Goal: Complete application form

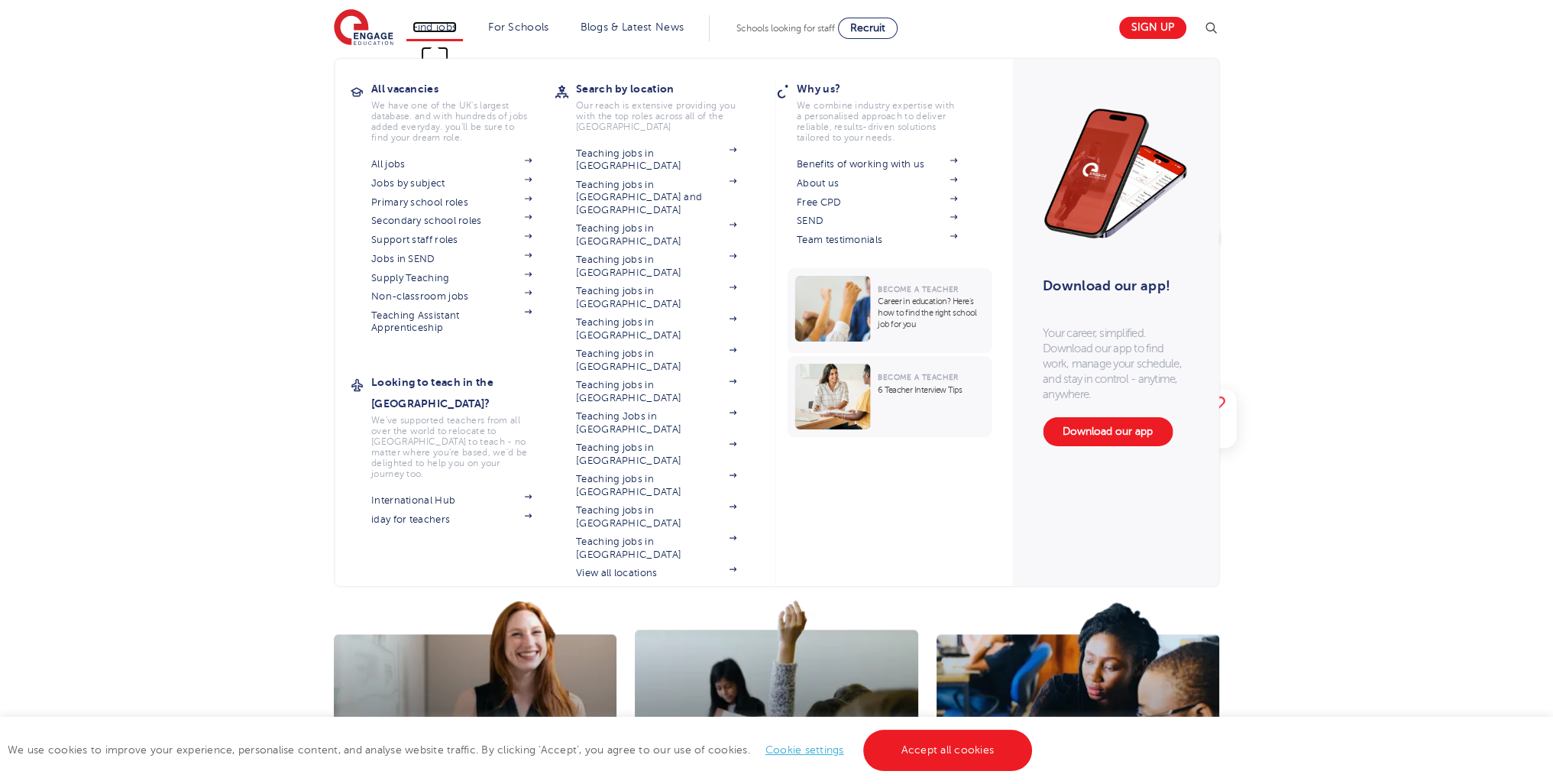
drag, startPoint x: 425, startPoint y: 20, endPoint x: 436, endPoint y: 25, distance: 12.1
click at [426, 21] on link "Find jobs" at bounding box center [435, 26] width 45 height 11
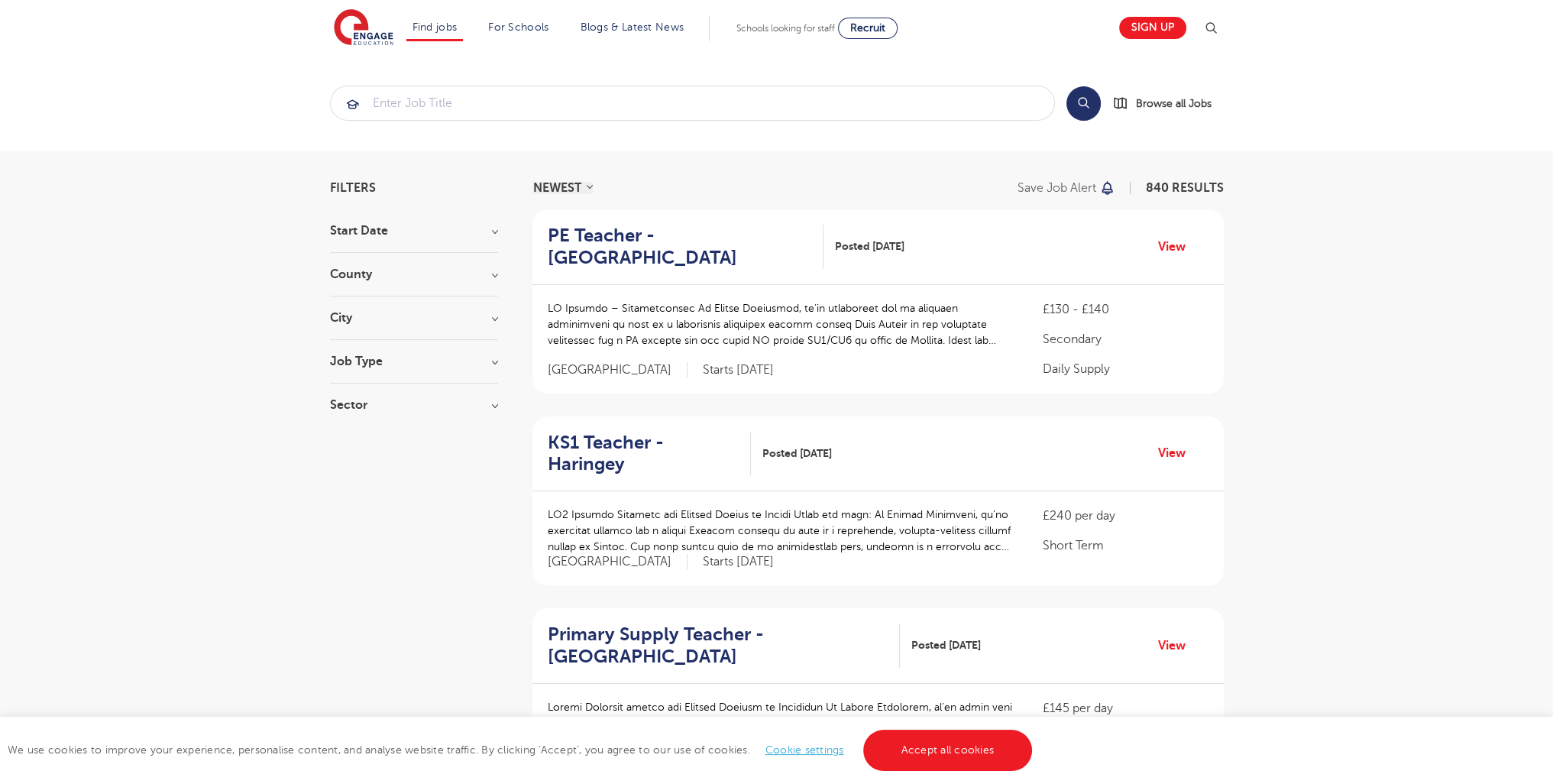
click at [382, 361] on h3 "Job Type" at bounding box center [414, 361] width 168 height 12
click at [376, 435] on span "SEND" at bounding box center [369, 441] width 32 height 14
click at [363, 435] on input "SEND 21" at bounding box center [358, 439] width 10 height 10
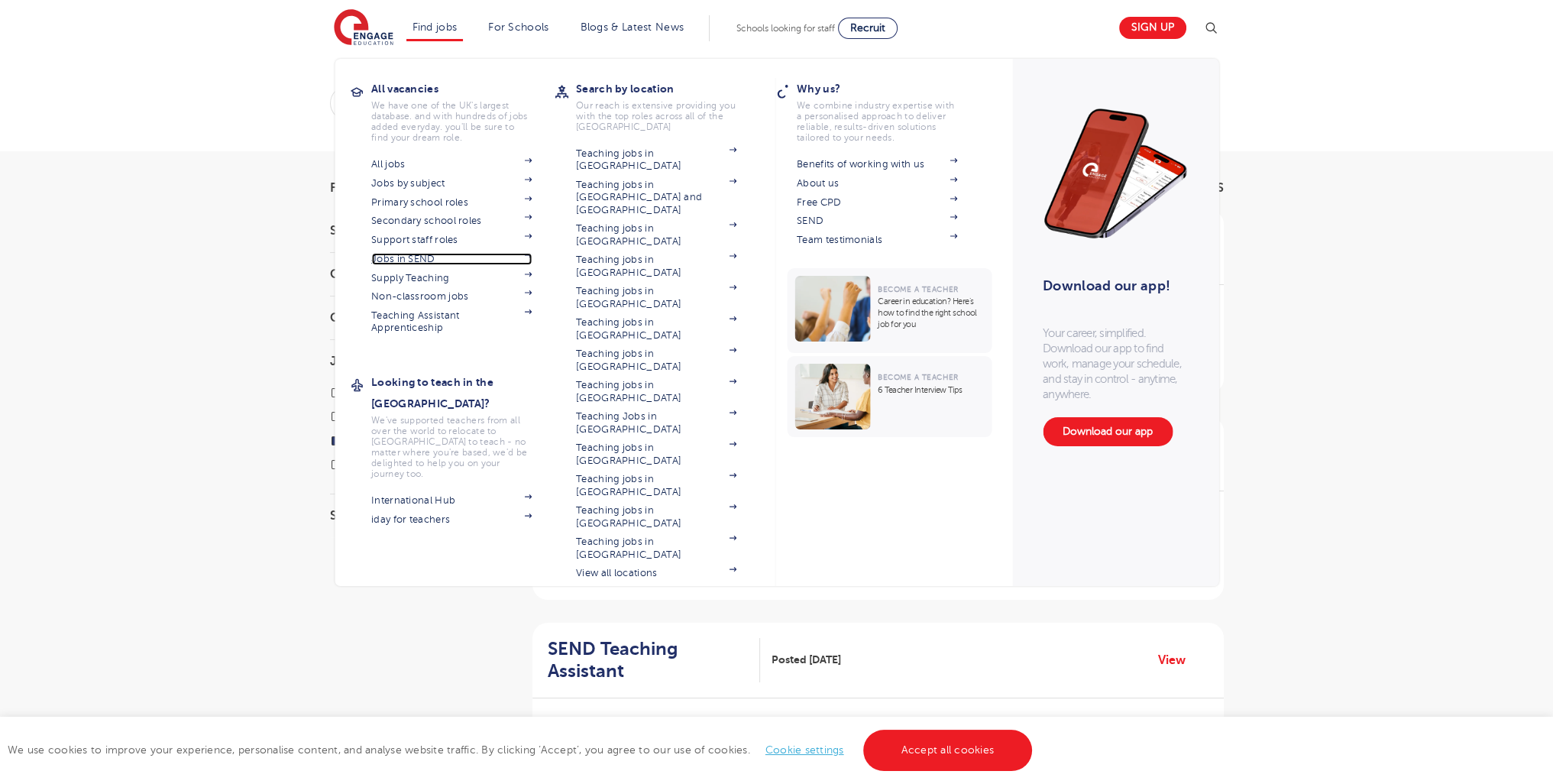
click at [426, 257] on link "Jobs in SEND" at bounding box center [451, 259] width 161 height 12
click at [442, 236] on link "Support staff roles" at bounding box center [451, 240] width 161 height 12
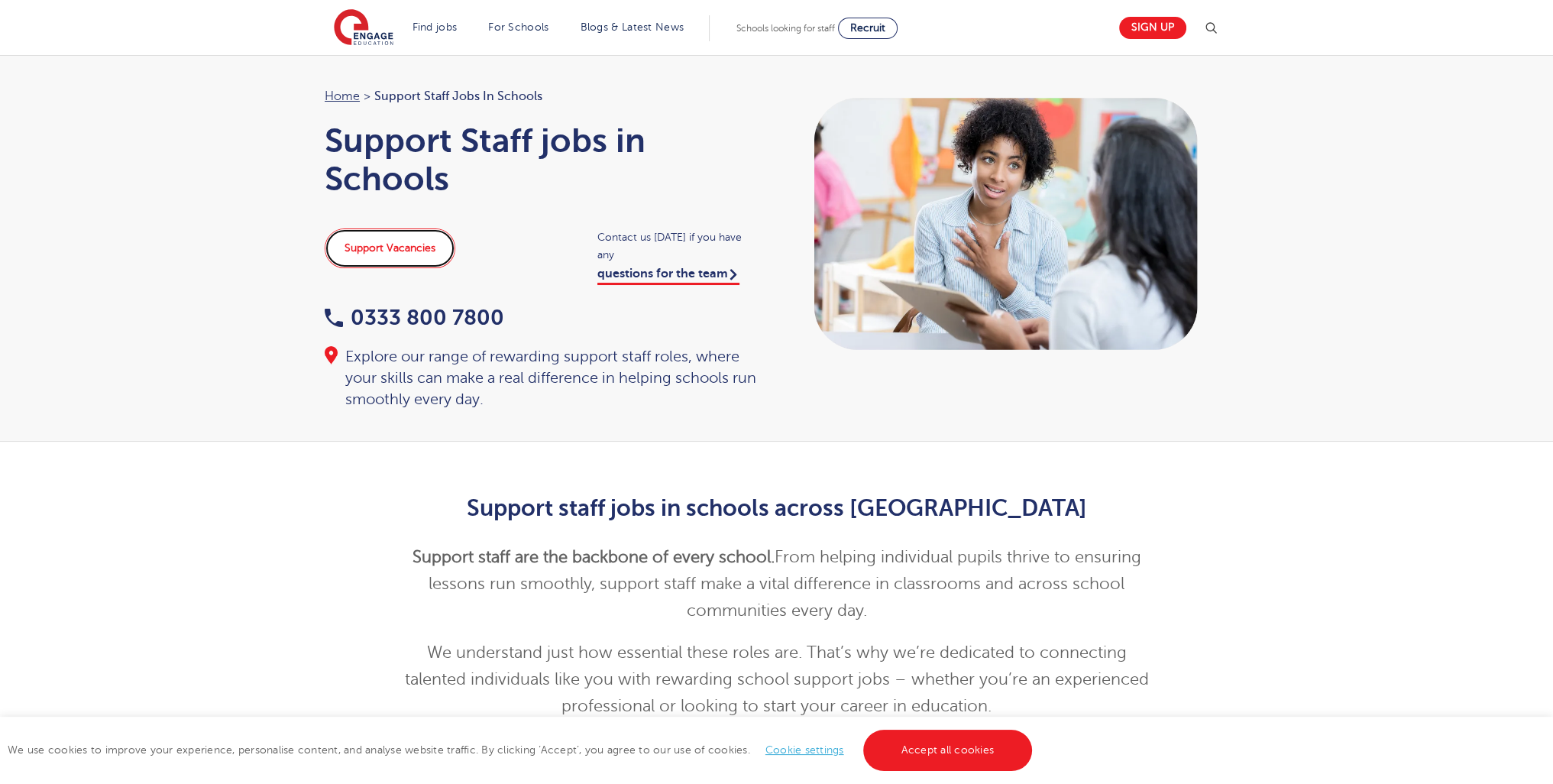
click at [388, 240] on link "Support Vacancies" at bounding box center [390, 248] width 131 height 40
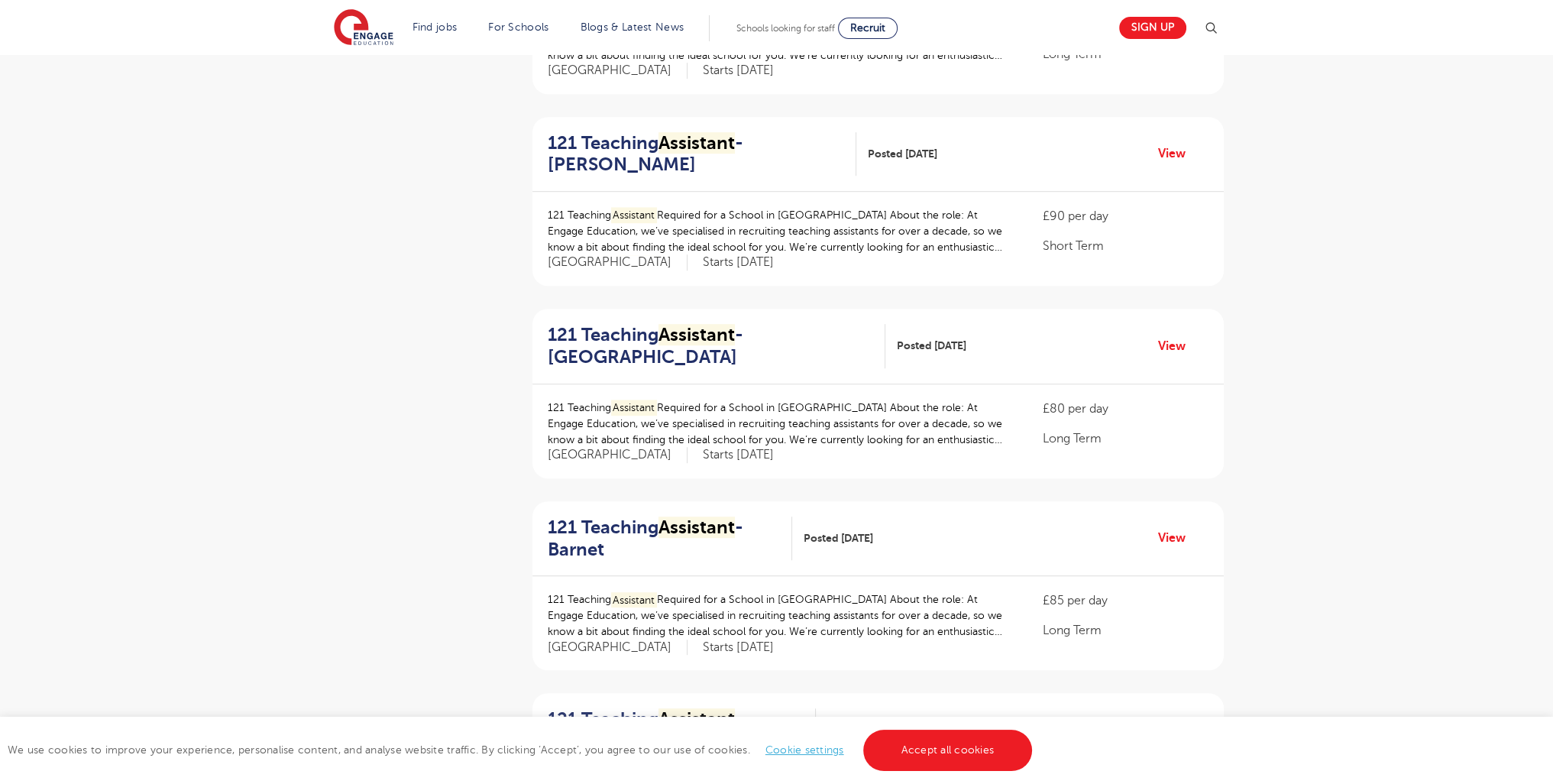
scroll to position [1210, 0]
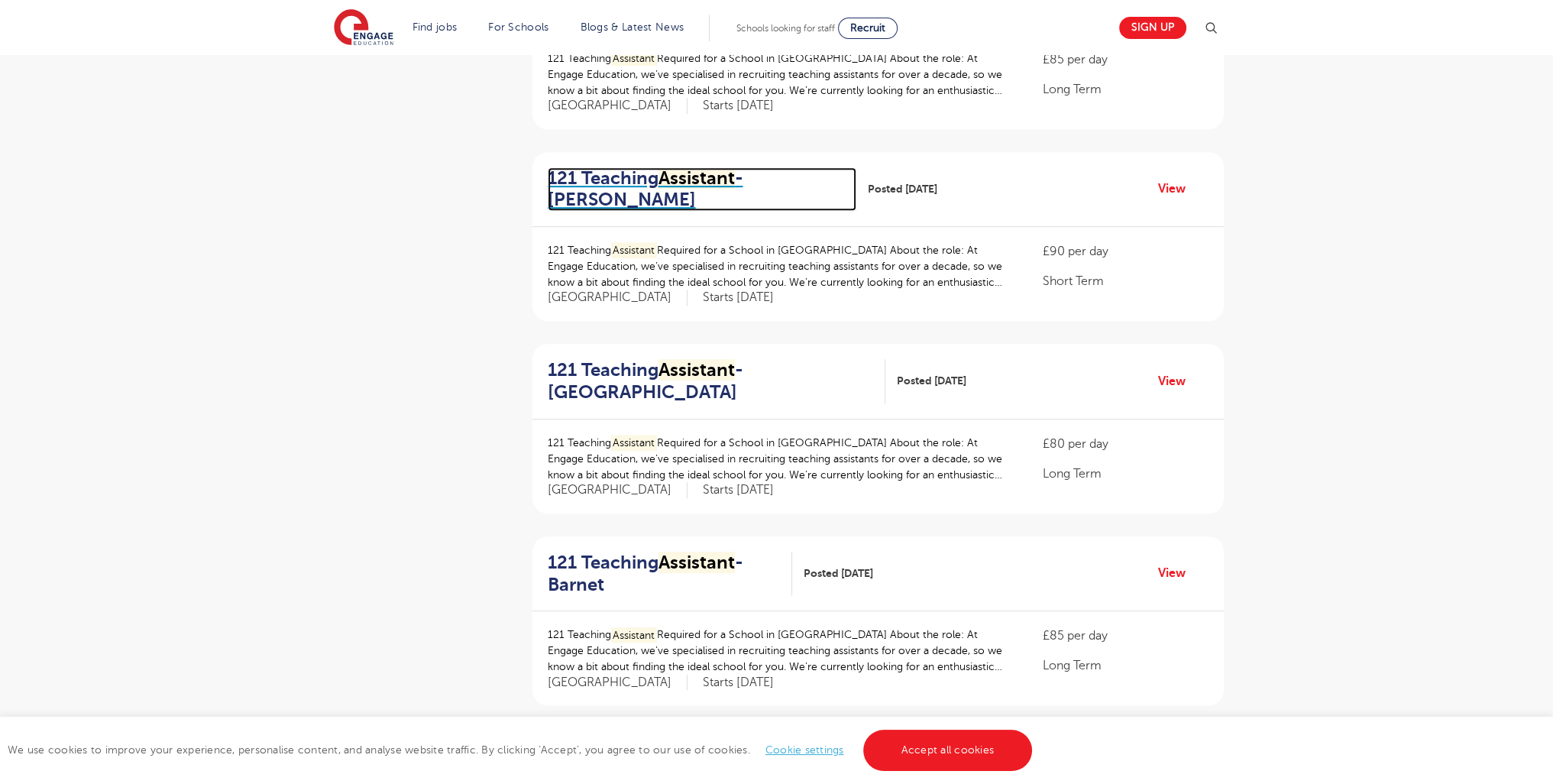
drag, startPoint x: 1564, startPoint y: 68, endPoint x: 603, endPoint y: 168, distance: 966.2
click at [603, 168] on div "Filters Start Date September 42 [DATE] [DATE] Show more County [GEOGRAPHIC_DATA…" at bounding box center [776, 8] width 1553 height 2136
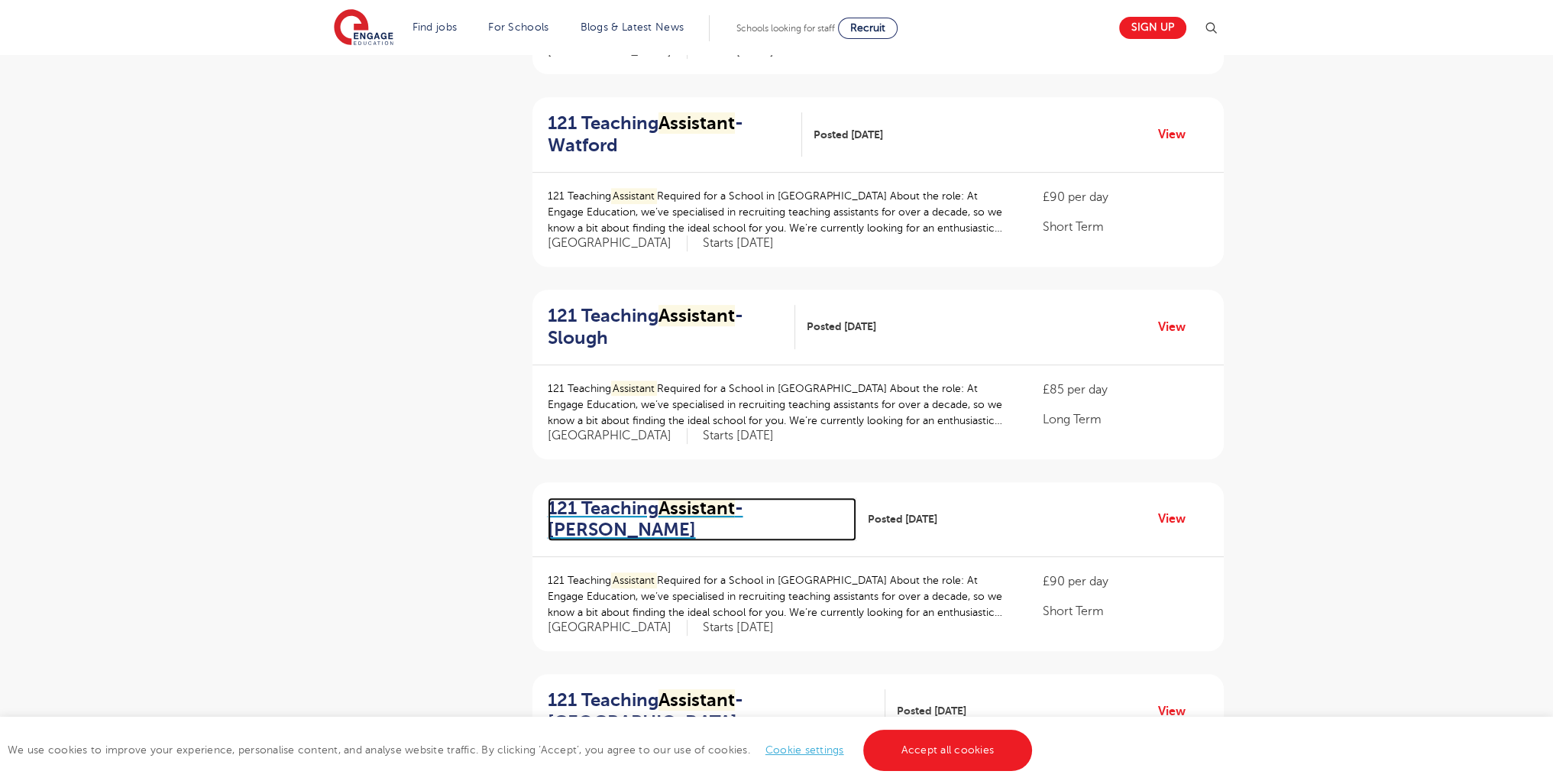
scroll to position [894, 0]
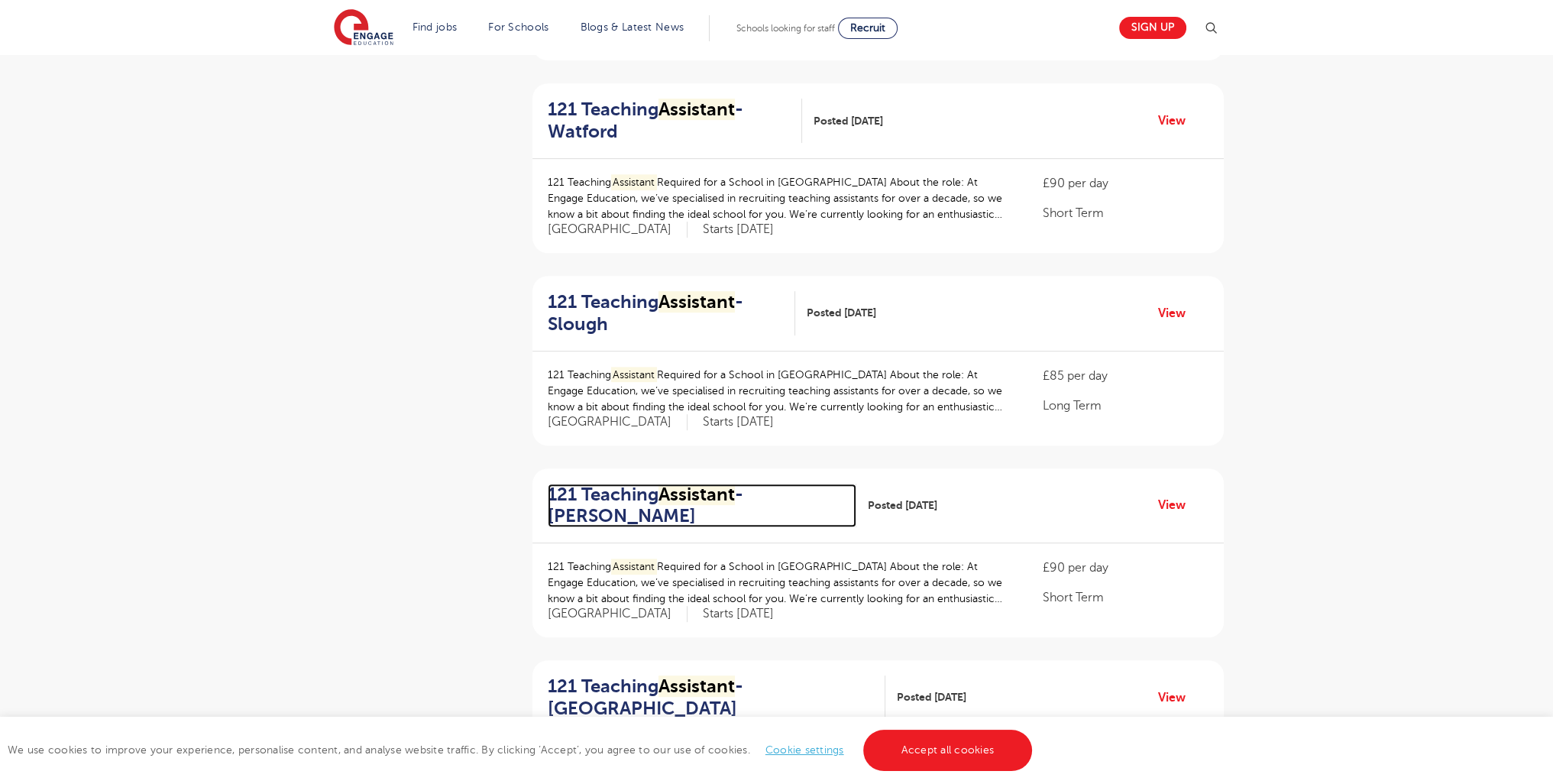
click at [605, 503] on h2 "121 Teaching Assistant - Hackney" at bounding box center [697, 505] width 297 height 44
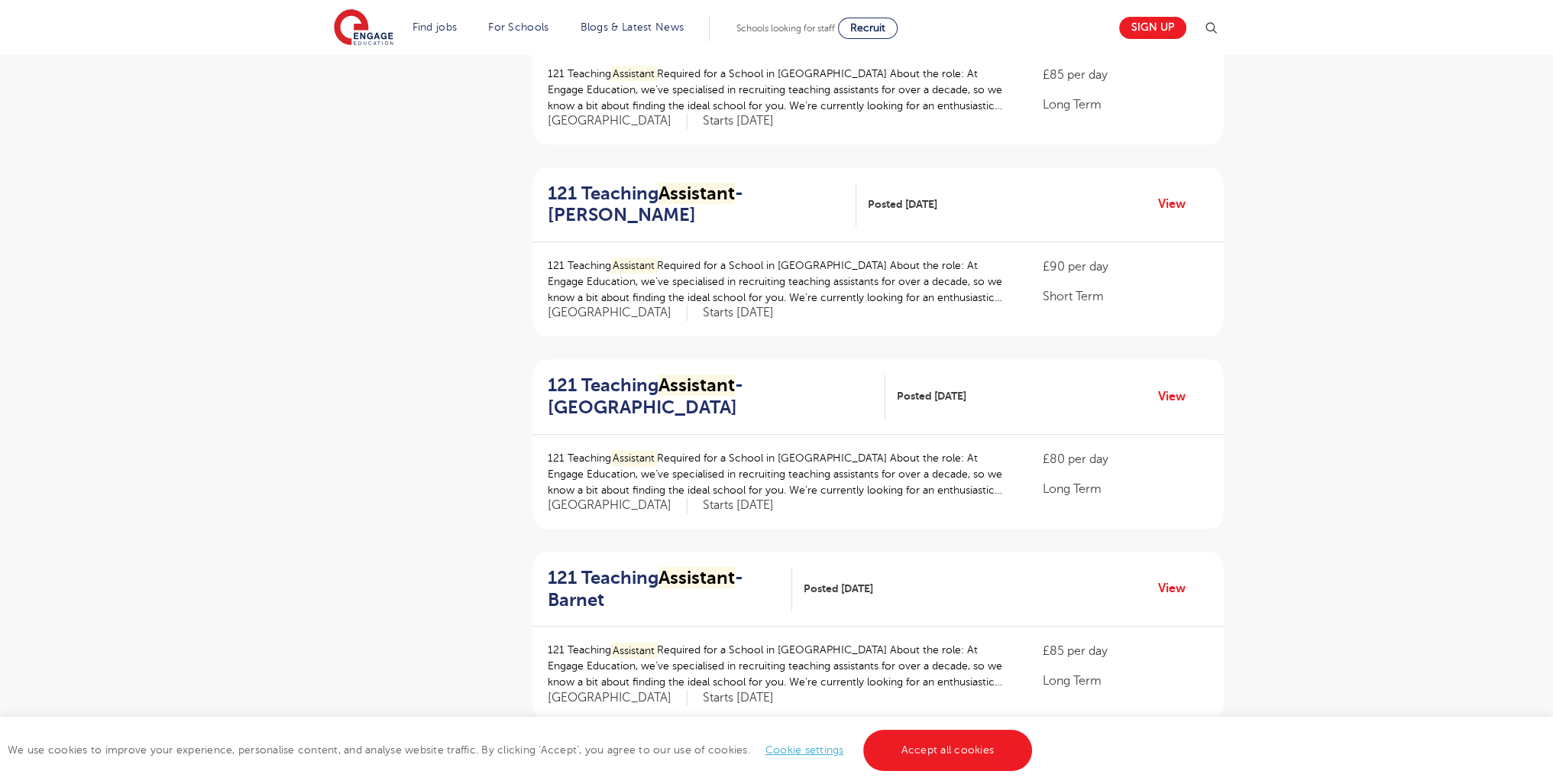
scroll to position [1785, 0]
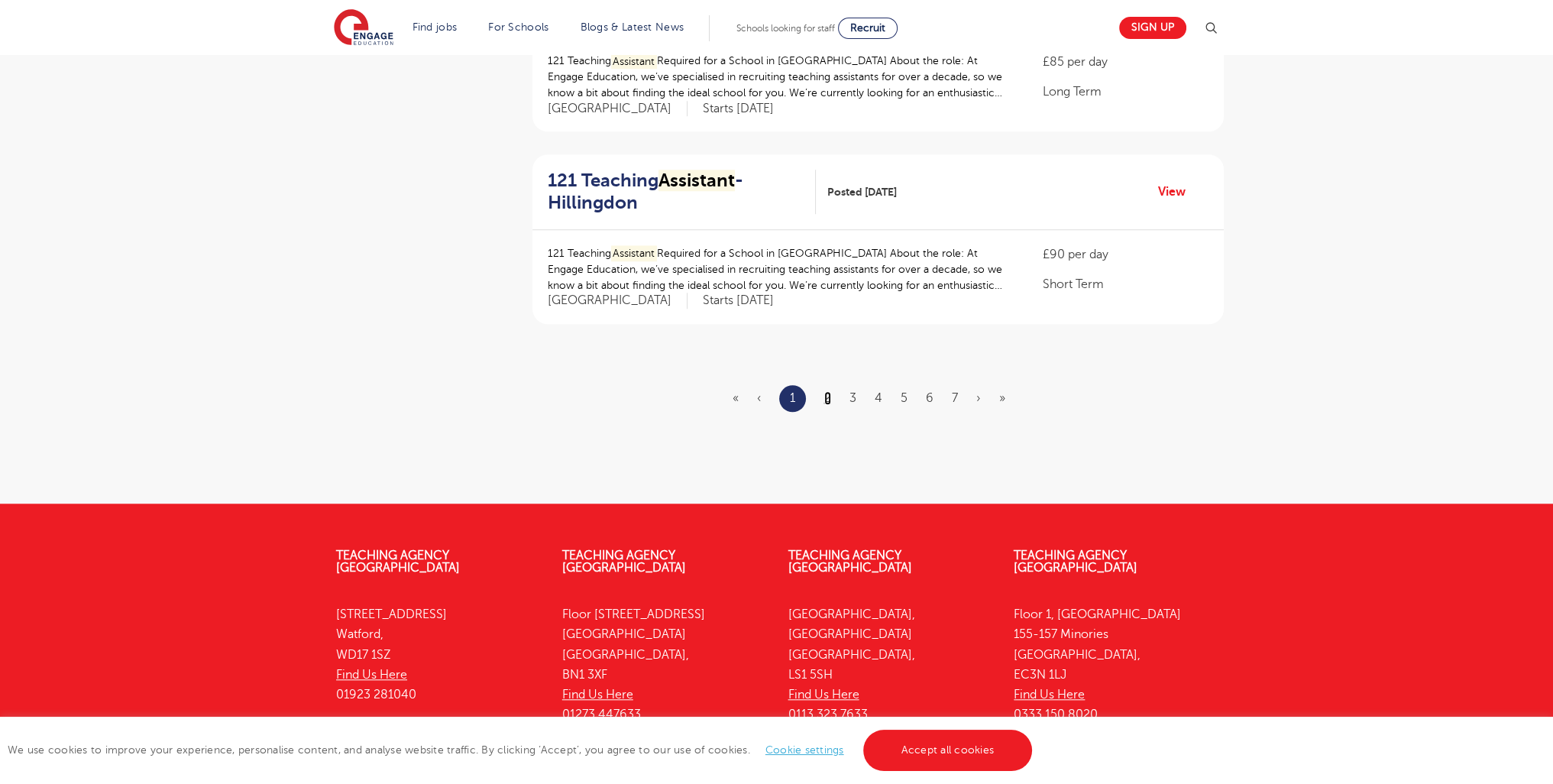
click at [828, 398] on link "2" at bounding box center [827, 398] width 7 height 14
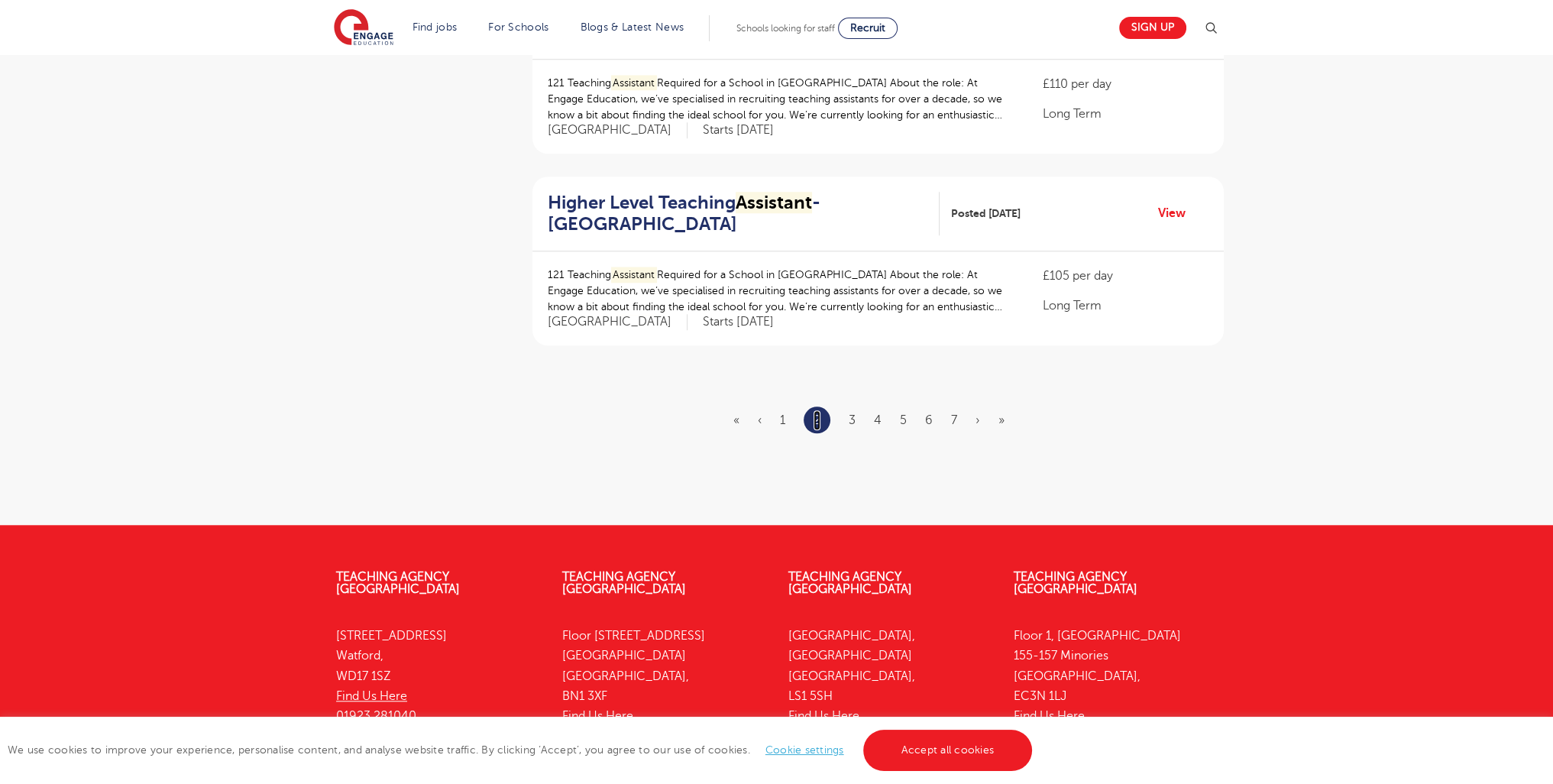
scroll to position [0, 0]
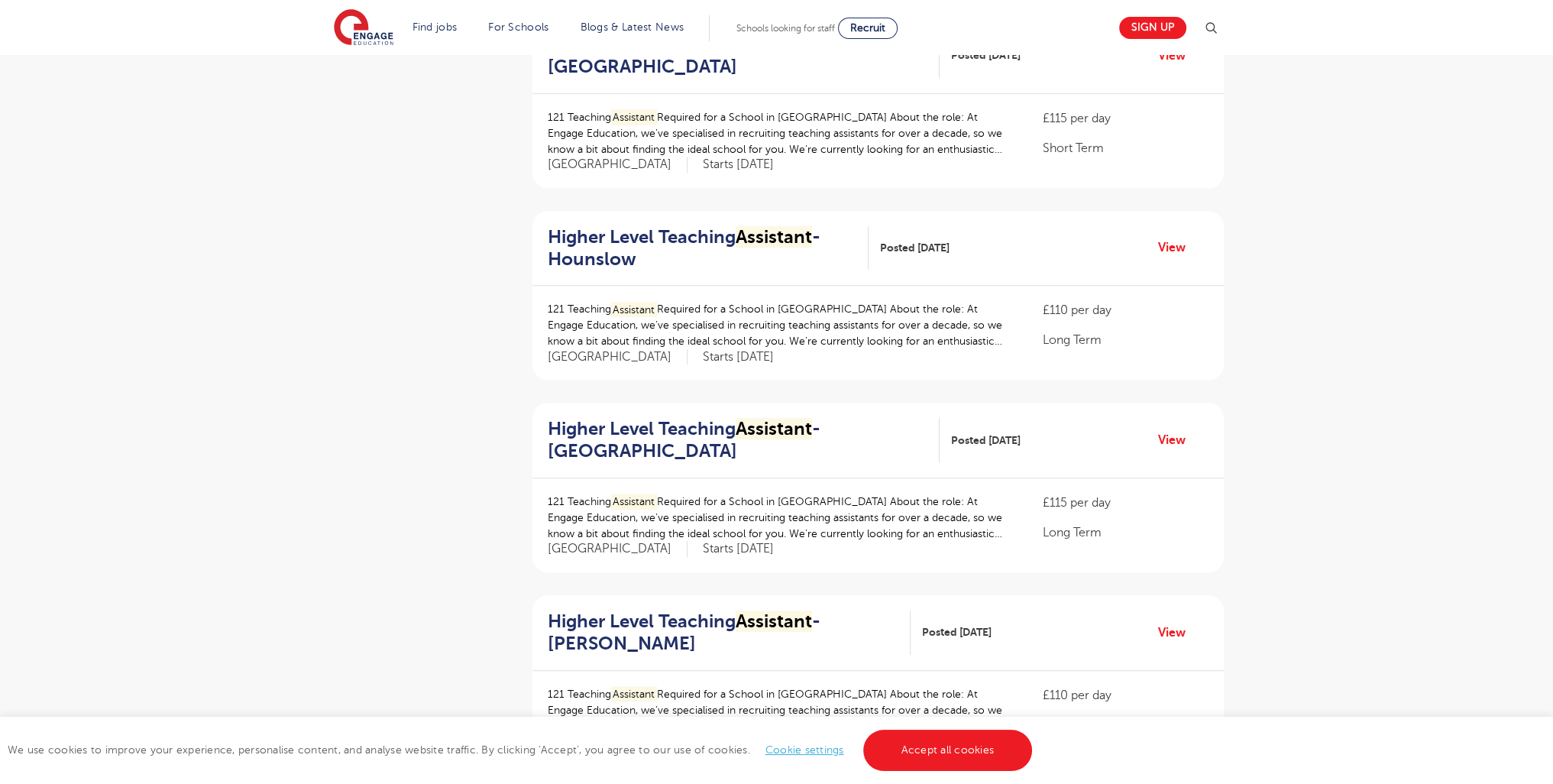
scroll to position [1640, 0]
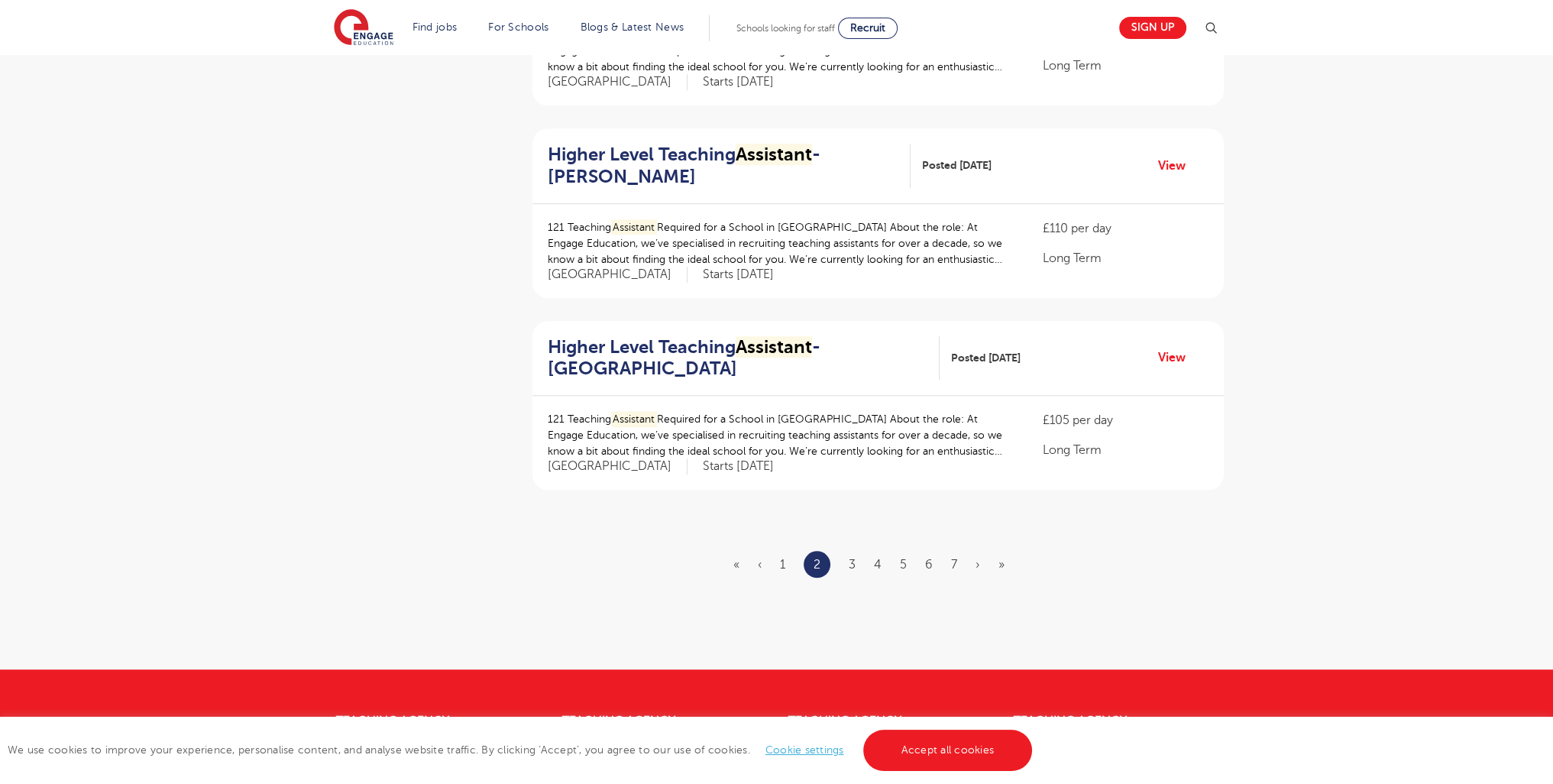
click at [844, 554] on ul "« ‹ 1 2 3 4 5 6 7 › »" at bounding box center [878, 563] width 290 height 26
click at [850, 564] on link "3" at bounding box center [852, 564] width 7 height 14
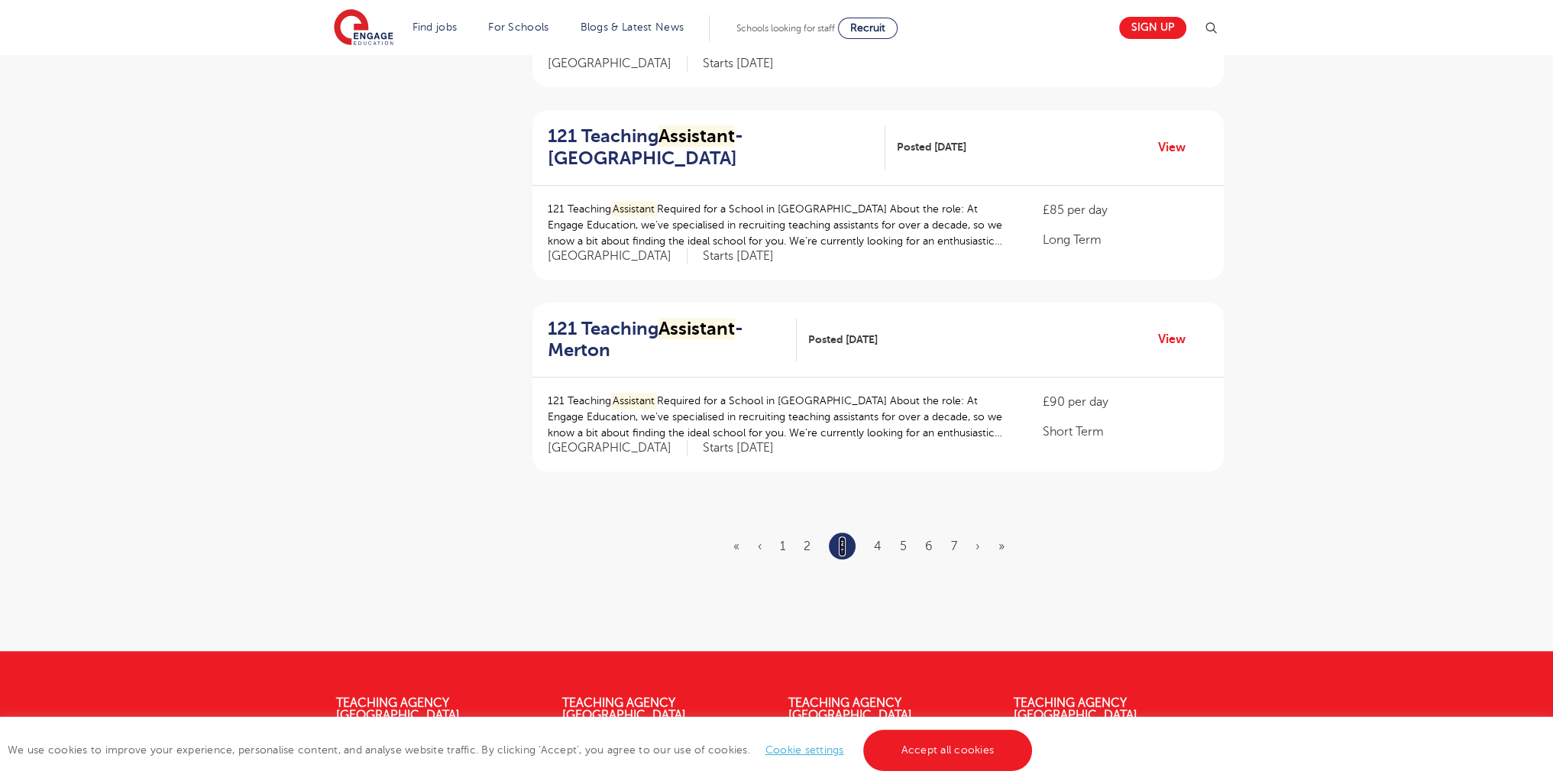
scroll to position [0, 0]
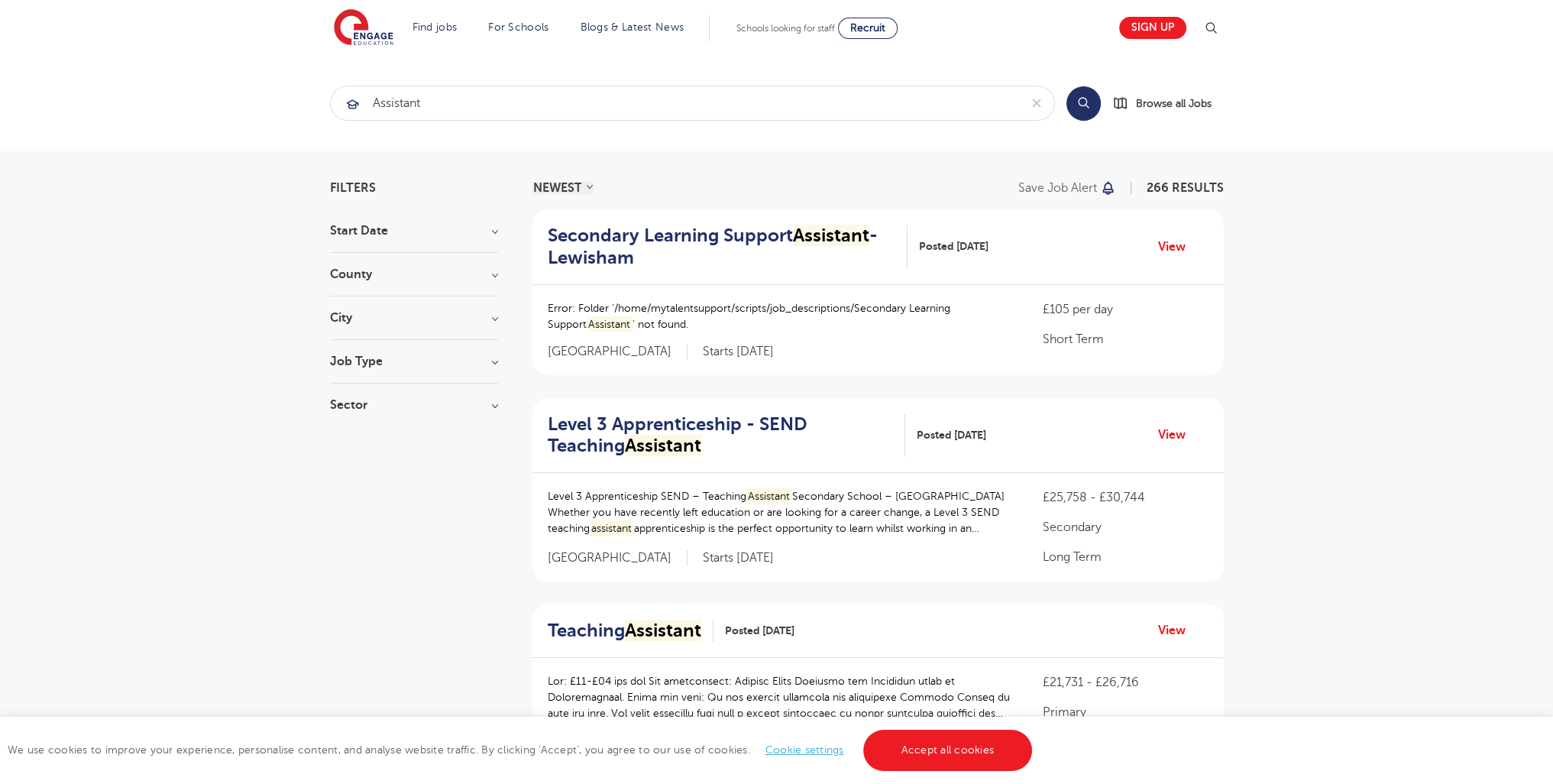
scroll to position [1883, 0]
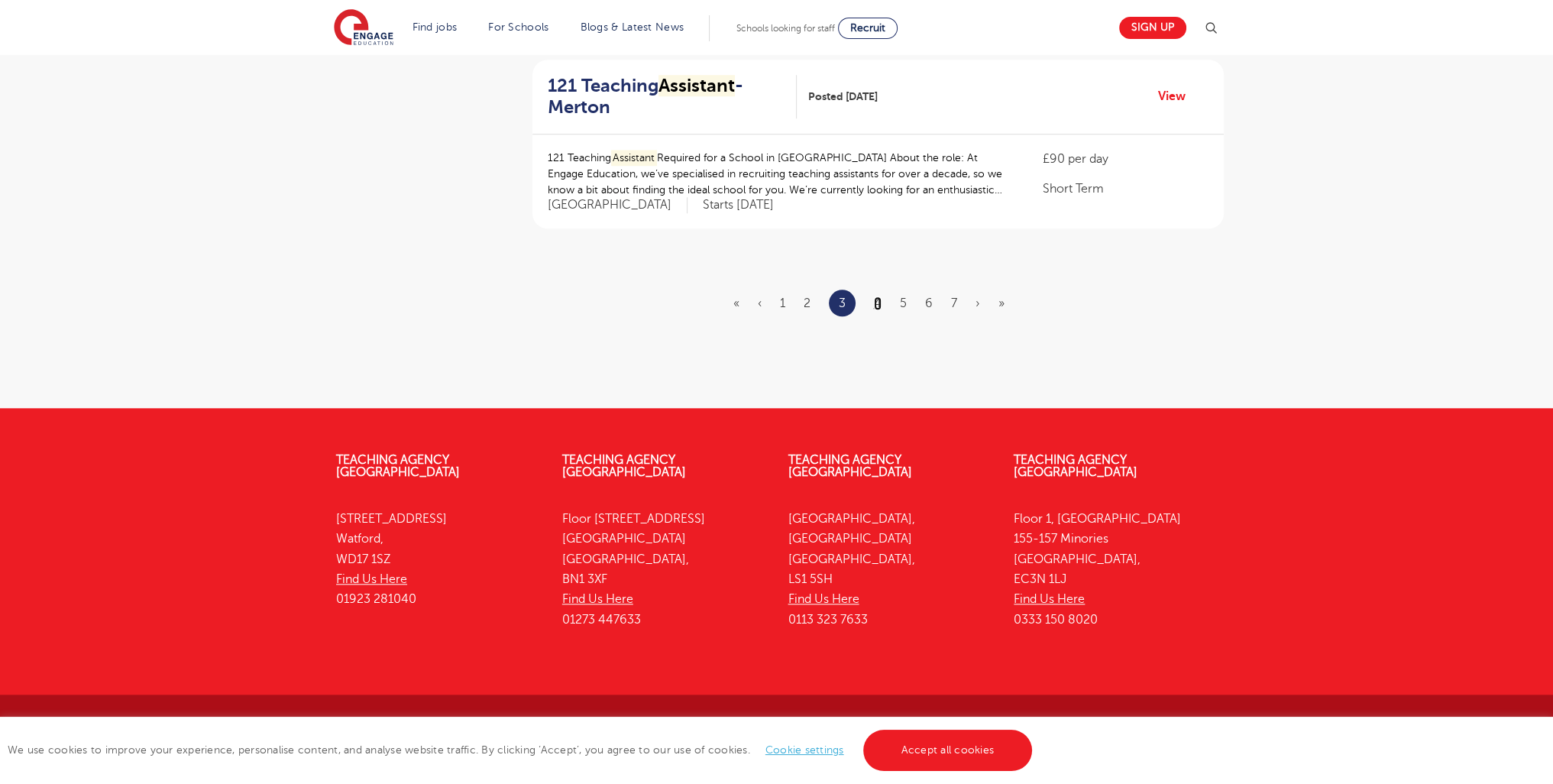
click at [876, 304] on link "4" at bounding box center [878, 303] width 8 height 14
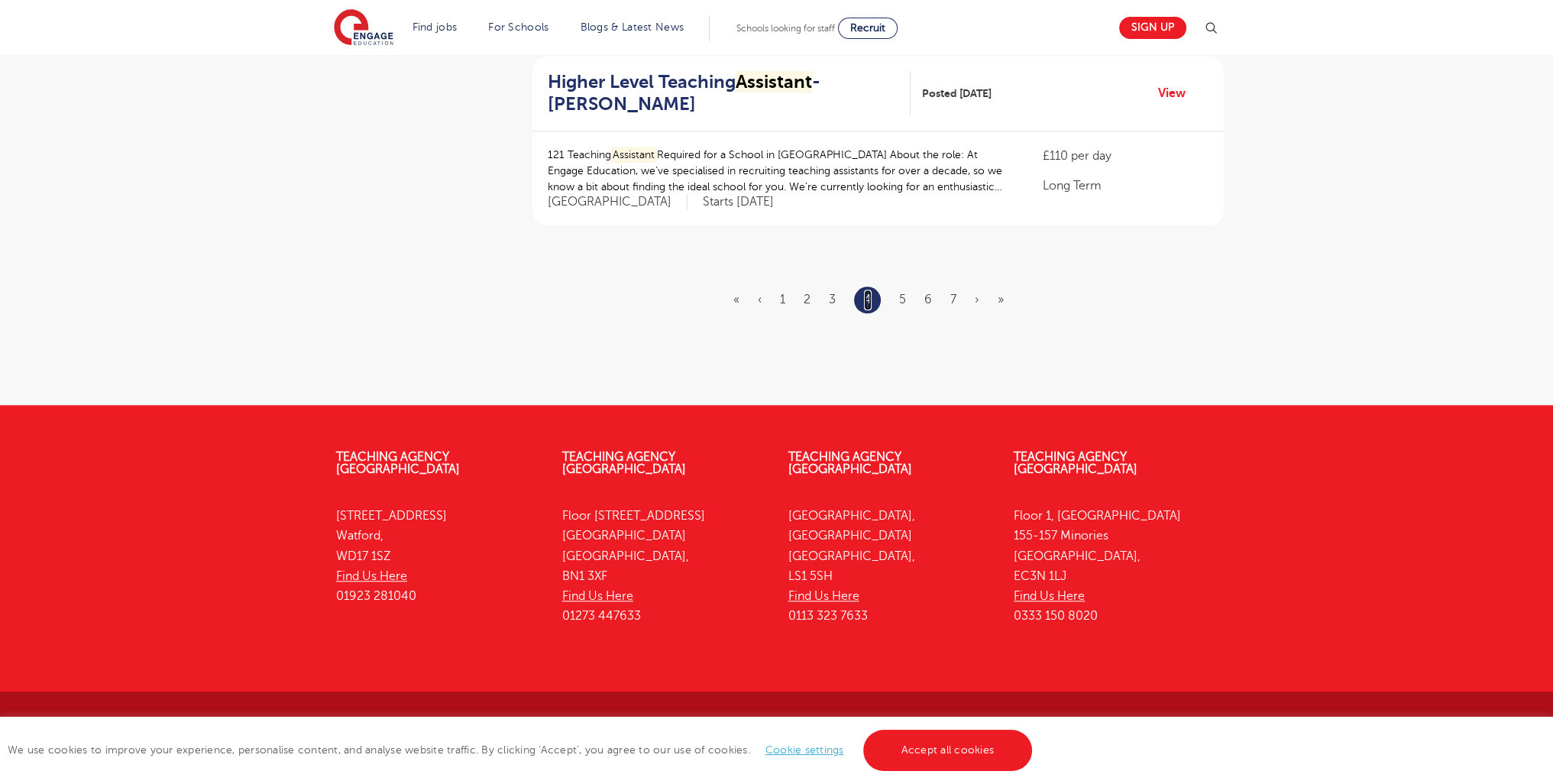
scroll to position [0, 0]
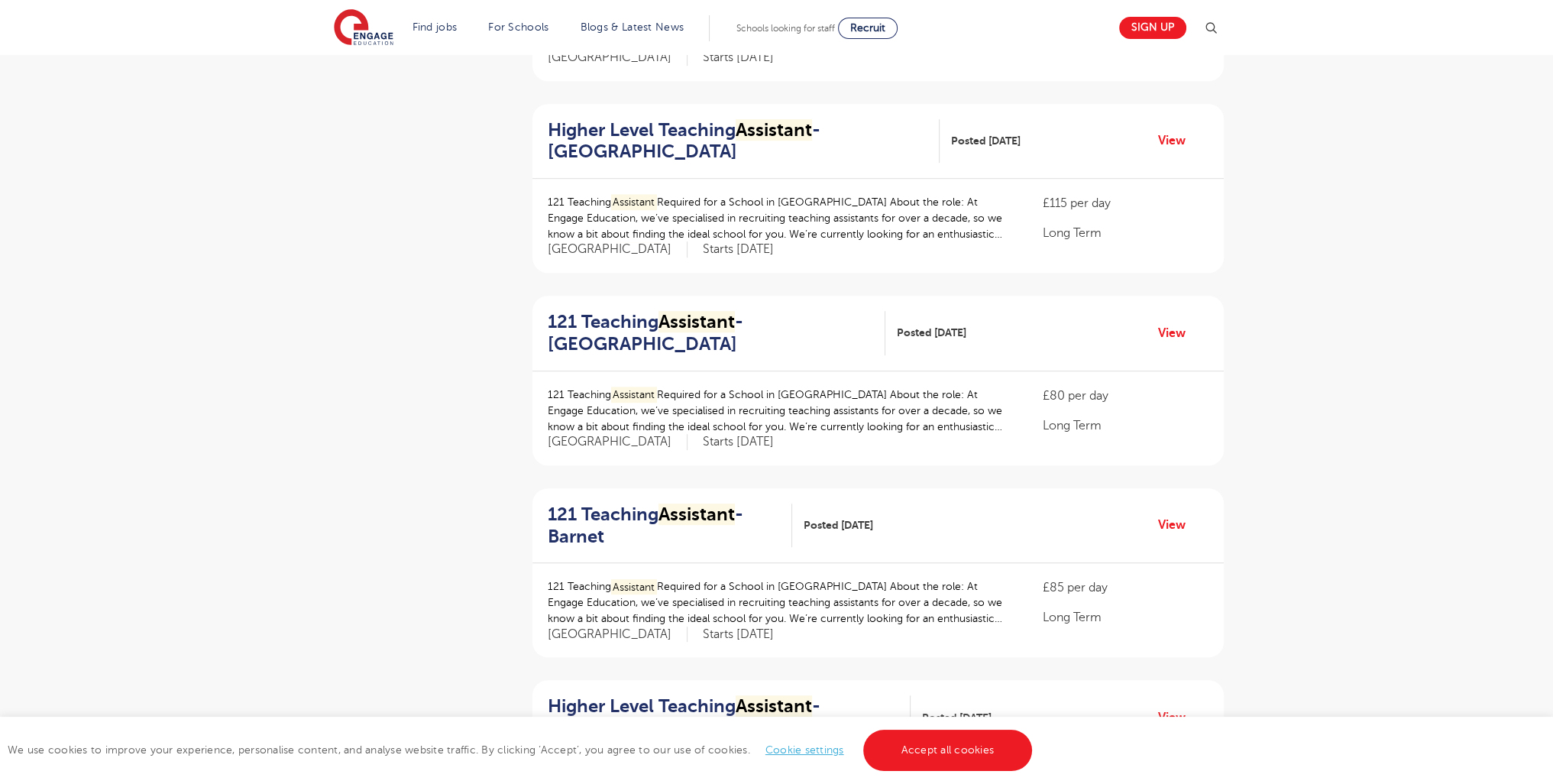
scroll to position [1880, 0]
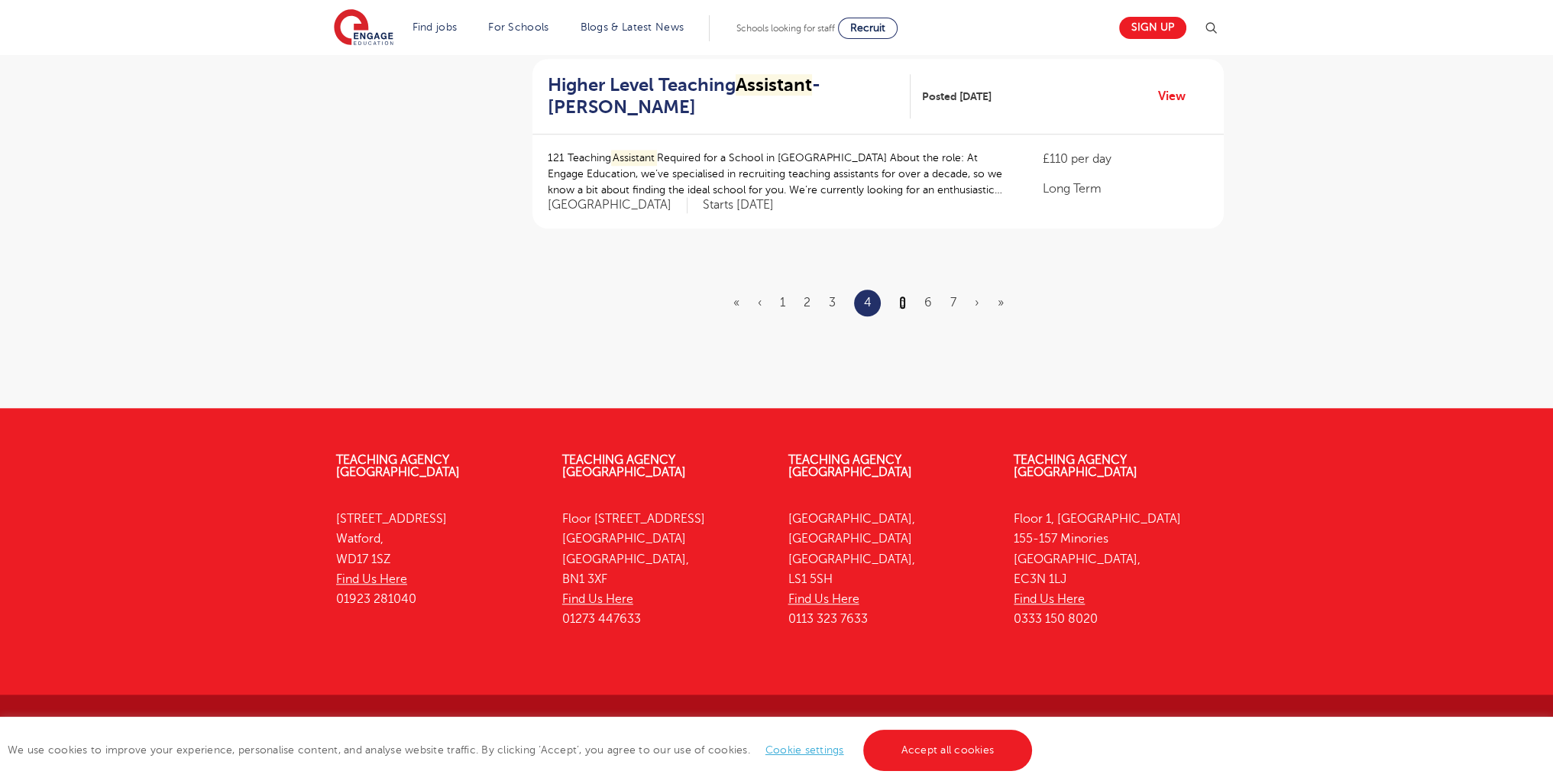
click at [903, 296] on link "5" at bounding box center [902, 302] width 7 height 14
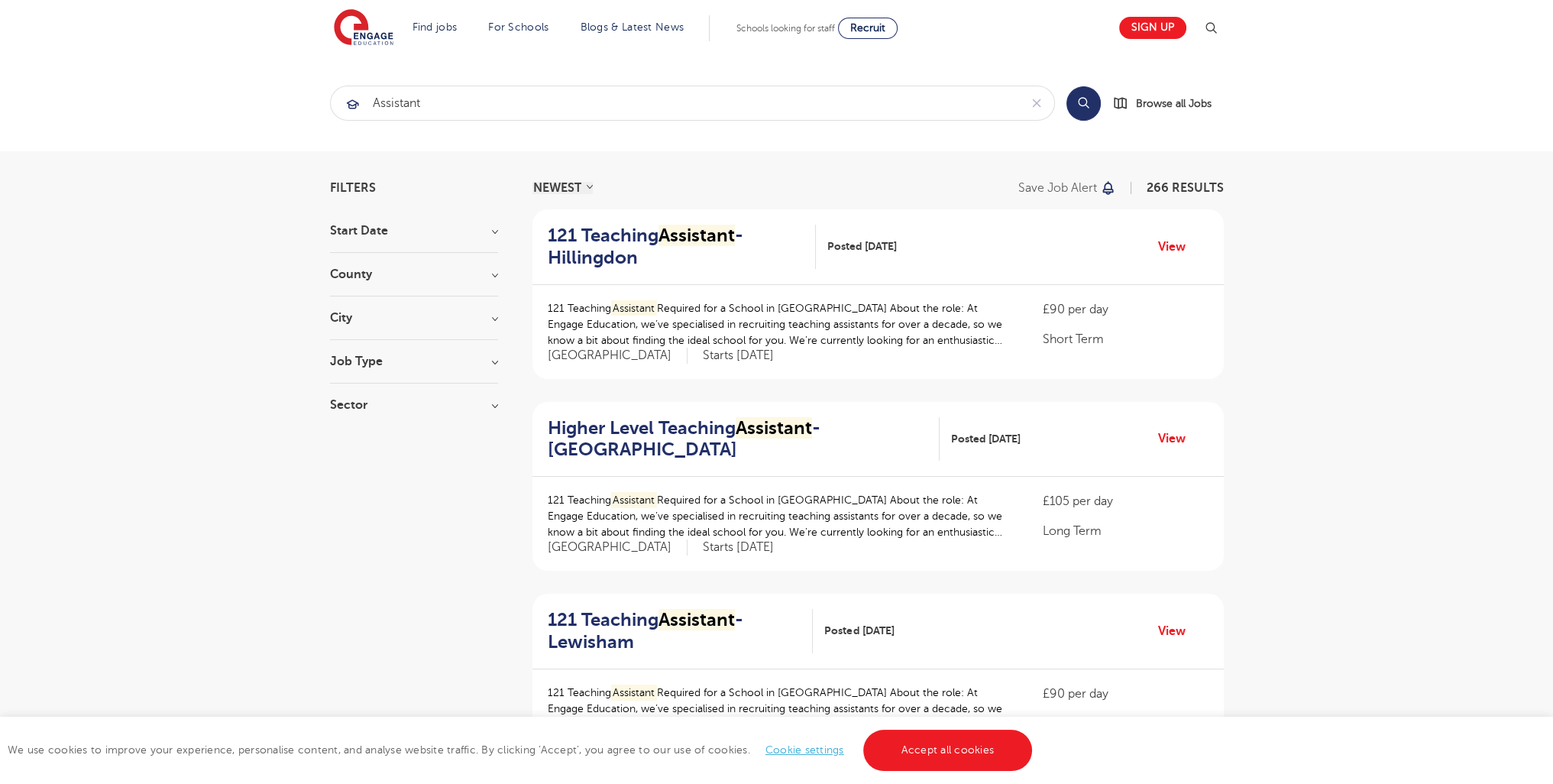
scroll to position [1880, 0]
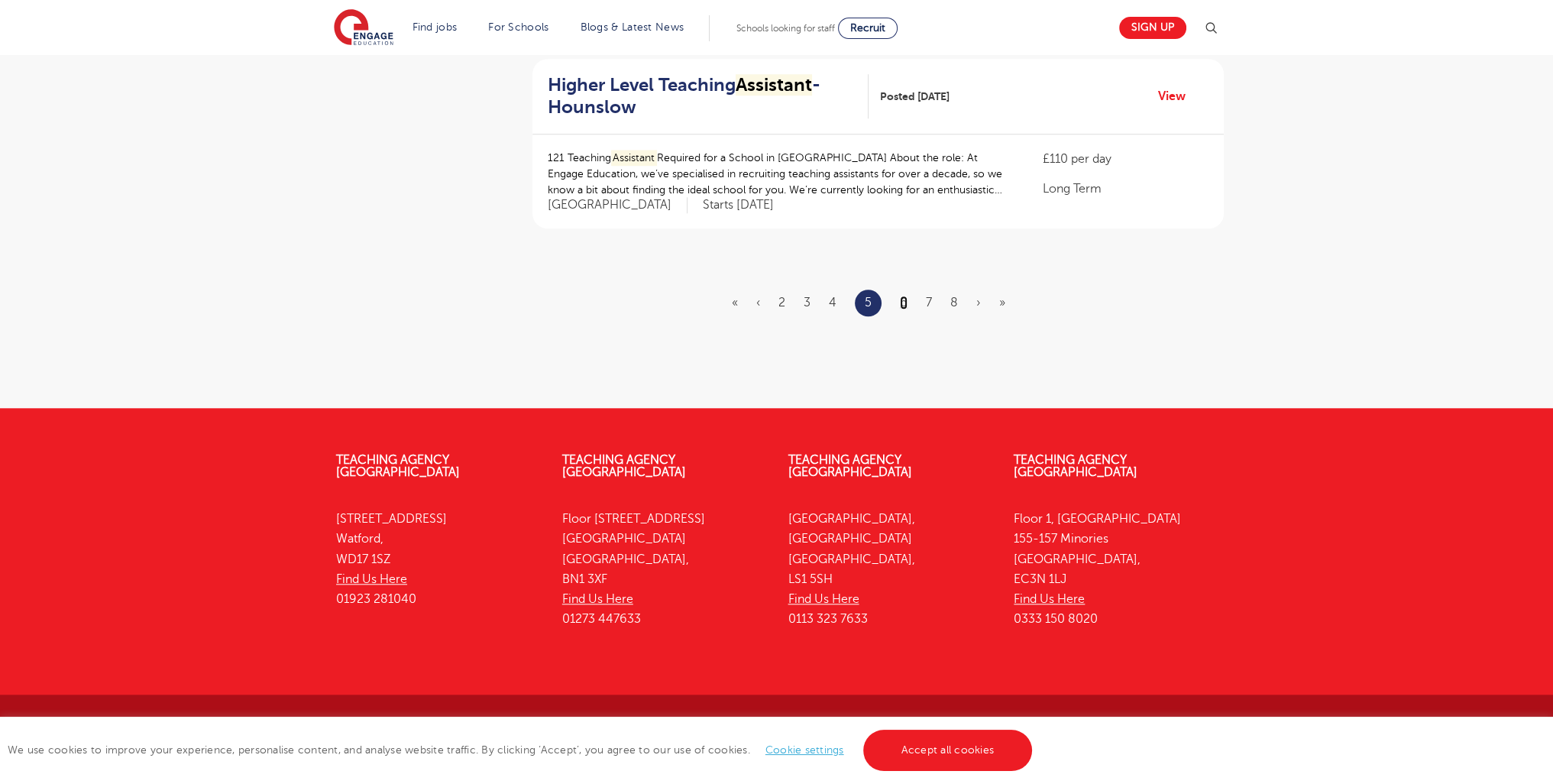
click at [903, 300] on link "6" at bounding box center [903, 302] width 8 height 14
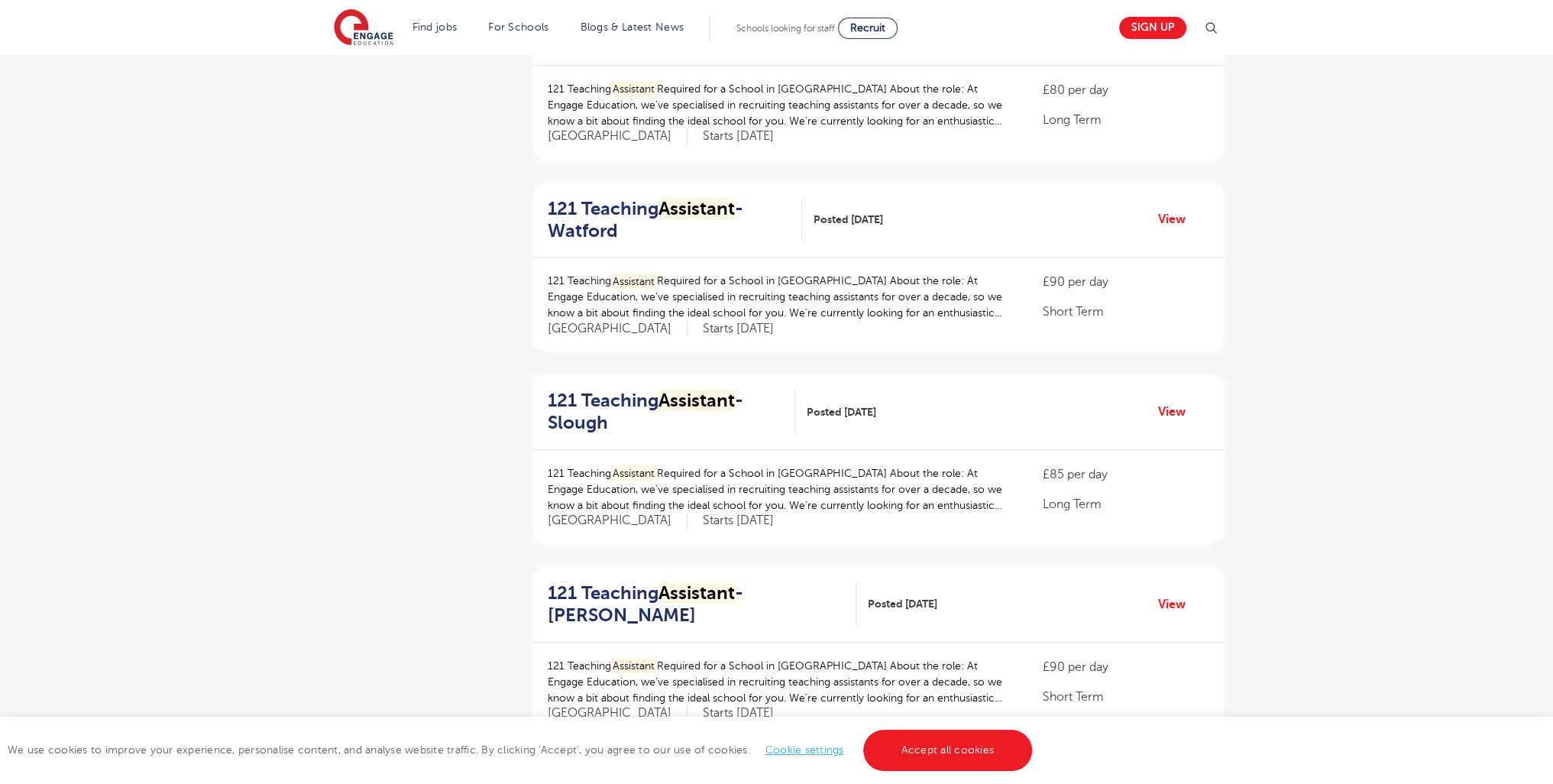
scroll to position [1864, 0]
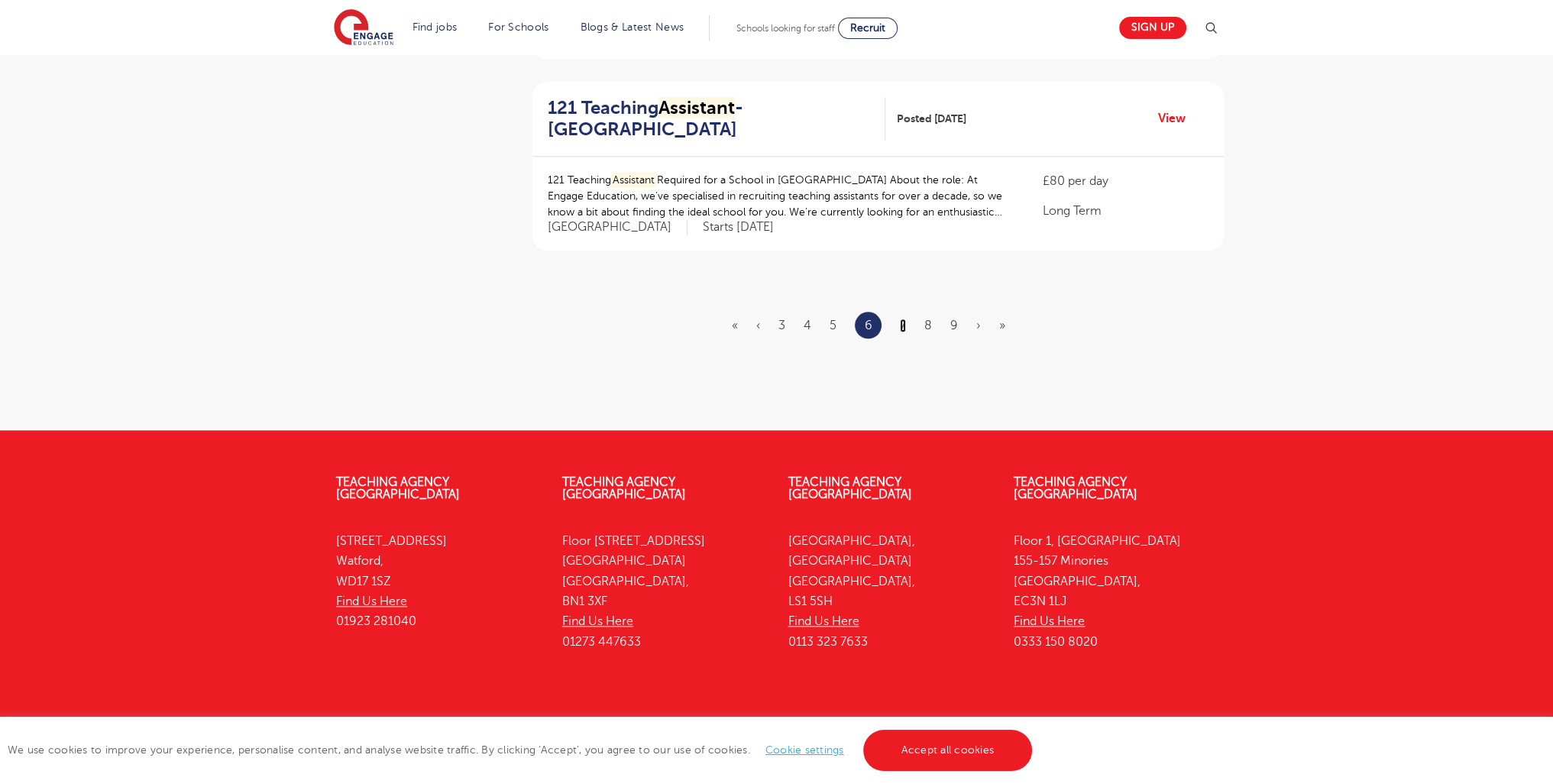
click at [901, 319] on link "7" at bounding box center [902, 325] width 6 height 14
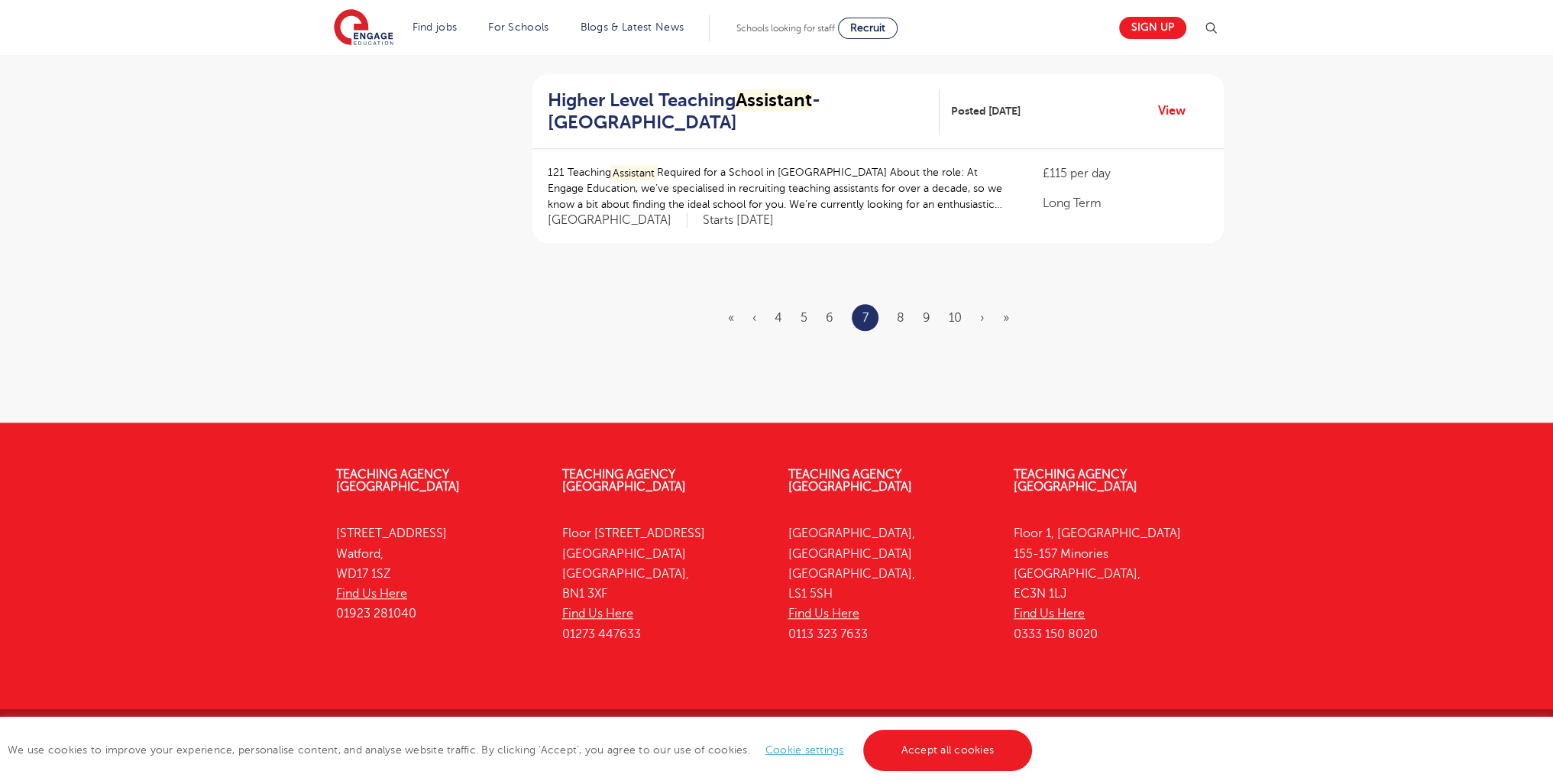
scroll to position [0, 0]
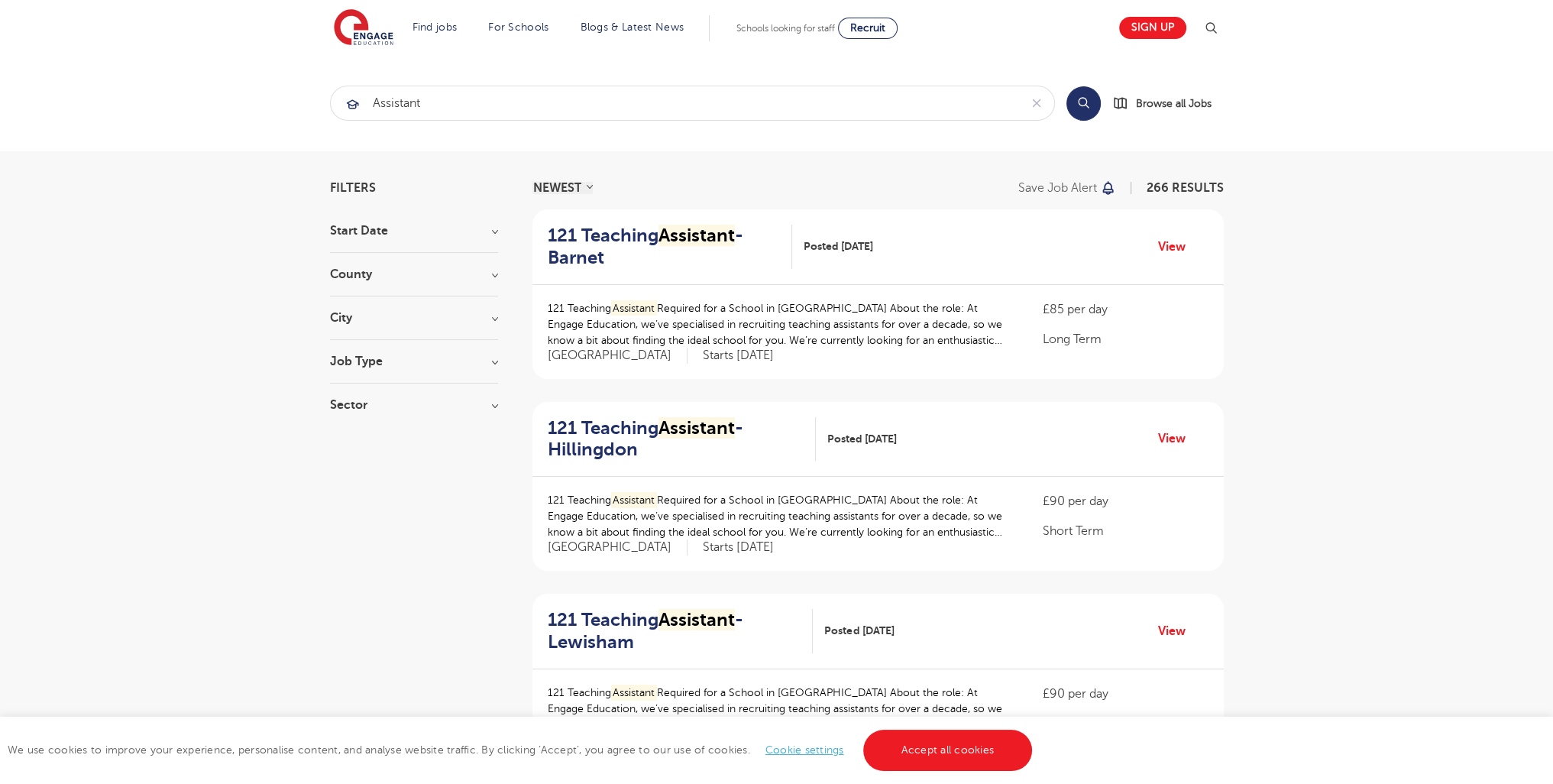
scroll to position [1879, 0]
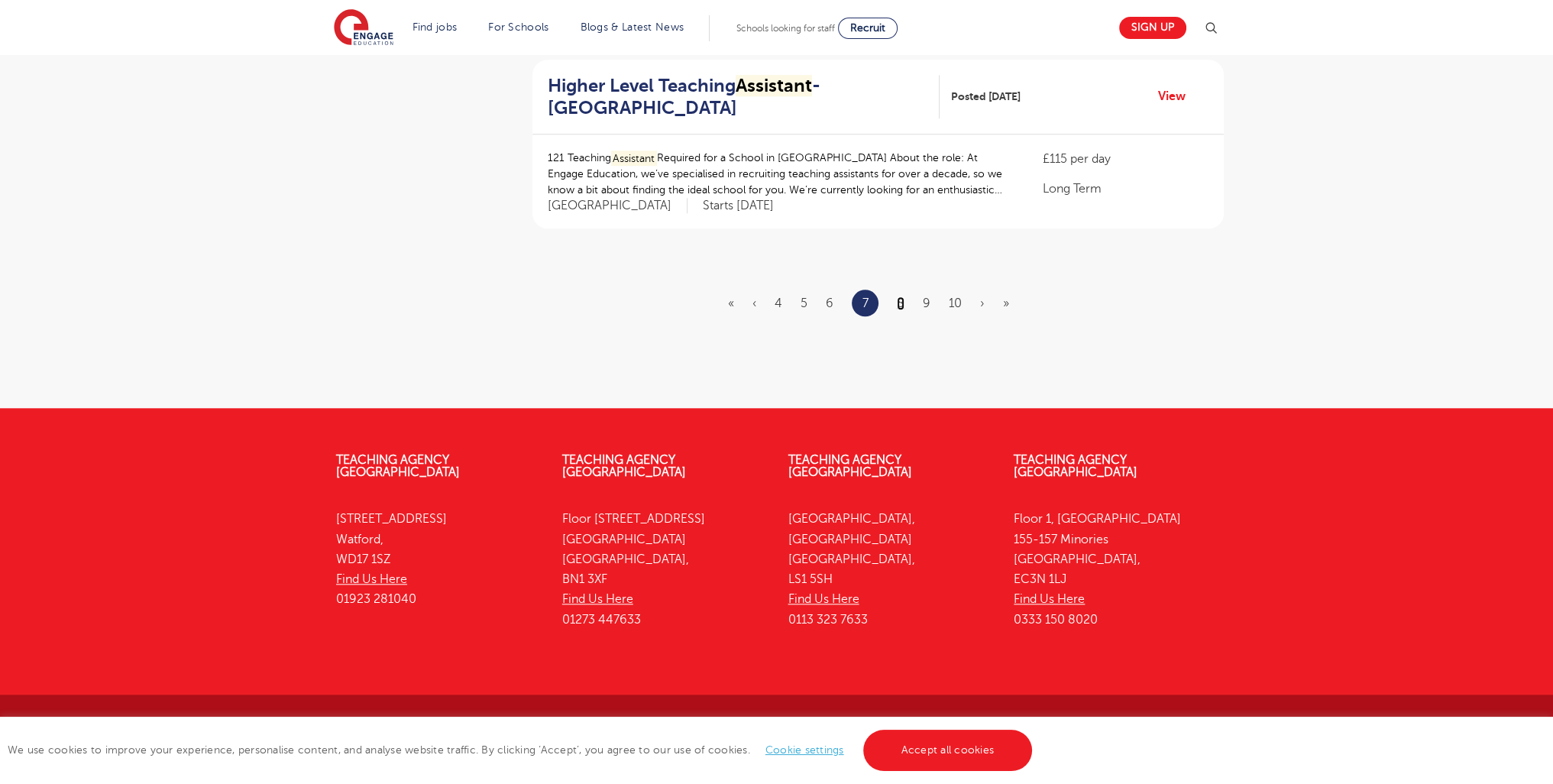
click at [898, 300] on link "8" at bounding box center [901, 303] width 8 height 14
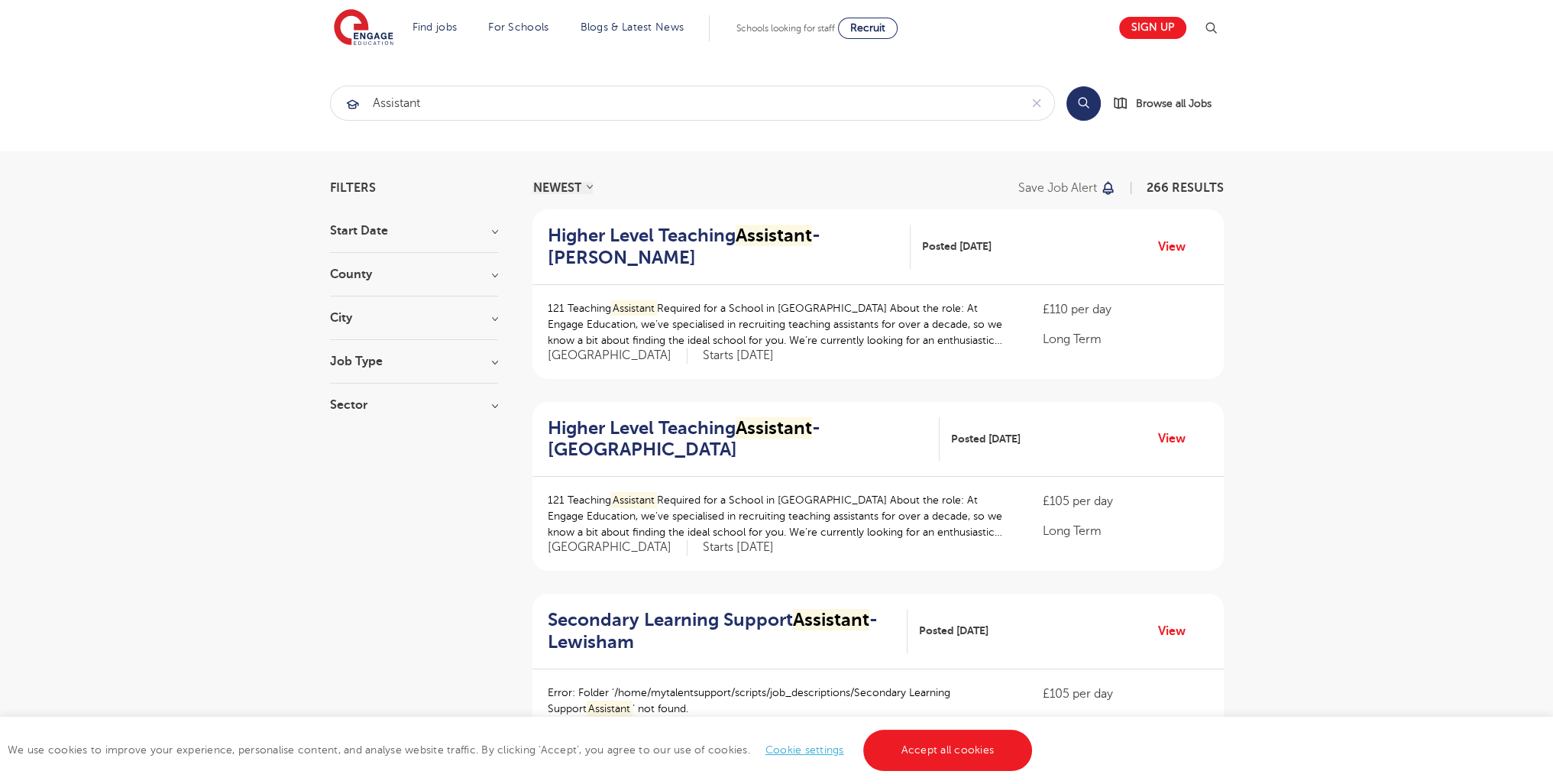
scroll to position [1869, 0]
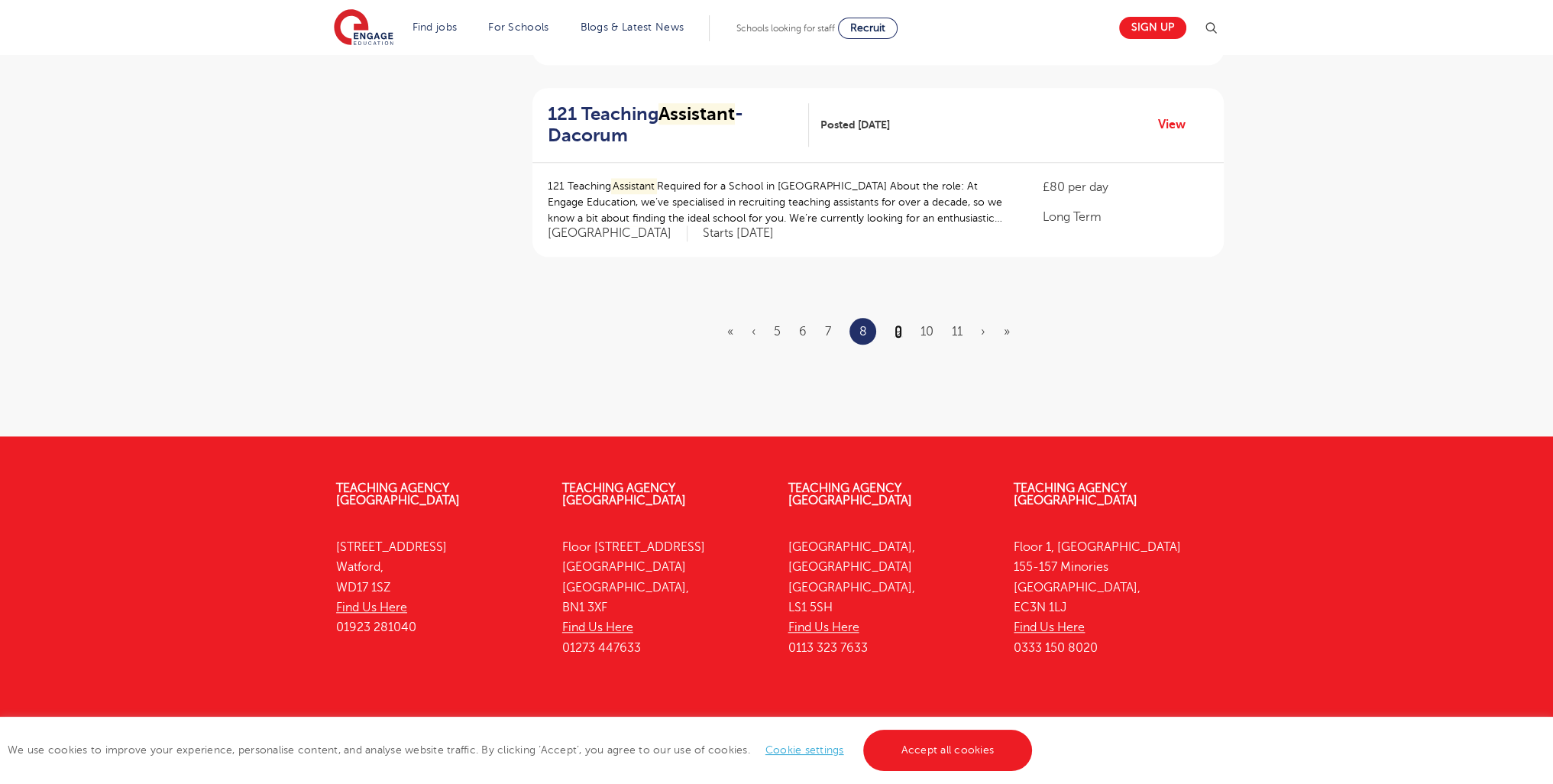
click at [895, 325] on link "9" at bounding box center [898, 331] width 8 height 14
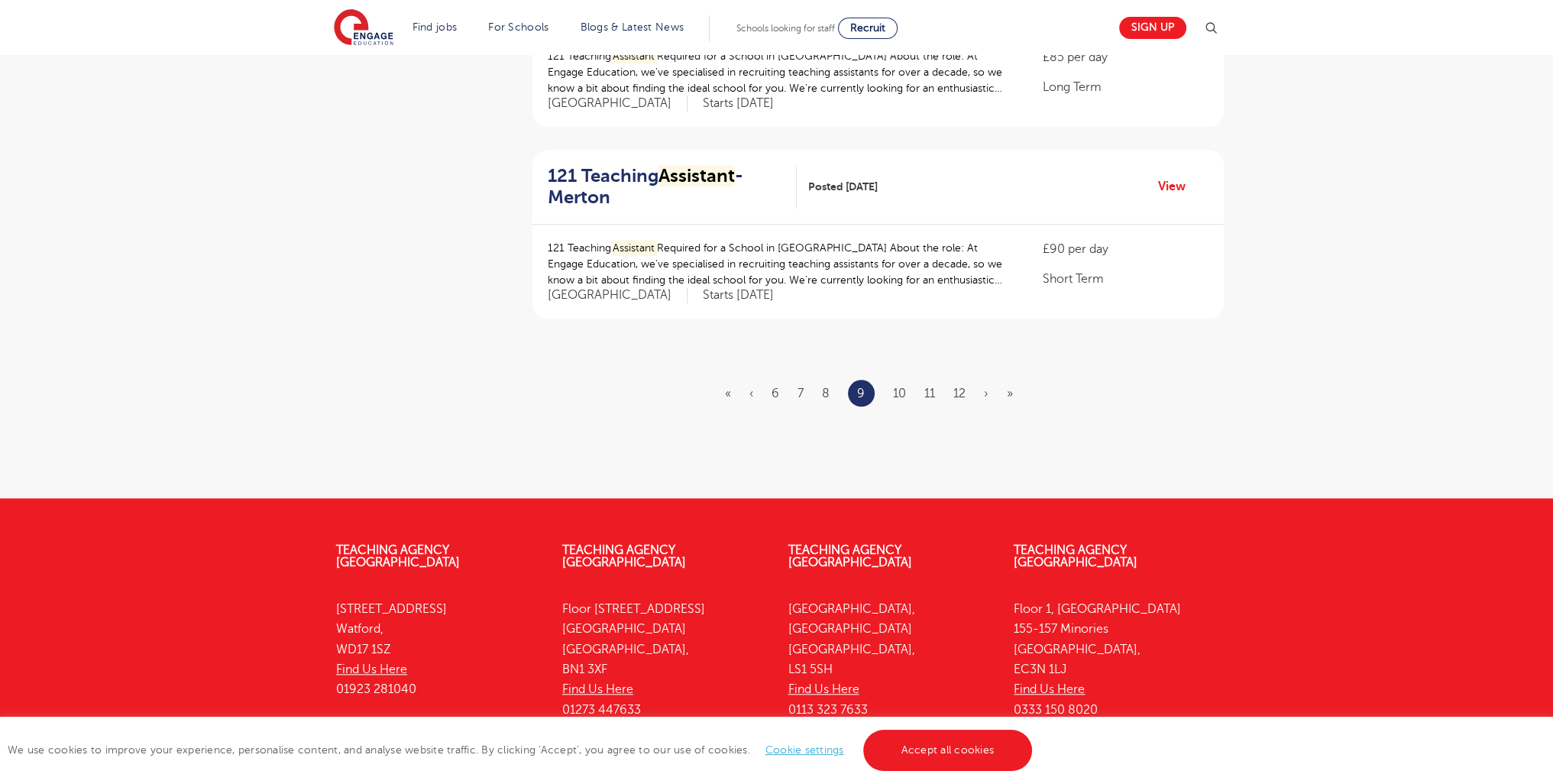
scroll to position [0, 0]
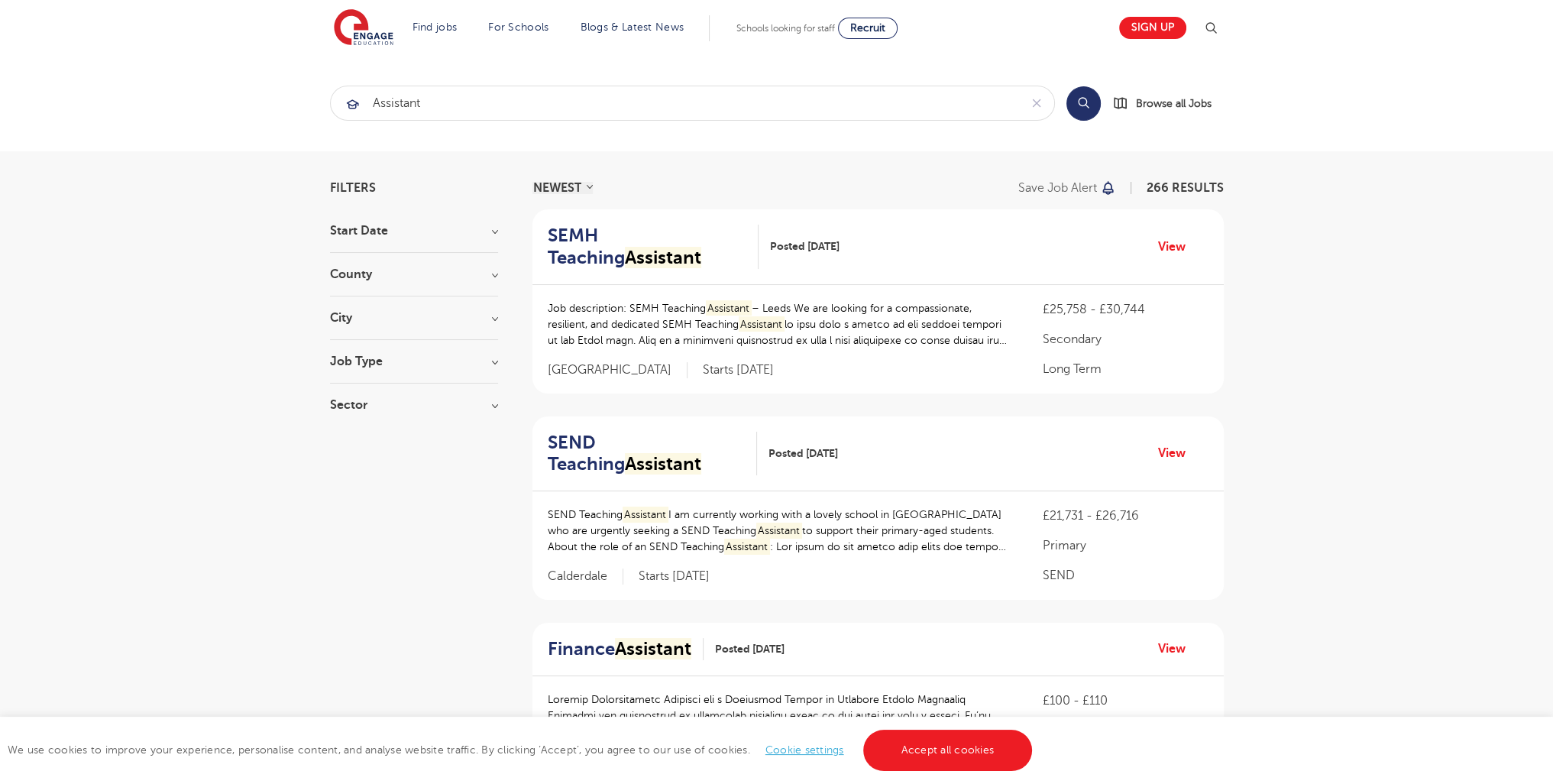
scroll to position [1937, 0]
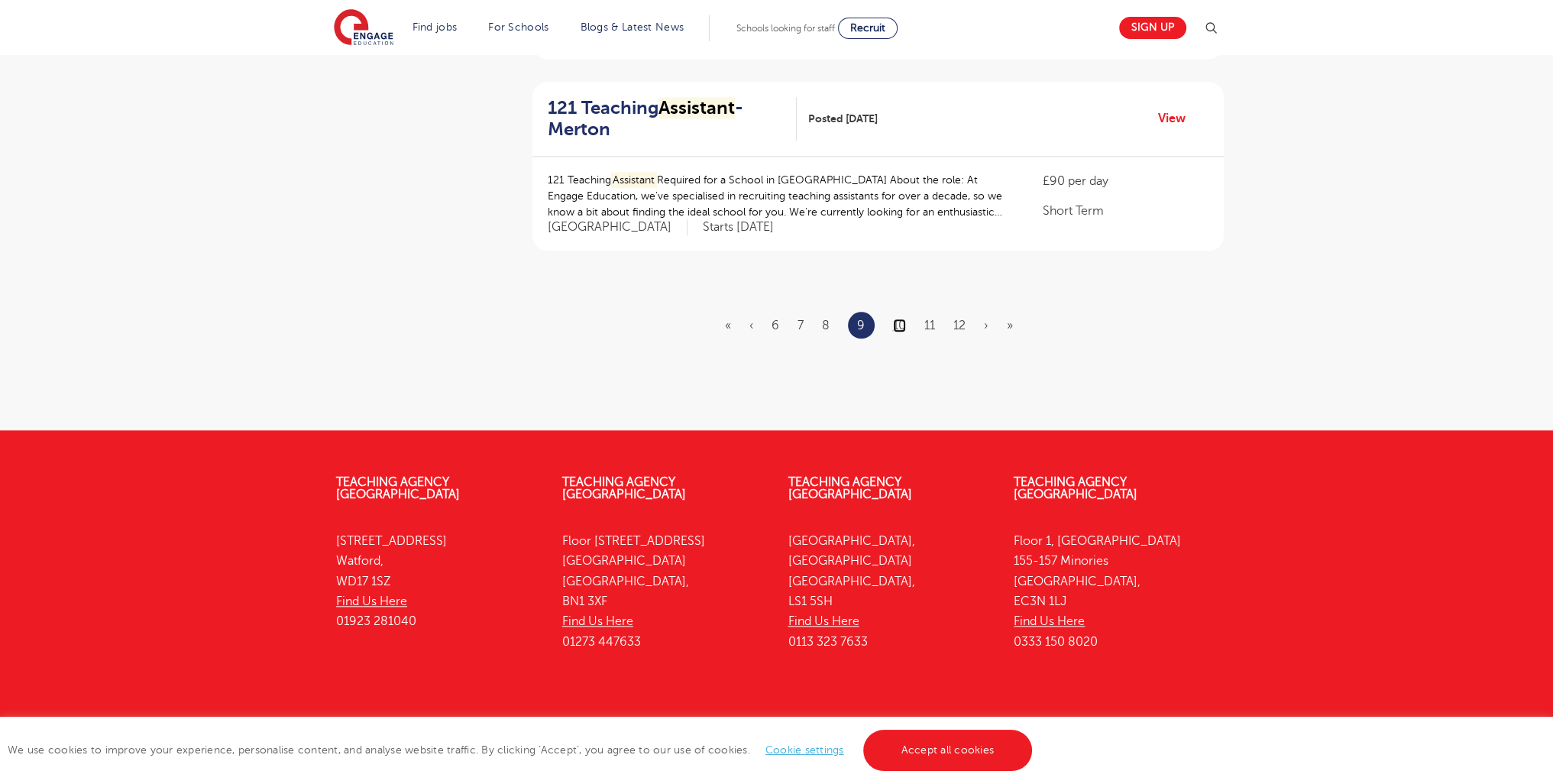
click at [896, 319] on link "10" at bounding box center [899, 325] width 13 height 14
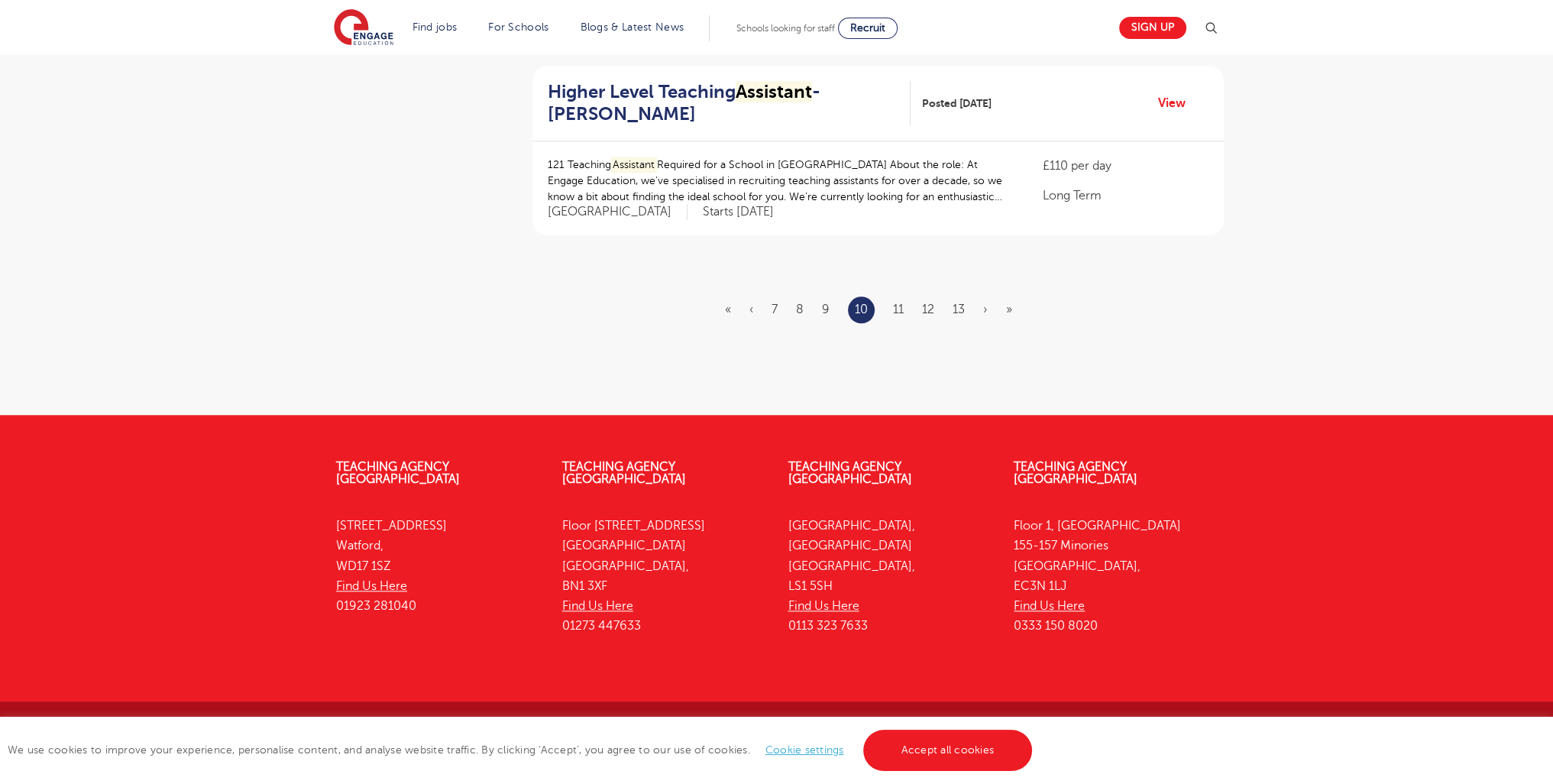
scroll to position [1870, 0]
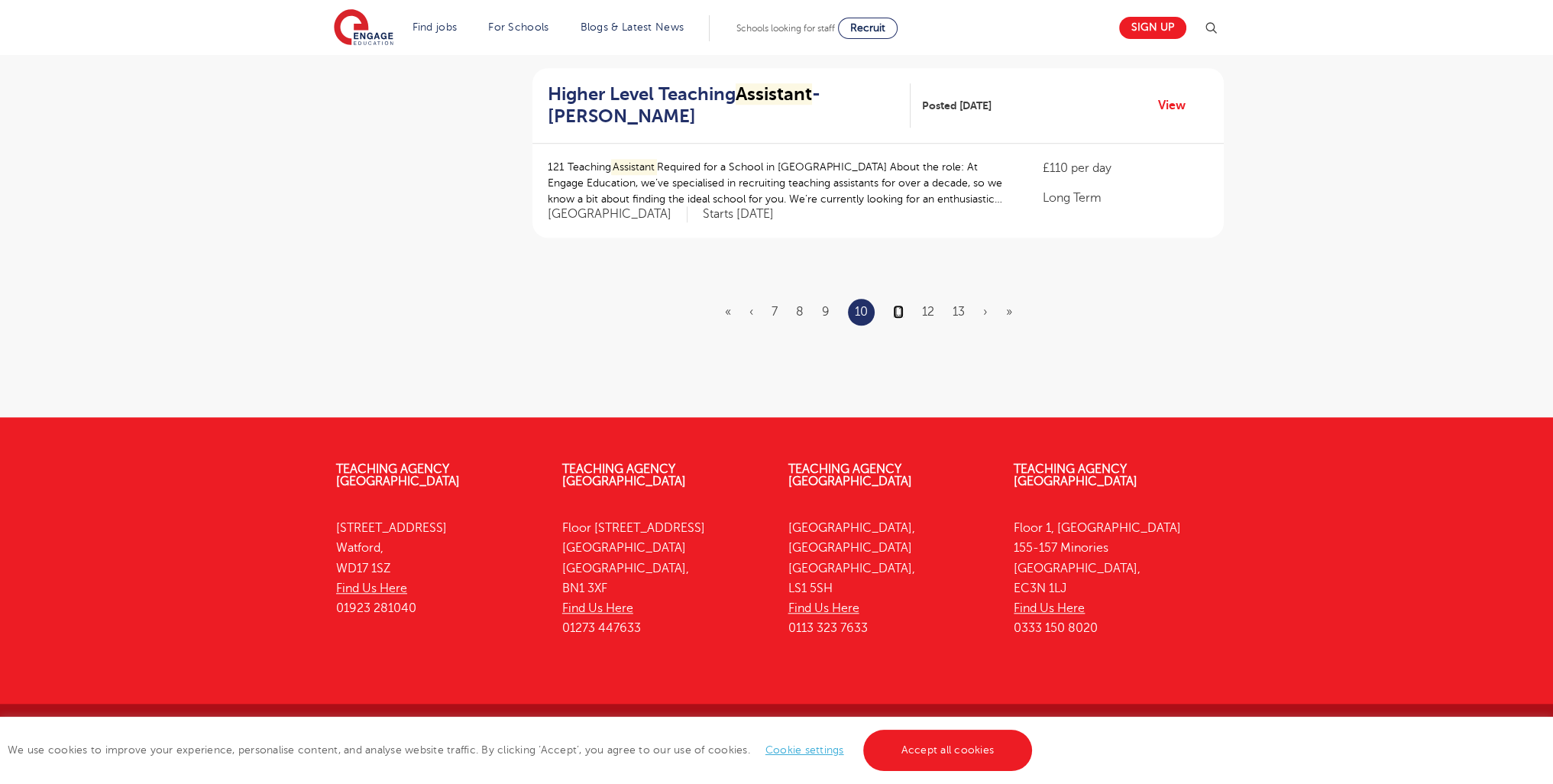
click at [901, 309] on link "11" at bounding box center [898, 312] width 11 height 14
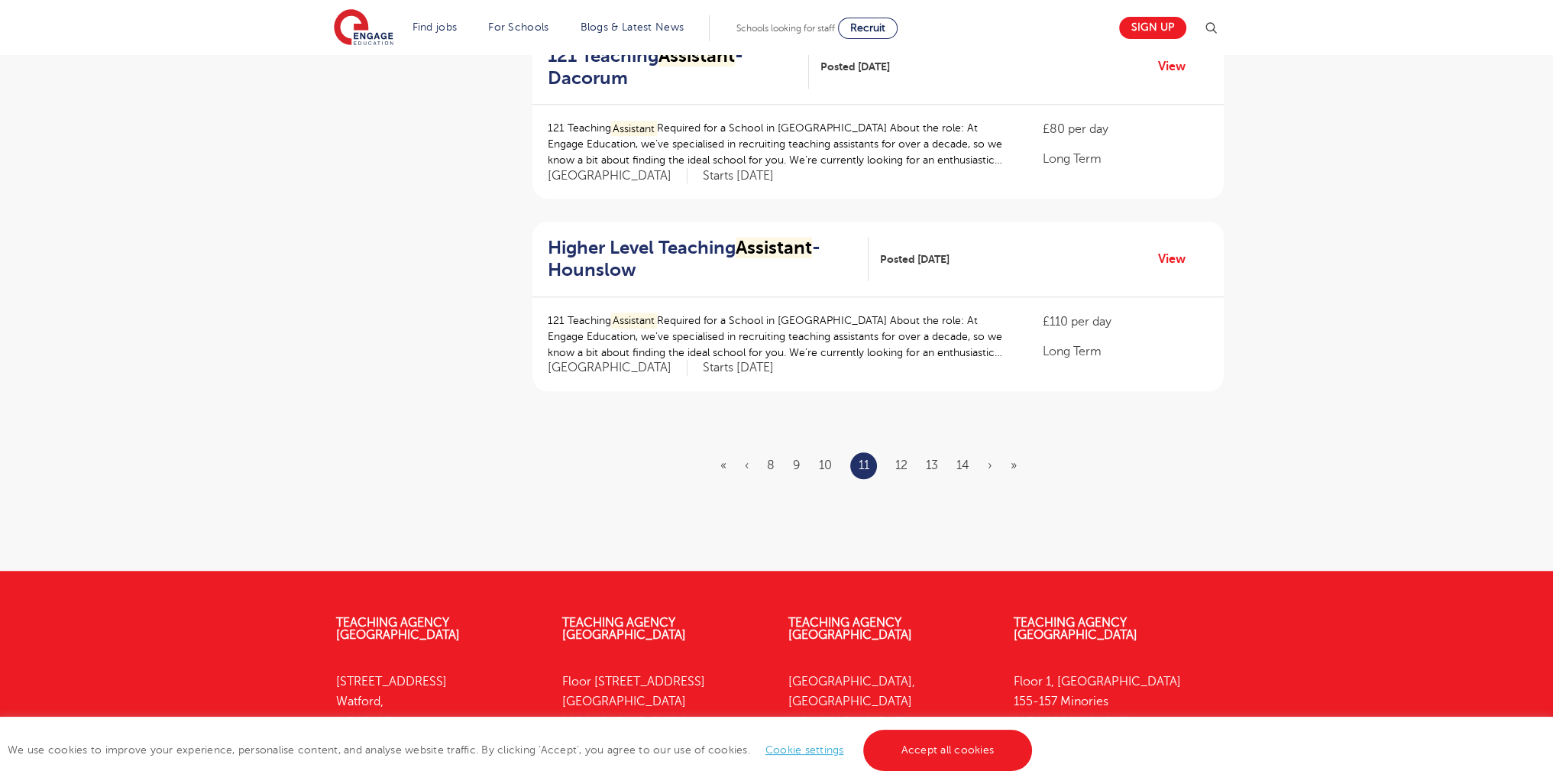
scroll to position [1880, 0]
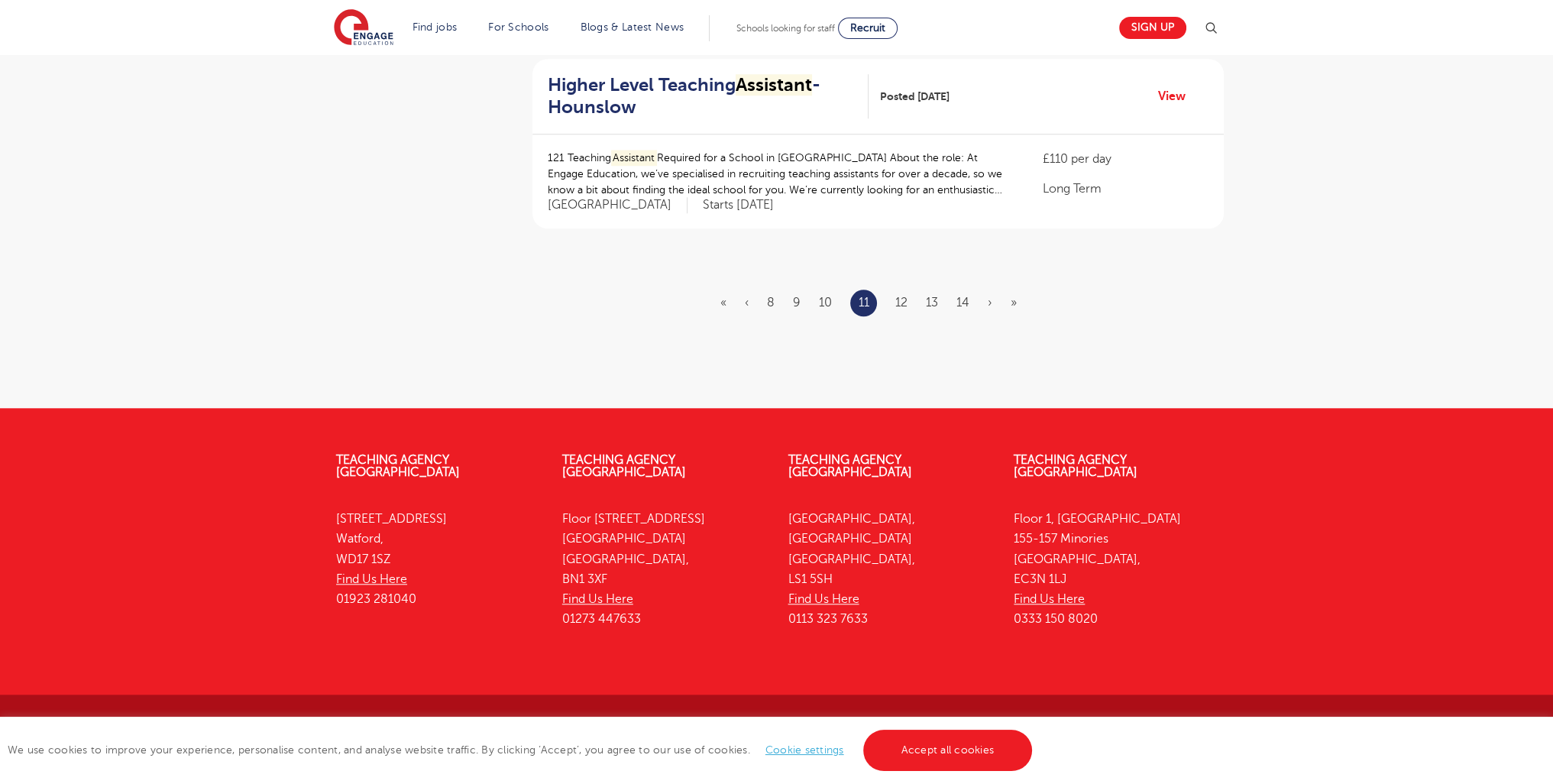
click at [894, 297] on ul "« ‹ 8 9 10 11 12 13 14 › »" at bounding box center [878, 302] width 314 height 26
click at [902, 308] on li "12" at bounding box center [901, 302] width 12 height 20
click at [899, 303] on link "12" at bounding box center [901, 302] width 12 height 14
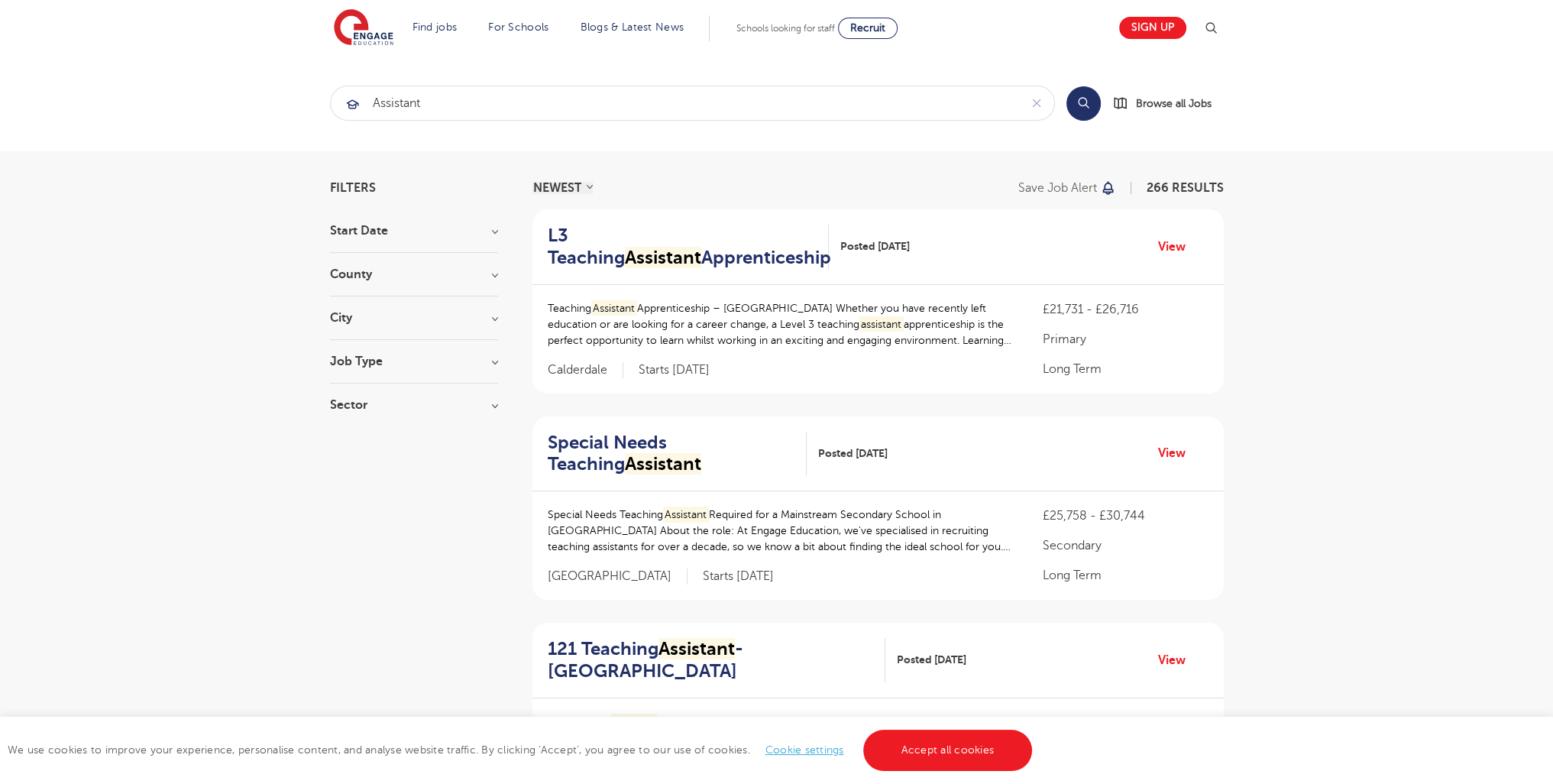
scroll to position [1862, 0]
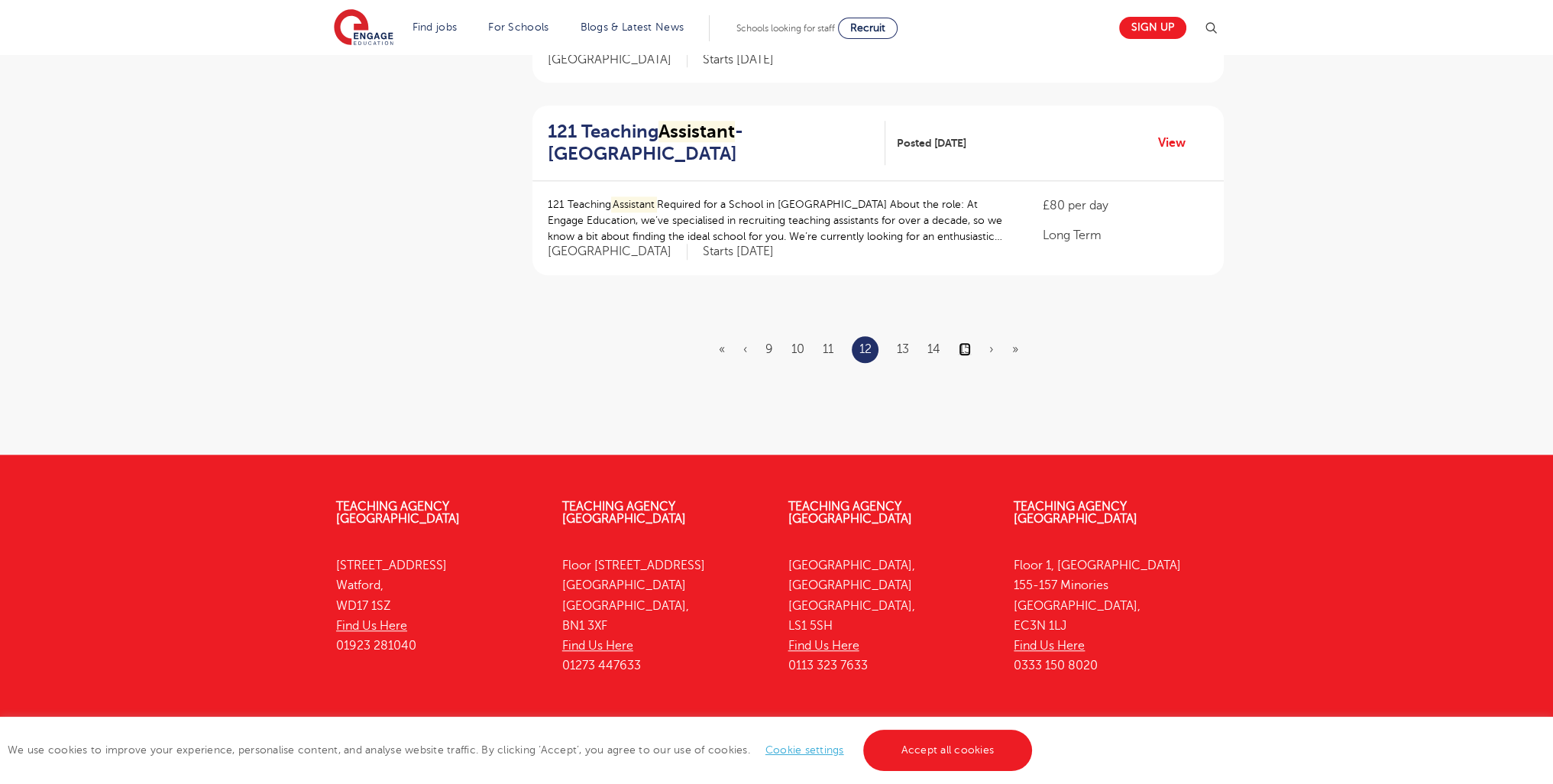
click at [969, 349] on link "15" at bounding box center [964, 349] width 12 height 14
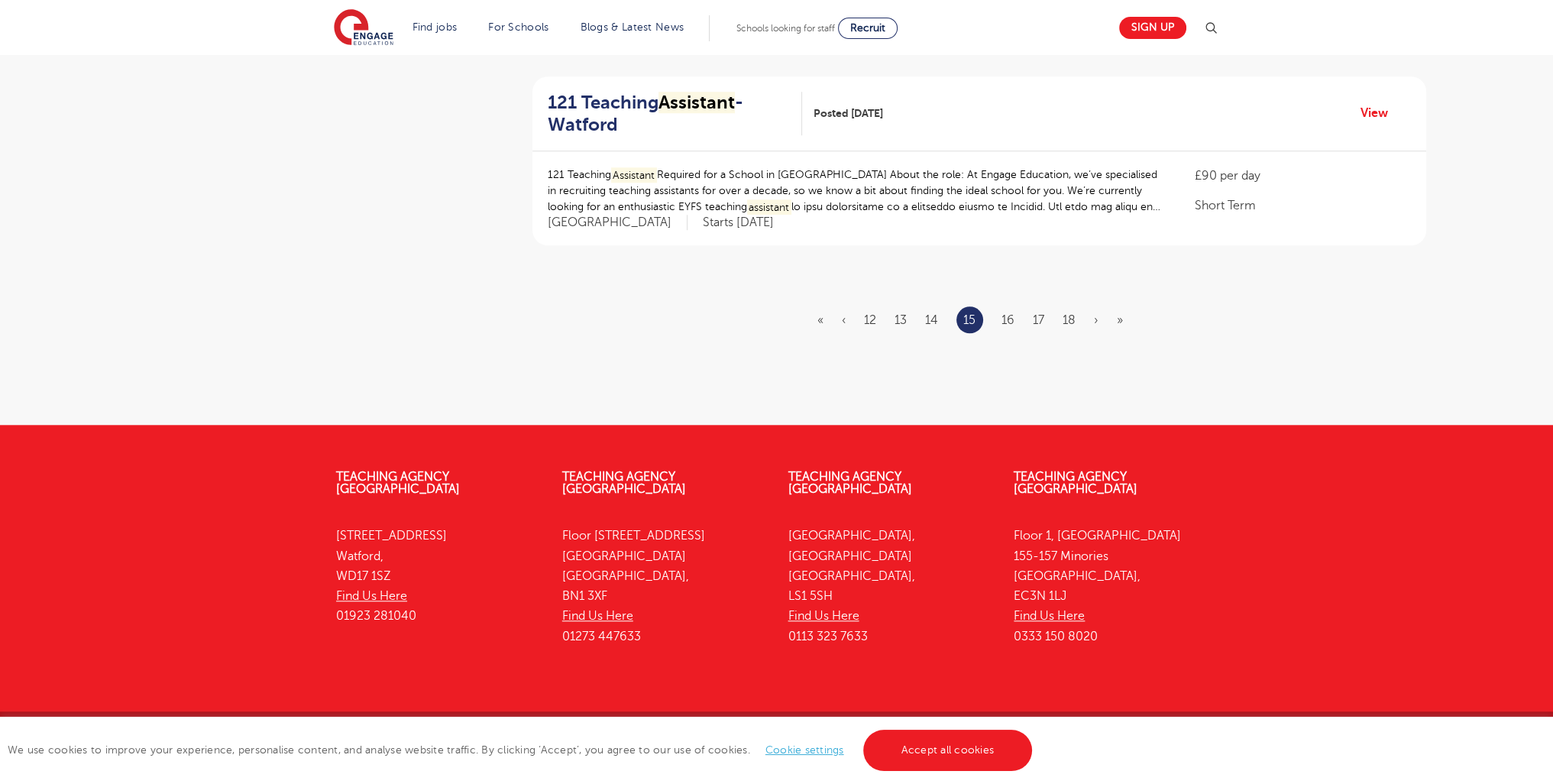
scroll to position [0, 0]
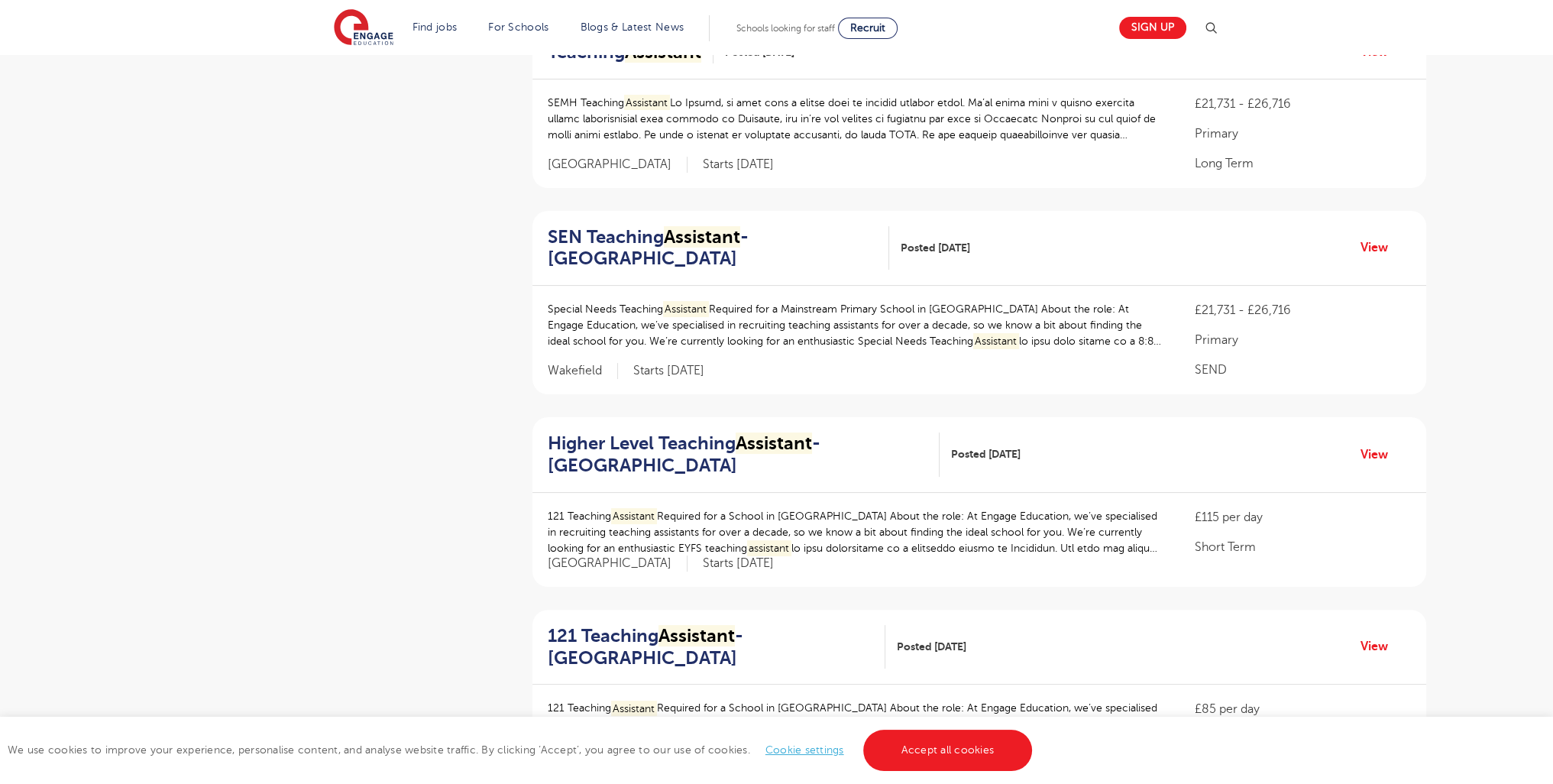
scroll to position [1879, 0]
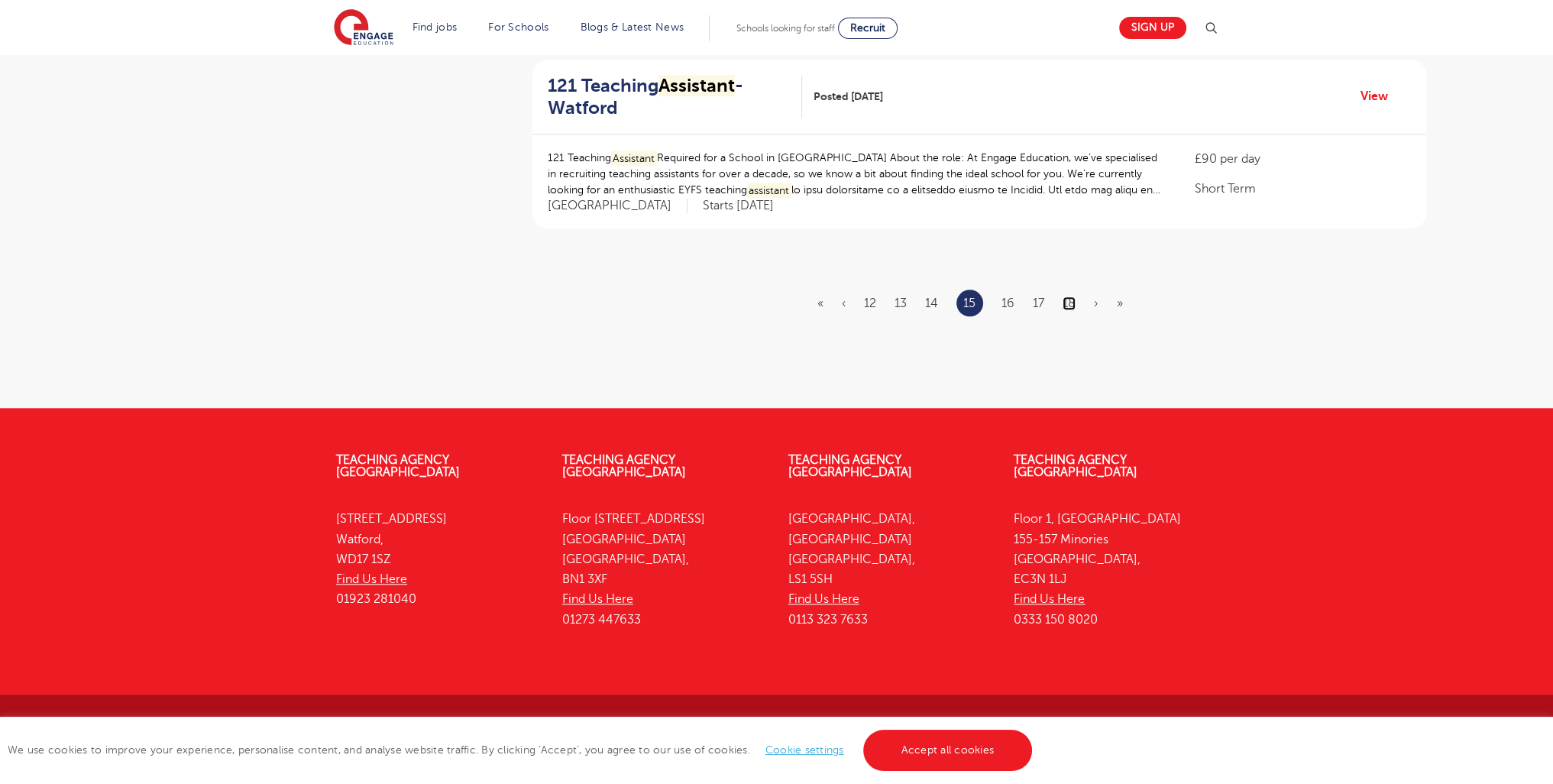
click at [1065, 300] on link "18" at bounding box center [1069, 303] width 13 height 14
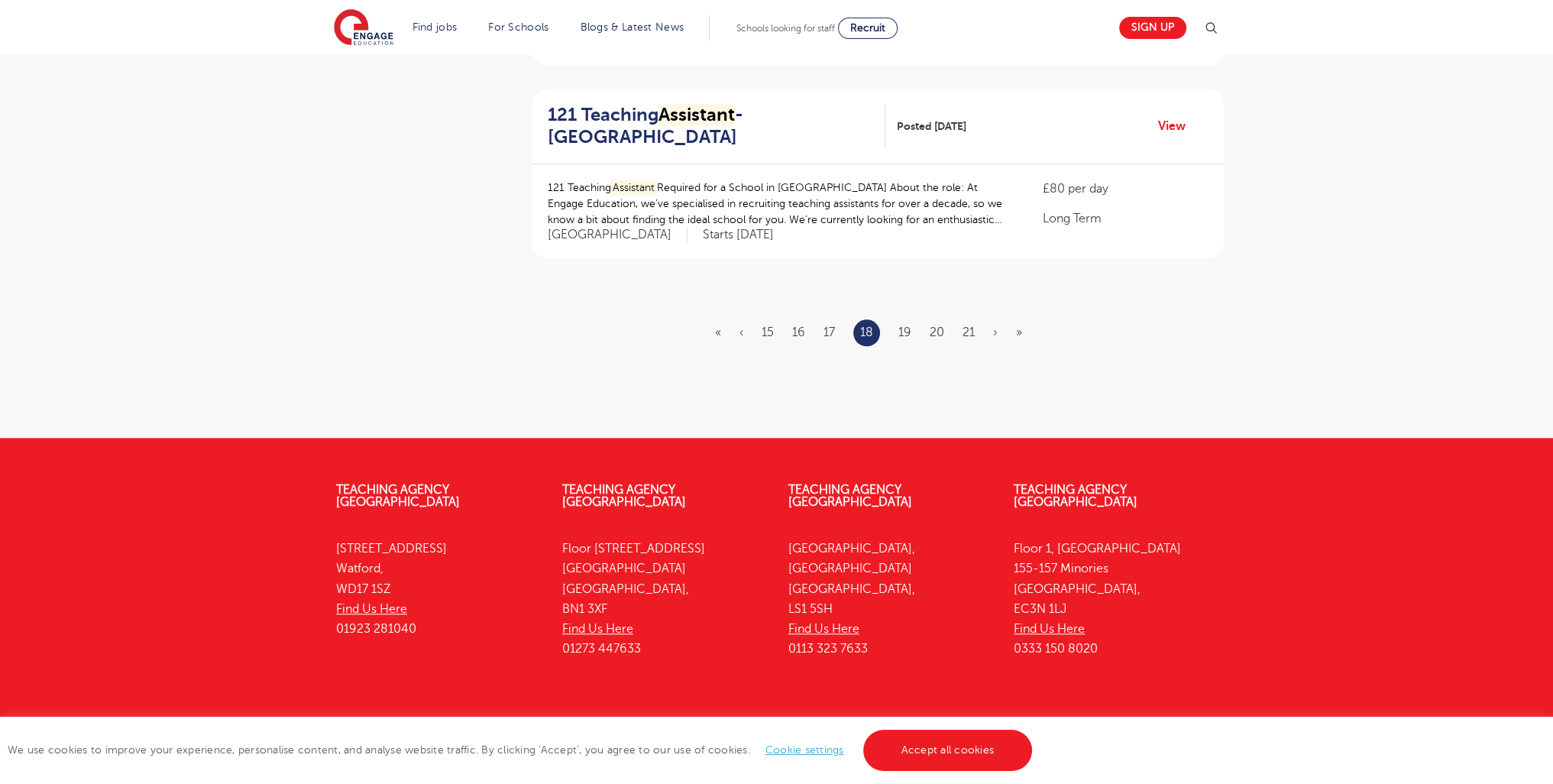
scroll to position [0, 0]
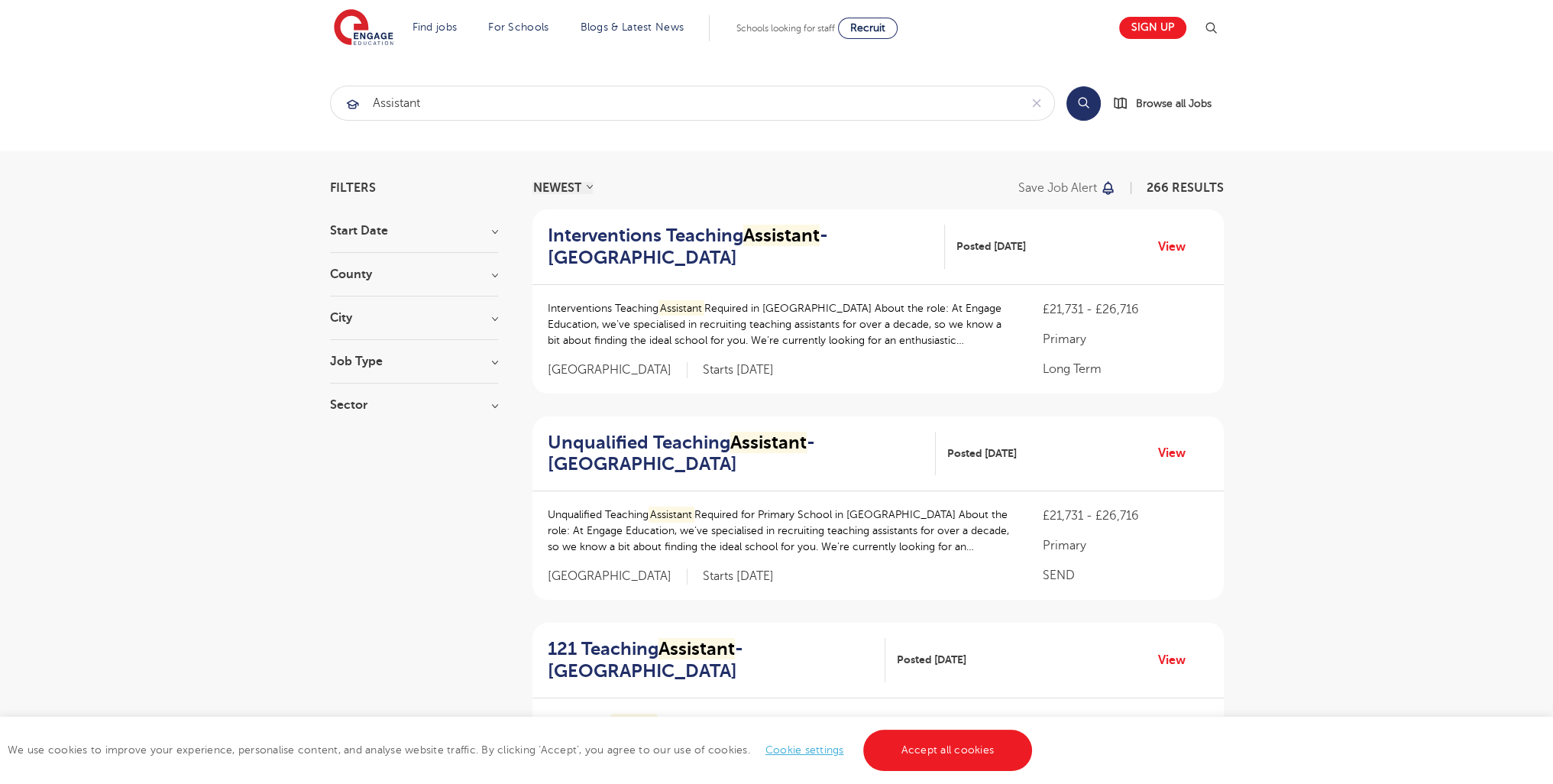
scroll to position [1909, 0]
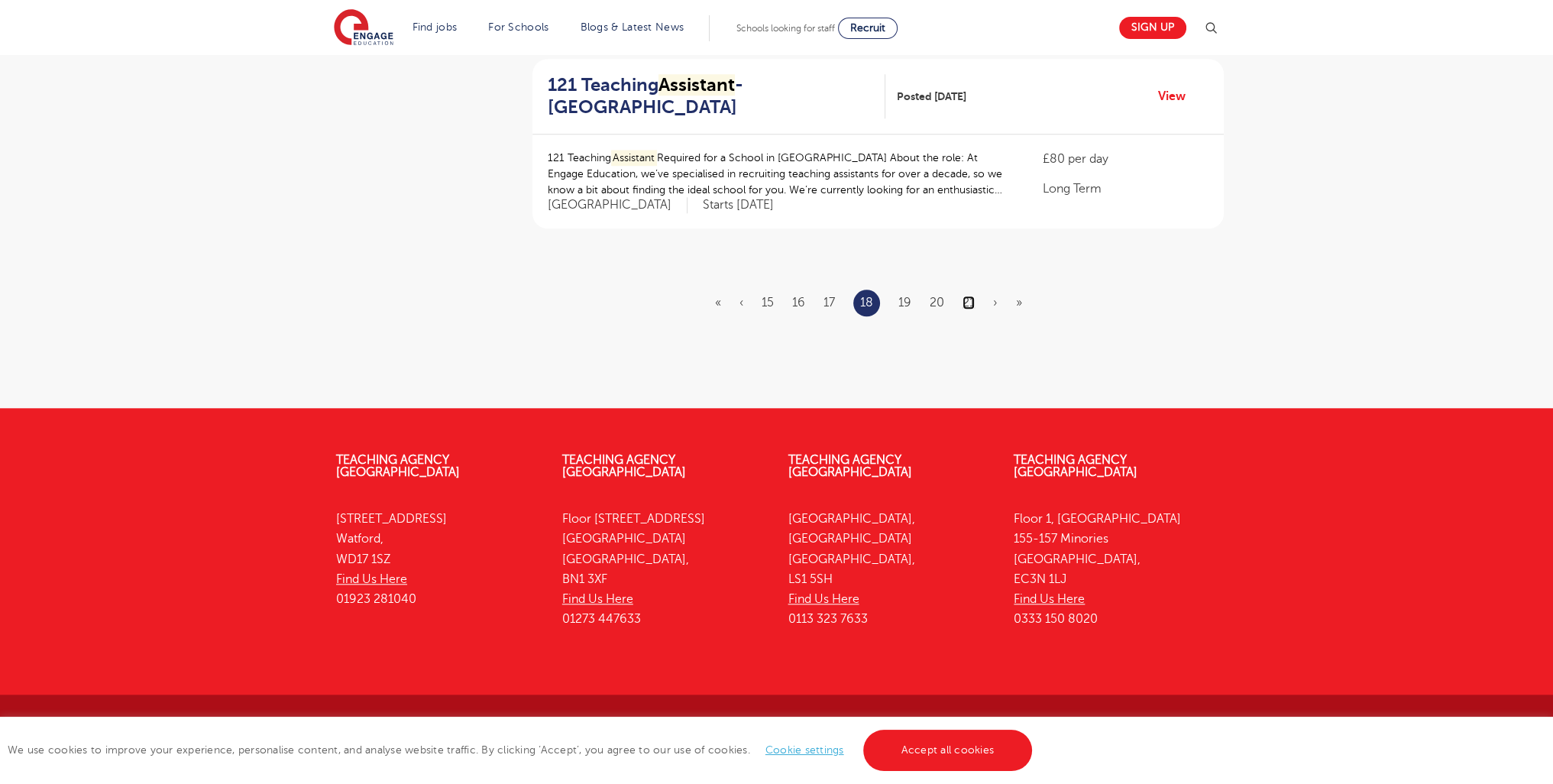
click at [972, 302] on link "21" at bounding box center [969, 302] width 12 height 14
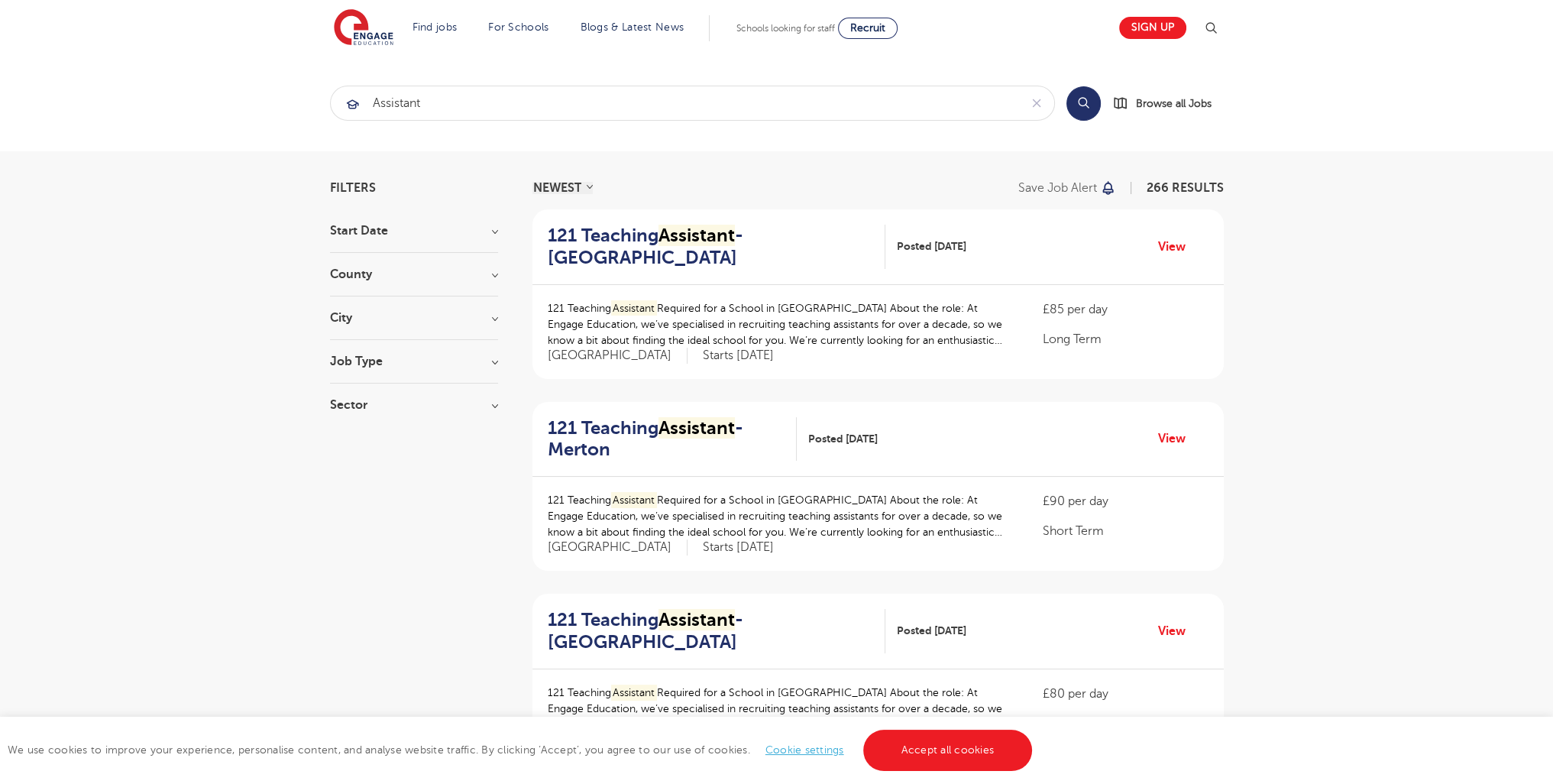
scroll to position [1880, 0]
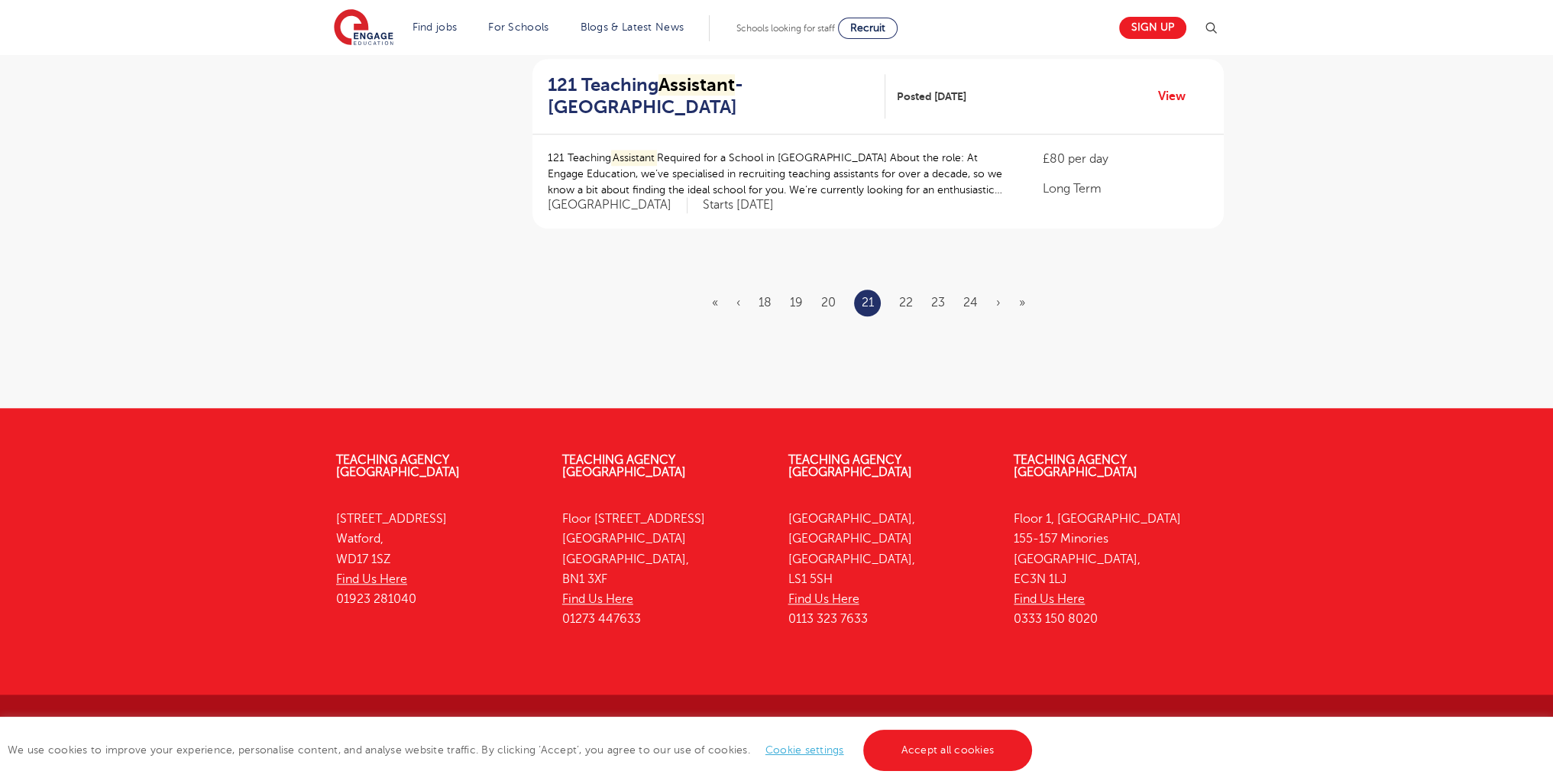
click at [969, 307] on li "24" at bounding box center [970, 302] width 14 height 20
click at [969, 307] on li "24" at bounding box center [970, 302] width 14 height 20
click at [968, 303] on link "24" at bounding box center [970, 302] width 14 height 14
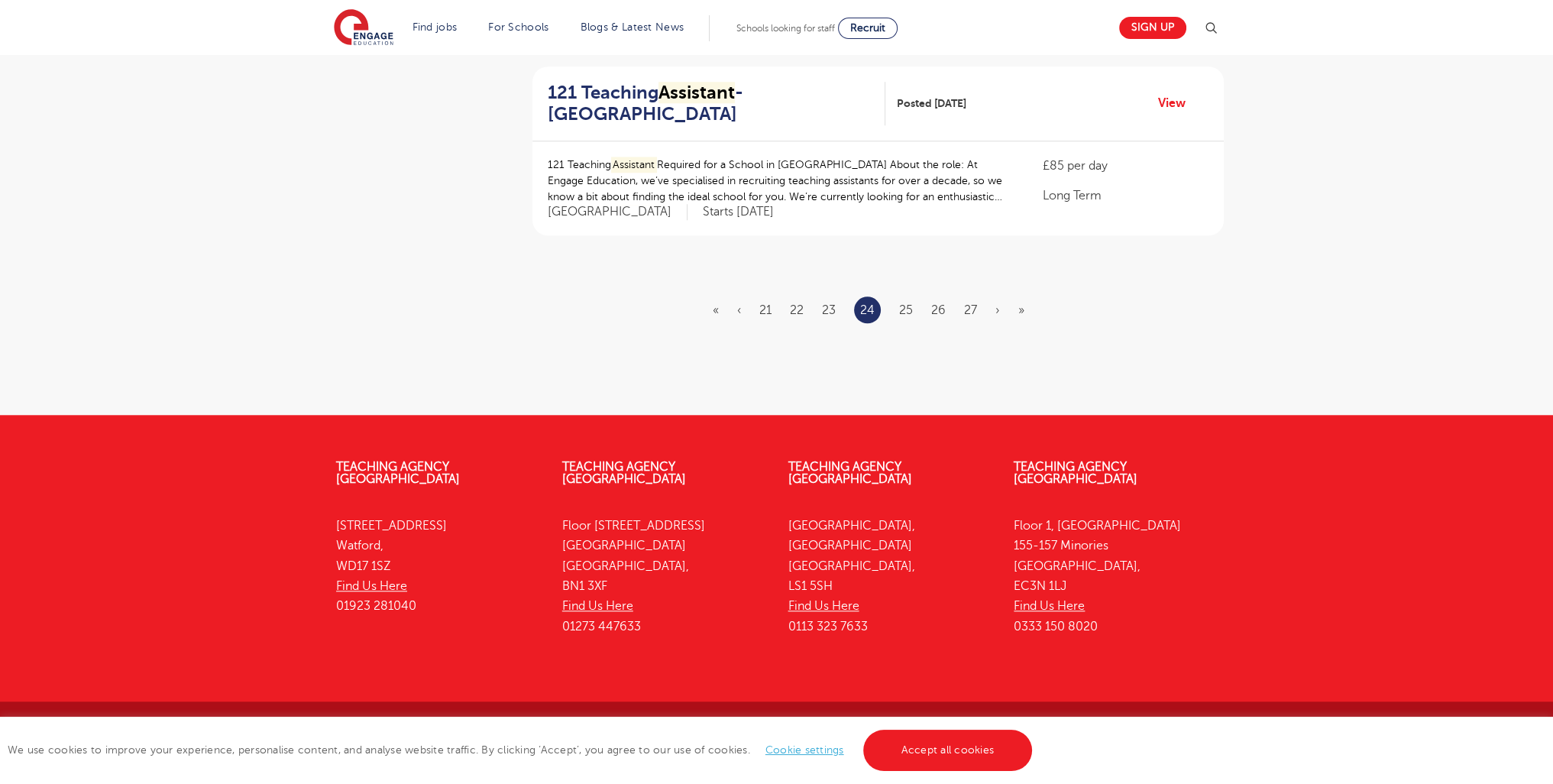
scroll to position [0, 0]
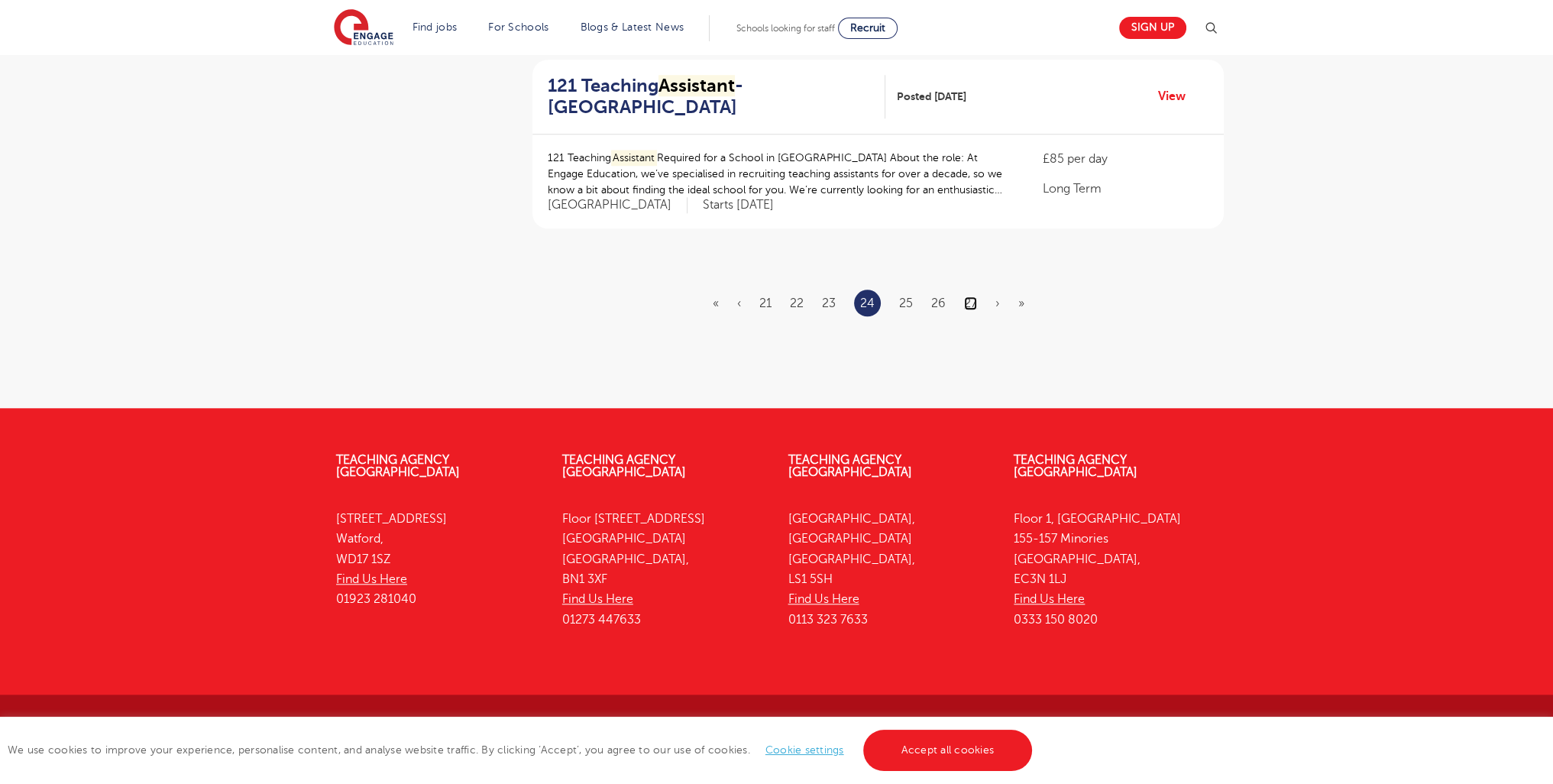
click at [968, 303] on link "27" at bounding box center [970, 303] width 13 height 14
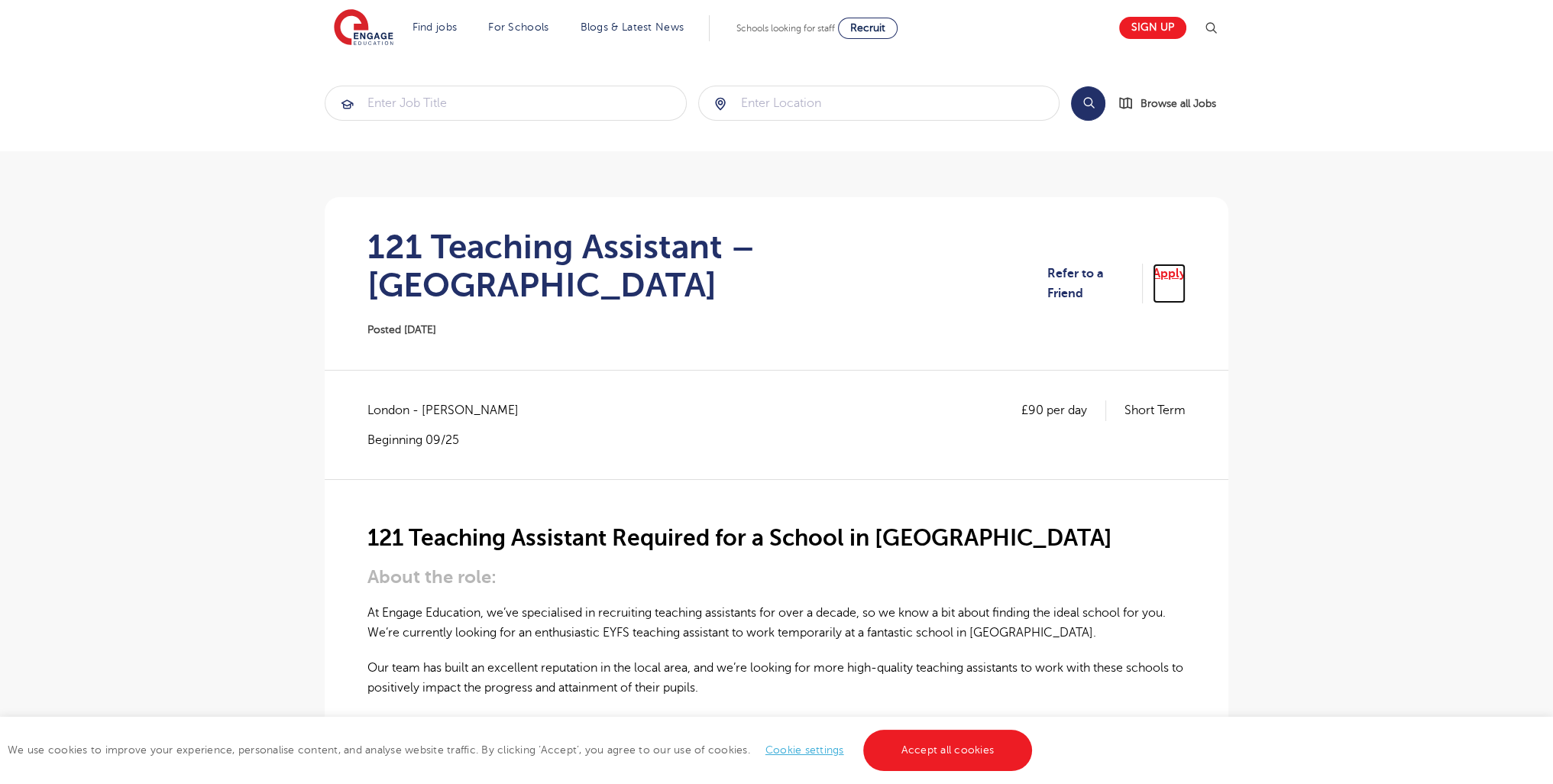
click at [1176, 263] on link "Apply" at bounding box center [1169, 284] width 33 height 41
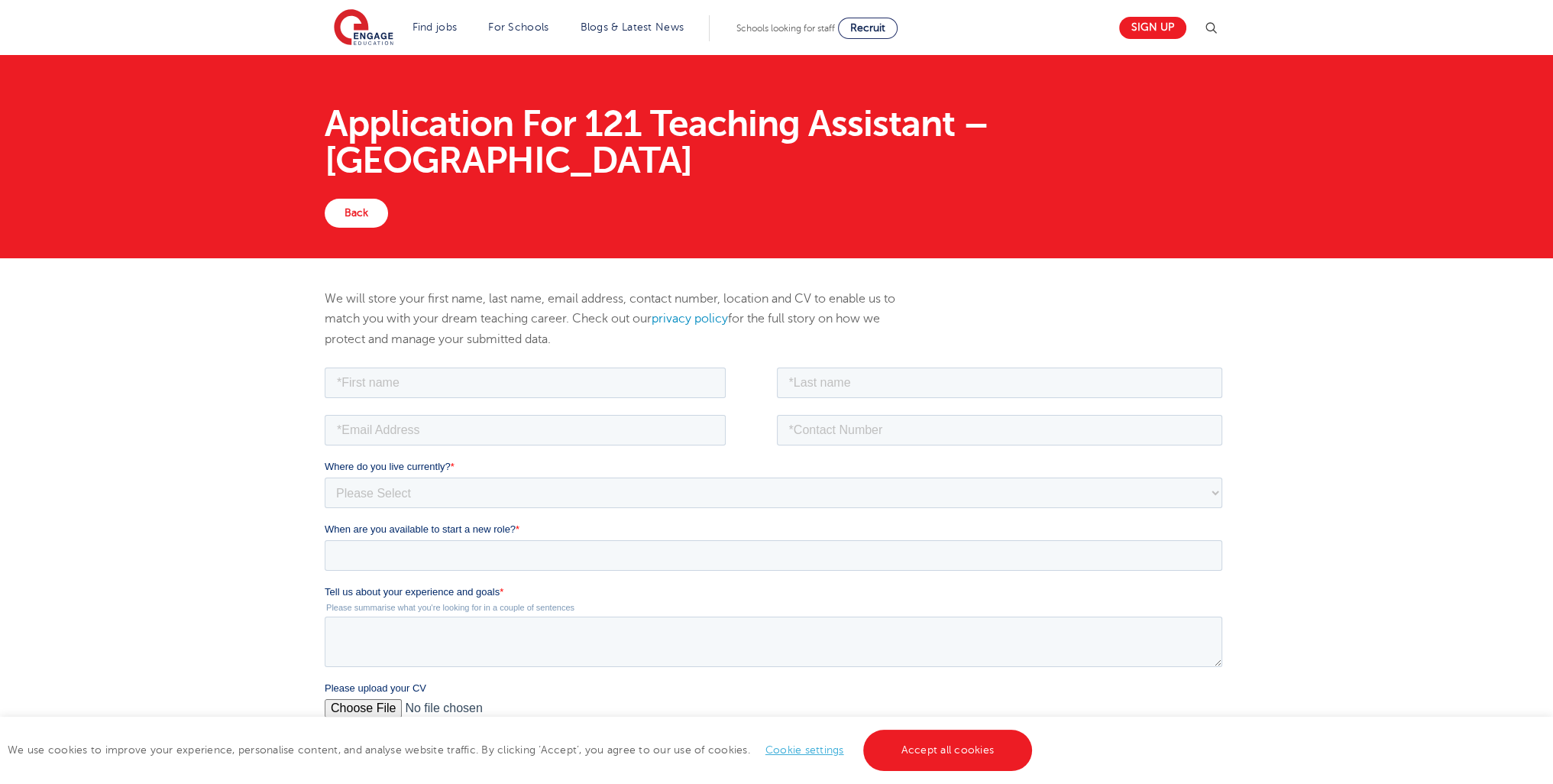
click at [398, 398] on fieldset at bounding box center [776, 387] width 904 height 48
click at [395, 392] on input "text" at bounding box center [525, 382] width 401 height 31
click at [395, 389] on input "text" at bounding box center [525, 382] width 401 height 31
type input "aaron"
click at [844, 390] on input "text" at bounding box center [999, 382] width 446 height 31
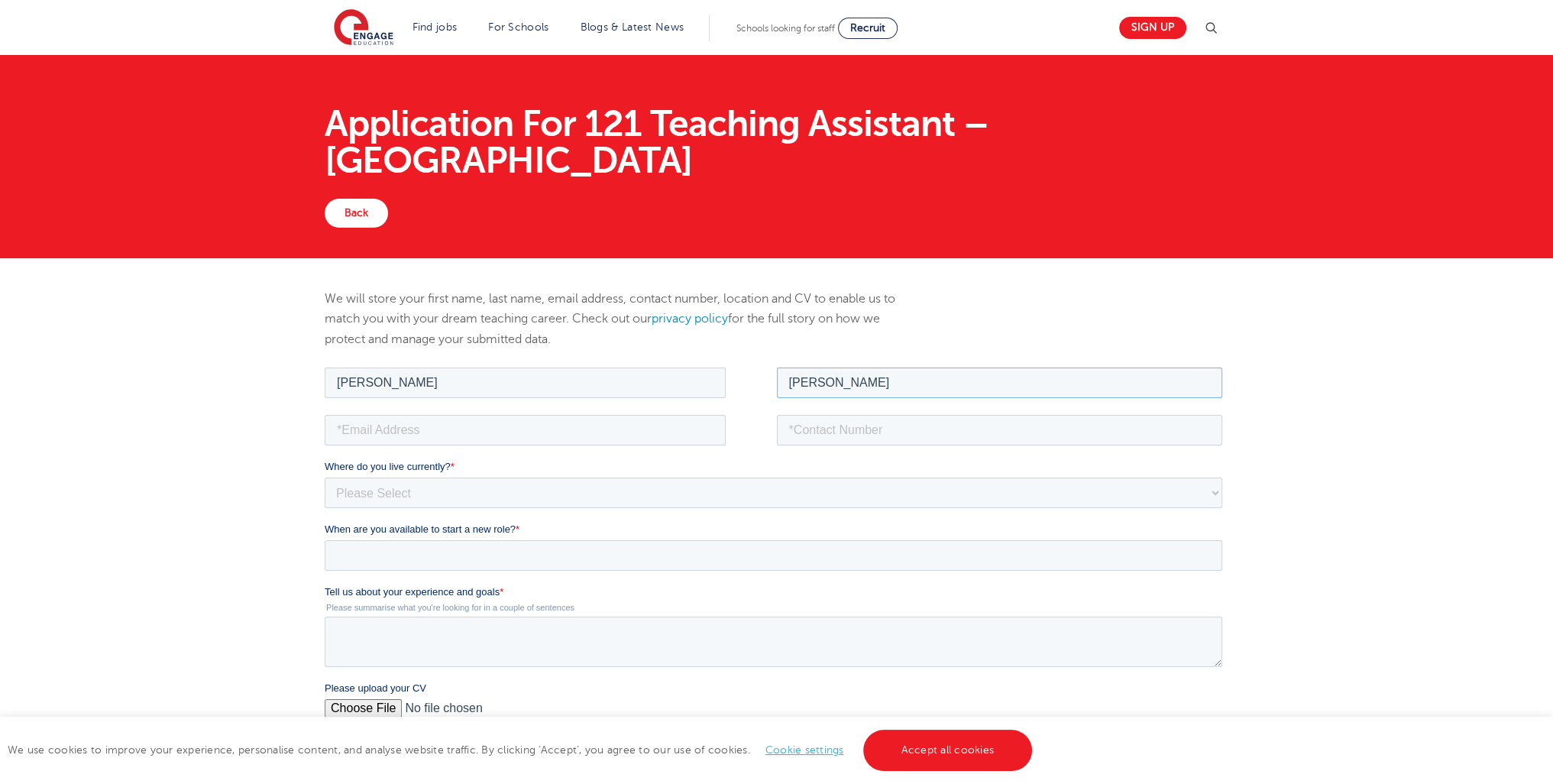
type input "ferguson"
click at [410, 420] on input "email" at bounding box center [525, 429] width 401 height 31
type input "alexgood666@yahoo.com"
click at [824, 429] on input "tel" at bounding box center [999, 429] width 446 height 31
click at [793, 437] on input "7376-943462" at bounding box center [999, 429] width 446 height 31
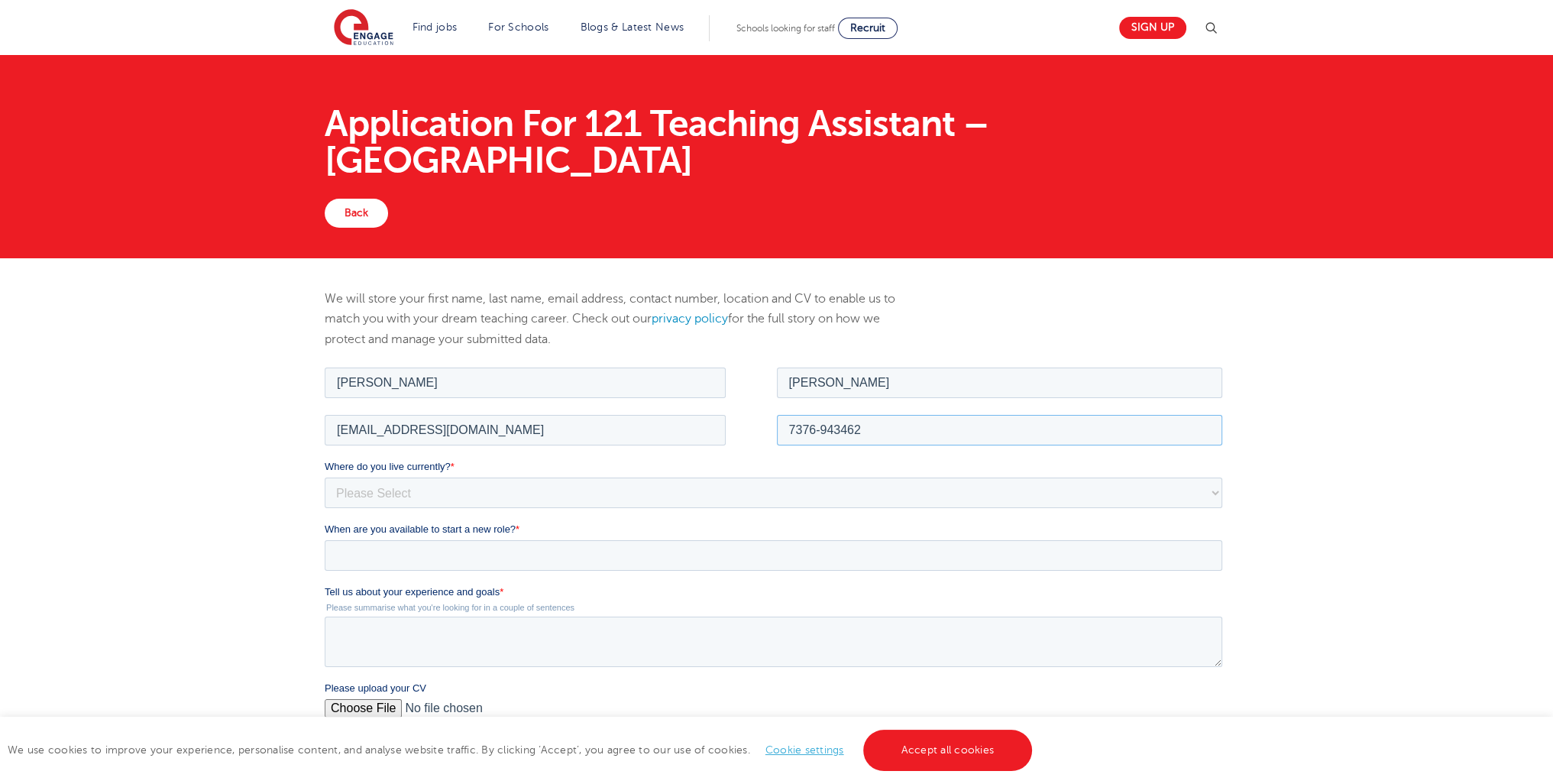
click at [788, 436] on input "7376-943462" at bounding box center [999, 429] width 446 height 31
type input "07376-943462"
click at [376, 501] on select "Please Select UK Canada Ireland Australia New Zealand Europe USA South Africa J…" at bounding box center [773, 492] width 898 height 31
select select "UK"
click at [325, 477] on select "Please Select UK Canada Ireland Australia New Zealand Europe USA South Africa J…" at bounding box center [773, 492] width 898 height 31
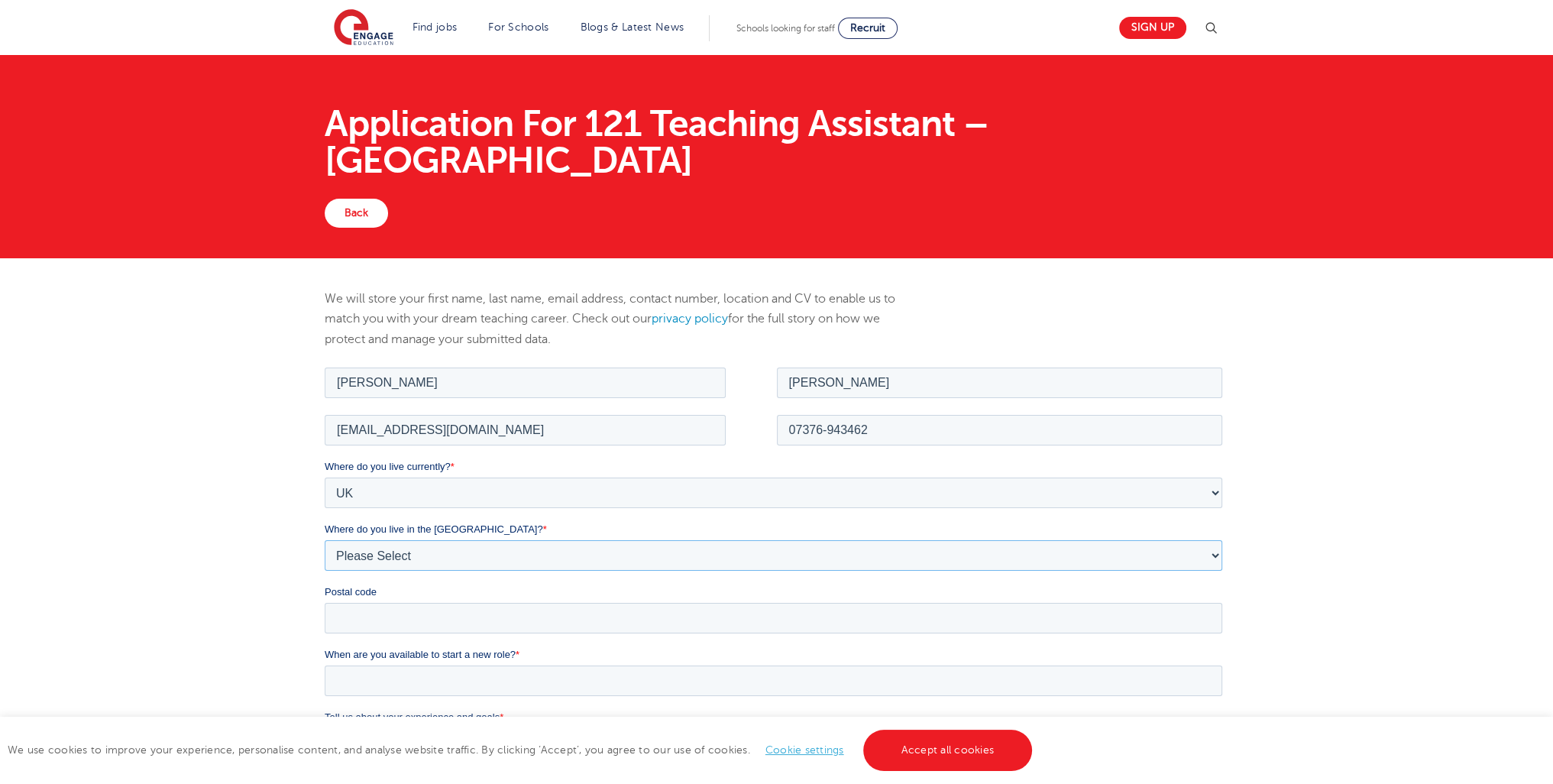
click at [373, 547] on select "Please Select Overseas Barnsley Bedfordshire Berkshire Bournemouth Bracknell Fo…" at bounding box center [773, 555] width 898 height 31
select select "City of London"
click at [325, 539] on select "Please Select Overseas Barnsley Bedfordshire Berkshire Bournemouth Bracknell Fo…" at bounding box center [773, 555] width 898 height 31
click at [379, 624] on input "Postal code" at bounding box center [773, 618] width 898 height 31
type input "e16 1le"
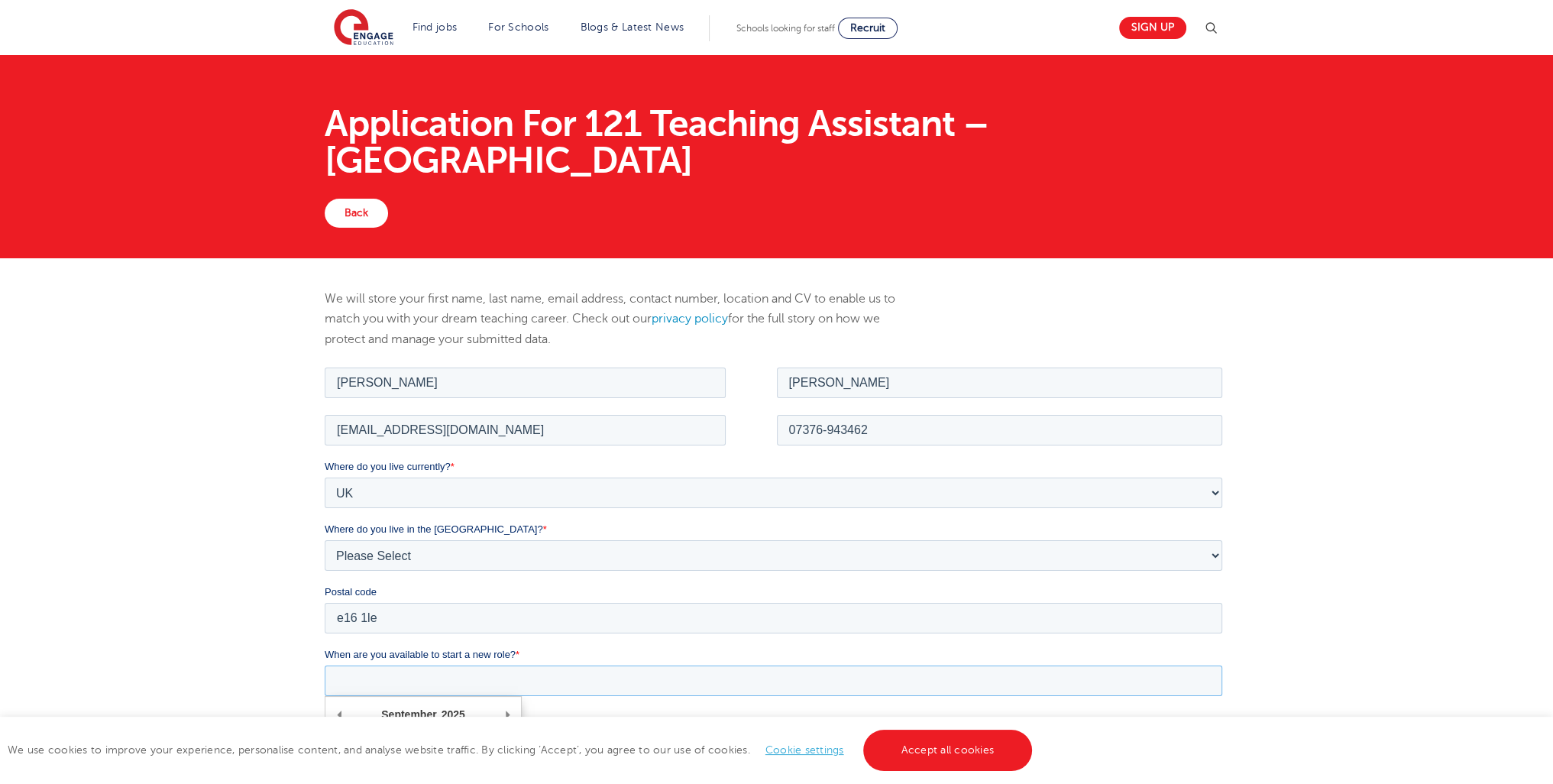
click at [420, 677] on input "When are you available to start a new role? *" at bounding box center [773, 680] width 898 height 31
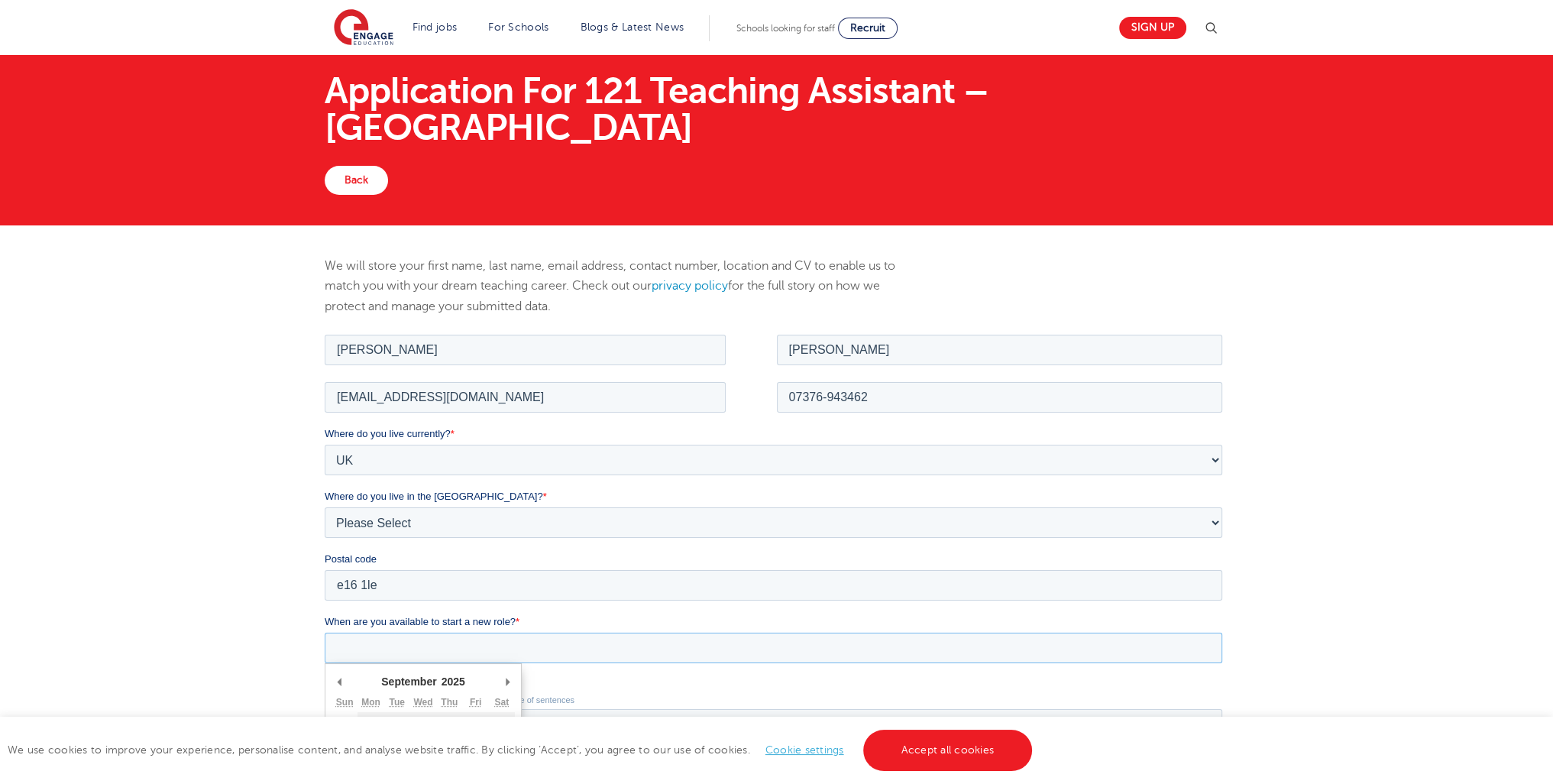
scroll to position [200, 0]
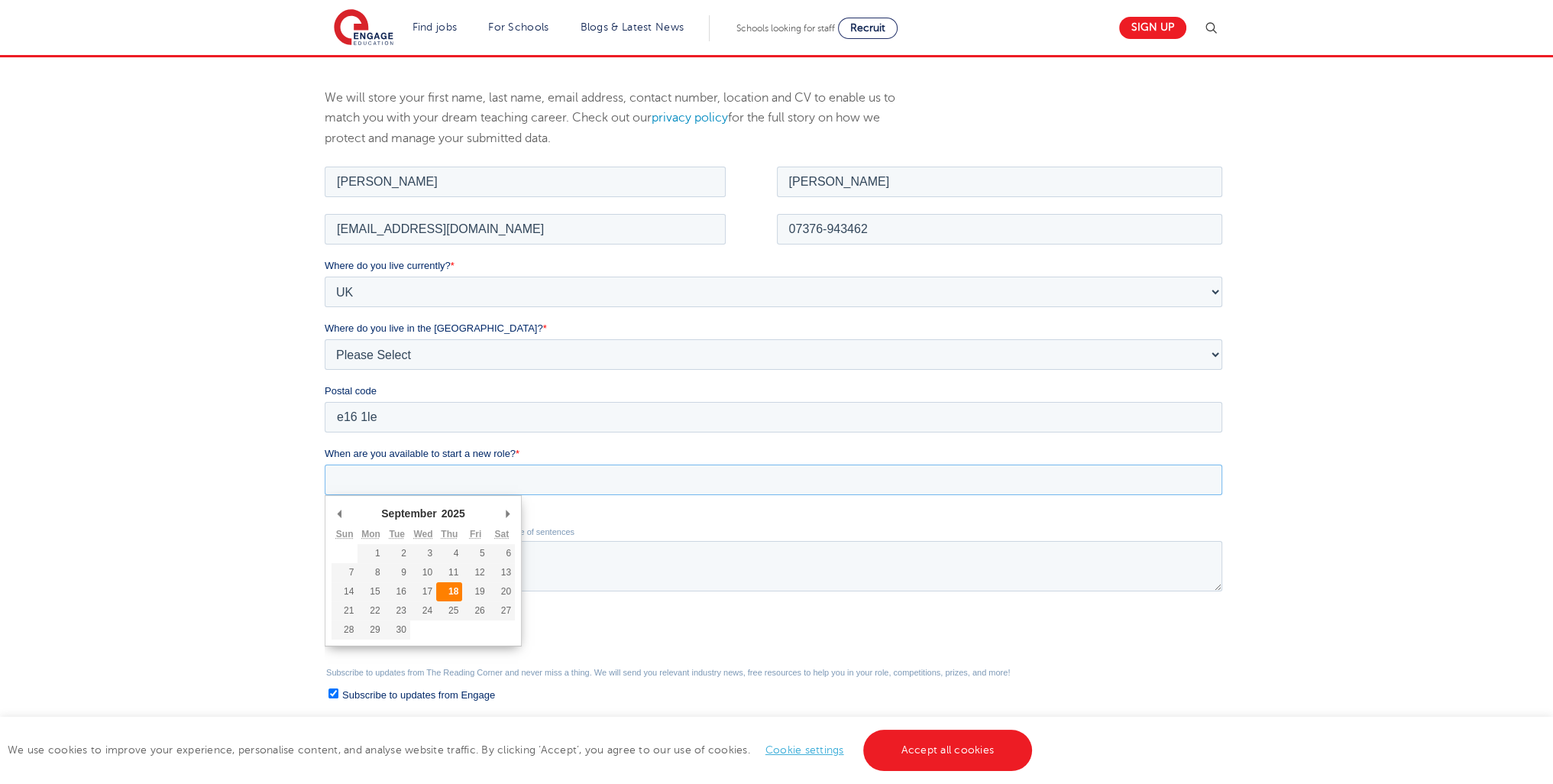
type div "2025-09-18"
type input "2025/09/18"
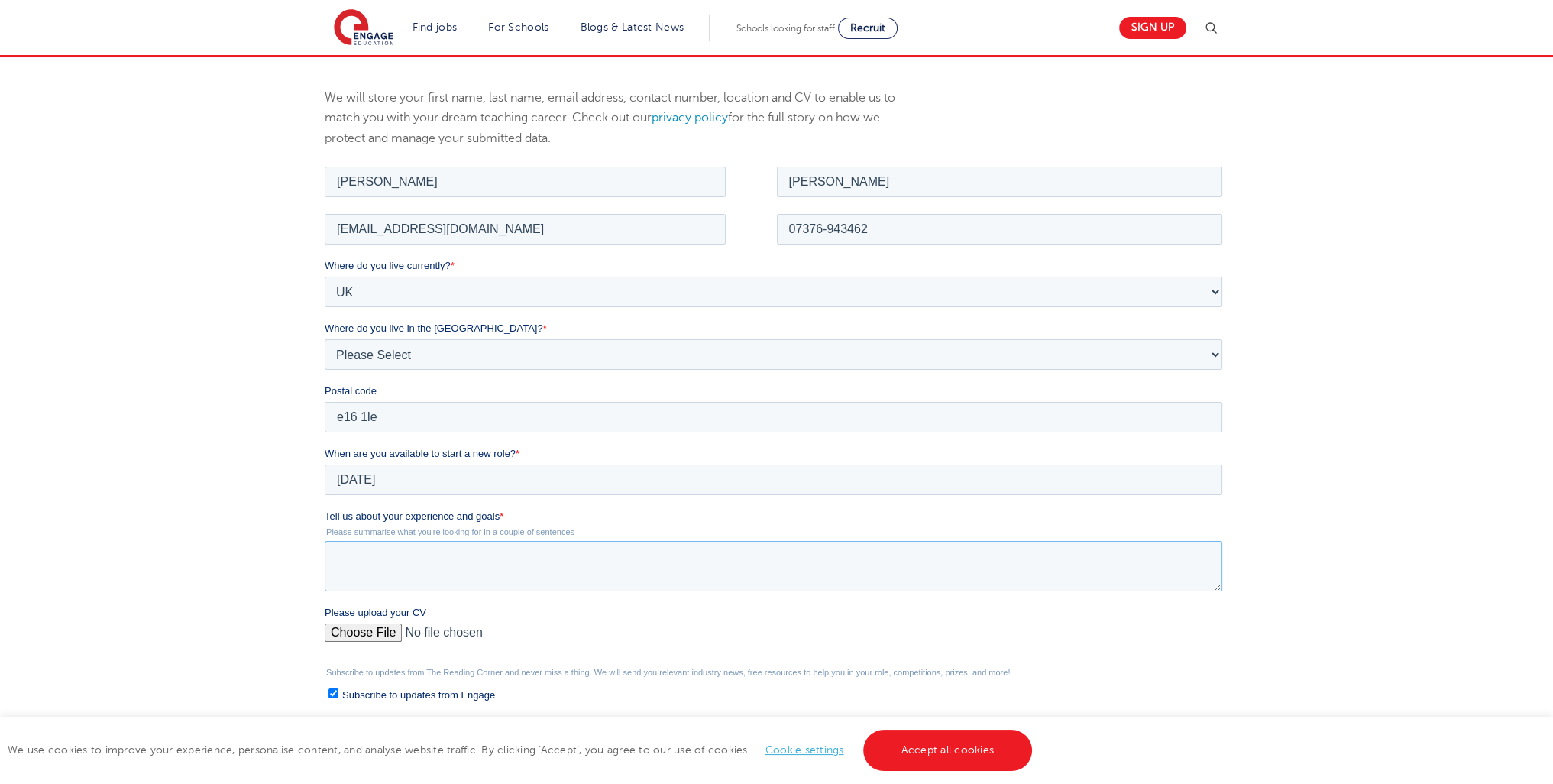
click at [415, 576] on textarea "Tell us about your experience and goals *" at bounding box center [773, 565] width 898 height 50
type textarea "q"
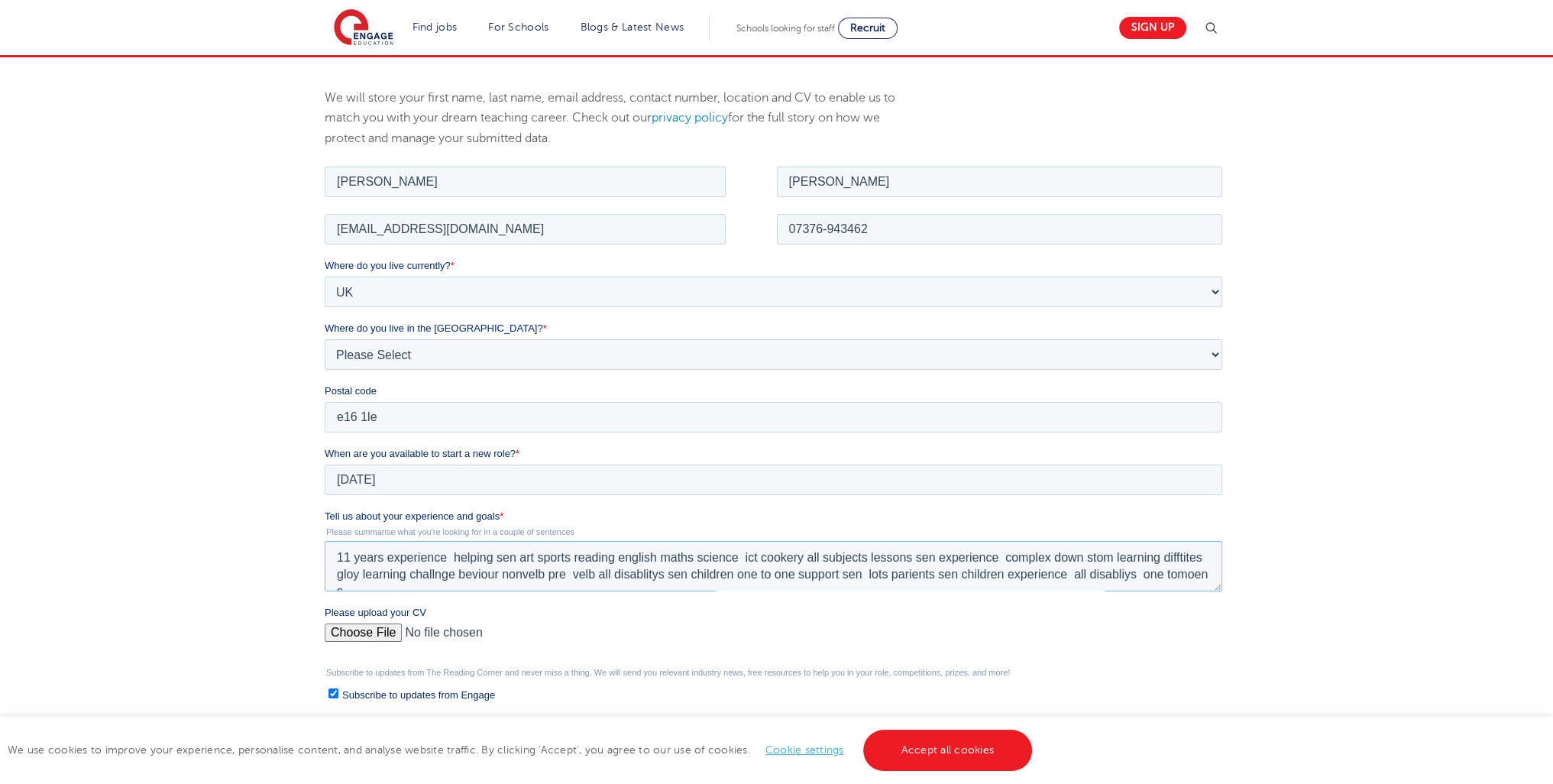
scroll to position [7, 0]
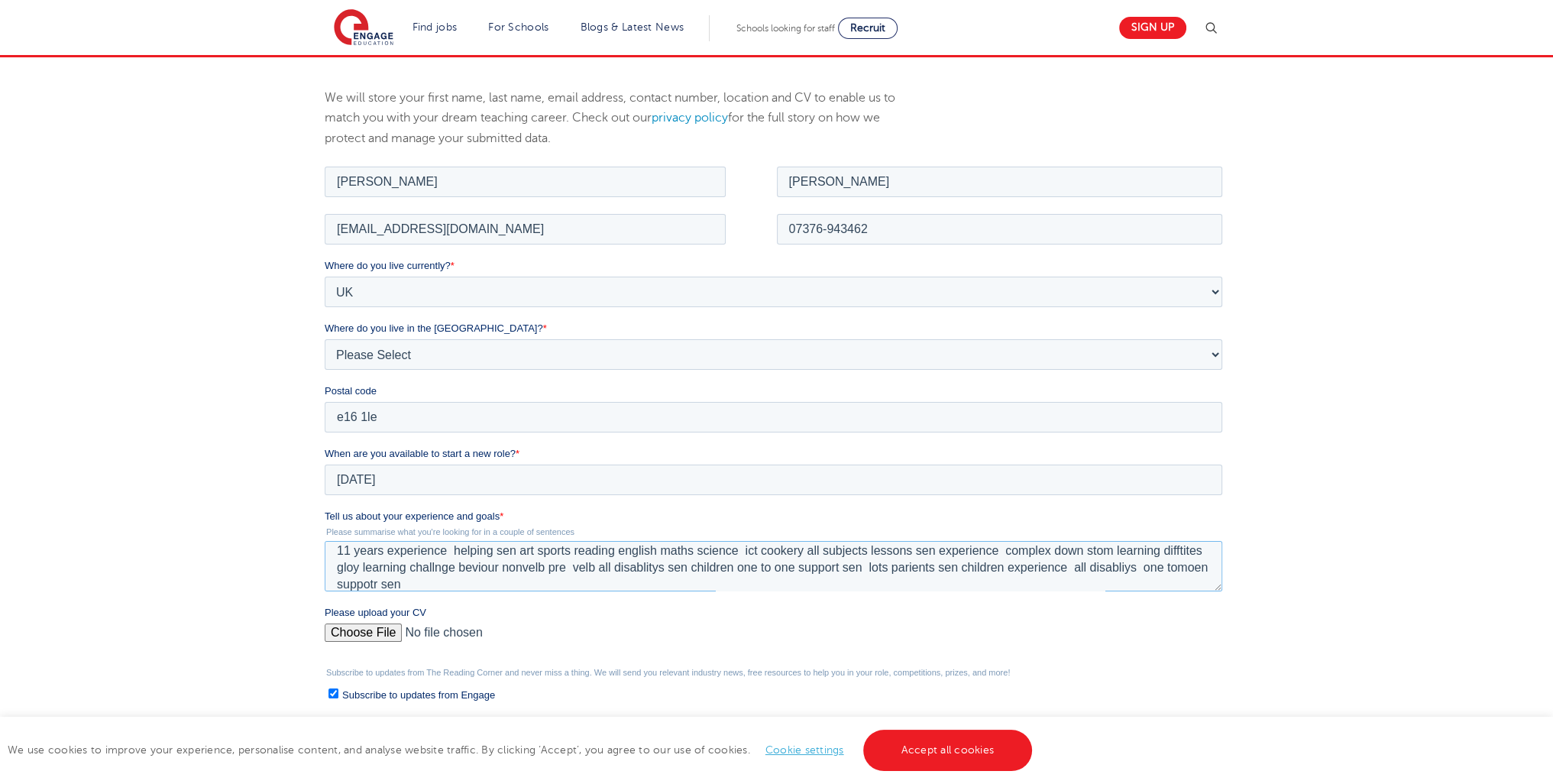
type textarea "11 years experience helping sen art sports reading english maths science ict co…"
click at [386, 632] on input "Please upload your CV" at bounding box center [773, 638] width 898 height 31
type input "C:\fakepath\IMG_9331 (5).jpeg"
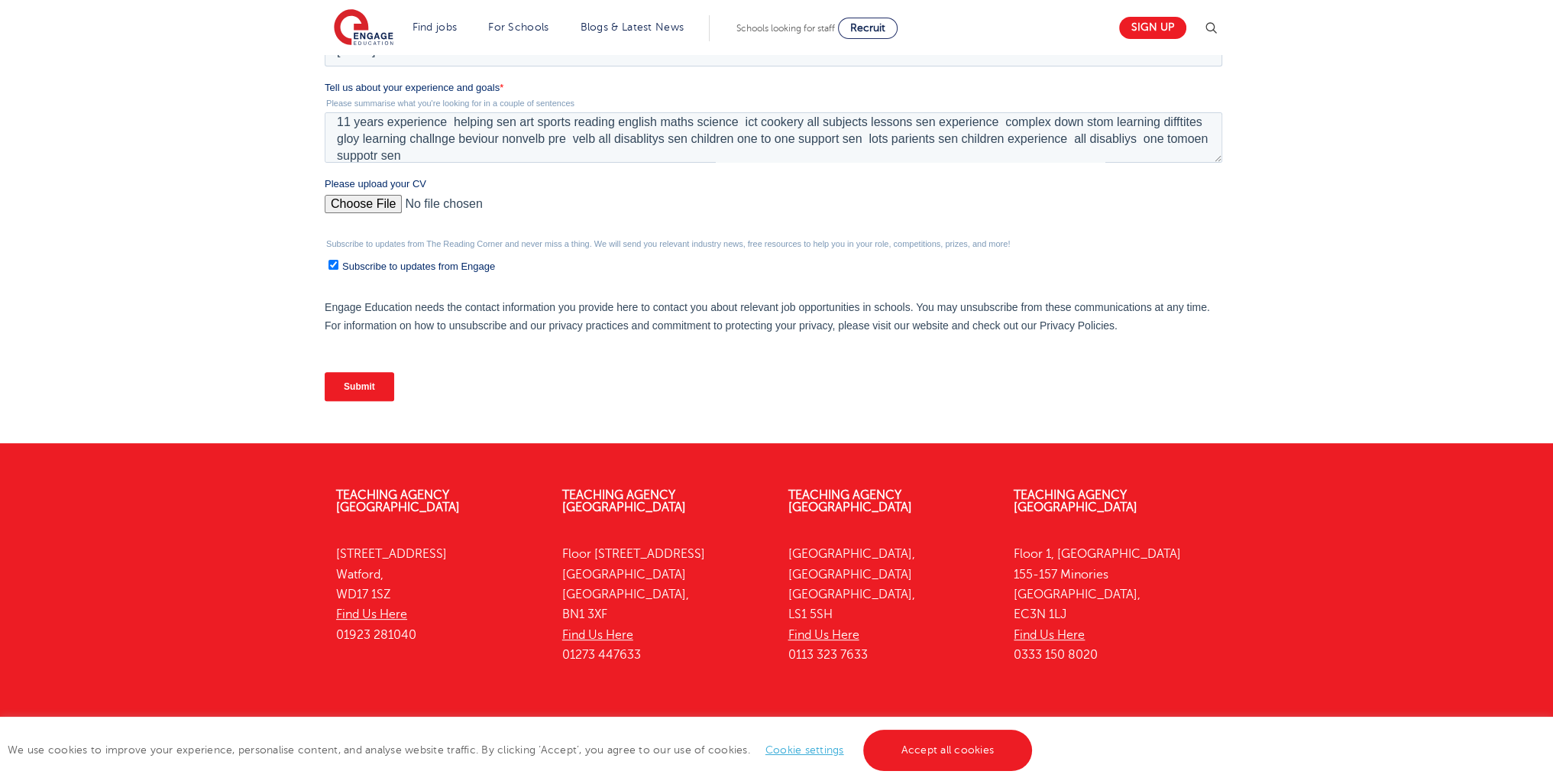
scroll to position [486, 0]
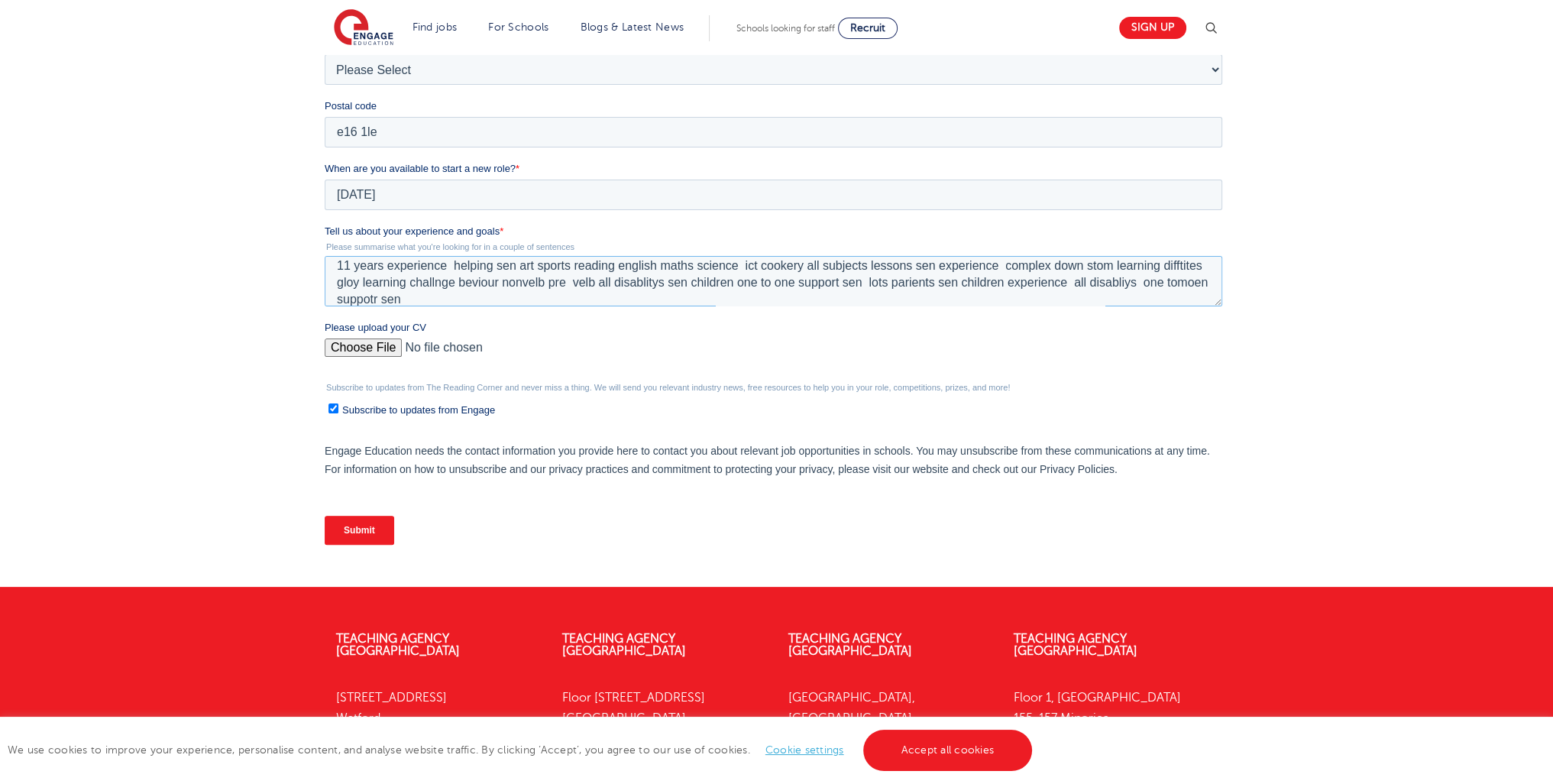
click at [378, 299] on textarea "11 years experience helping sen art sports reading english maths science ict co…" at bounding box center [773, 280] width 898 height 50
drag, startPoint x: 471, startPoint y: 302, endPoint x: 437, endPoint y: 301, distance: 34.0
click at [437, 301] on textarea "11 years experience helping sen art sports reading english maths science ict co…" at bounding box center [773, 280] width 898 height 50
click at [464, 292] on textarea "11 years experience helping sen art sports reading english maths science ict co…" at bounding box center [773, 280] width 898 height 50
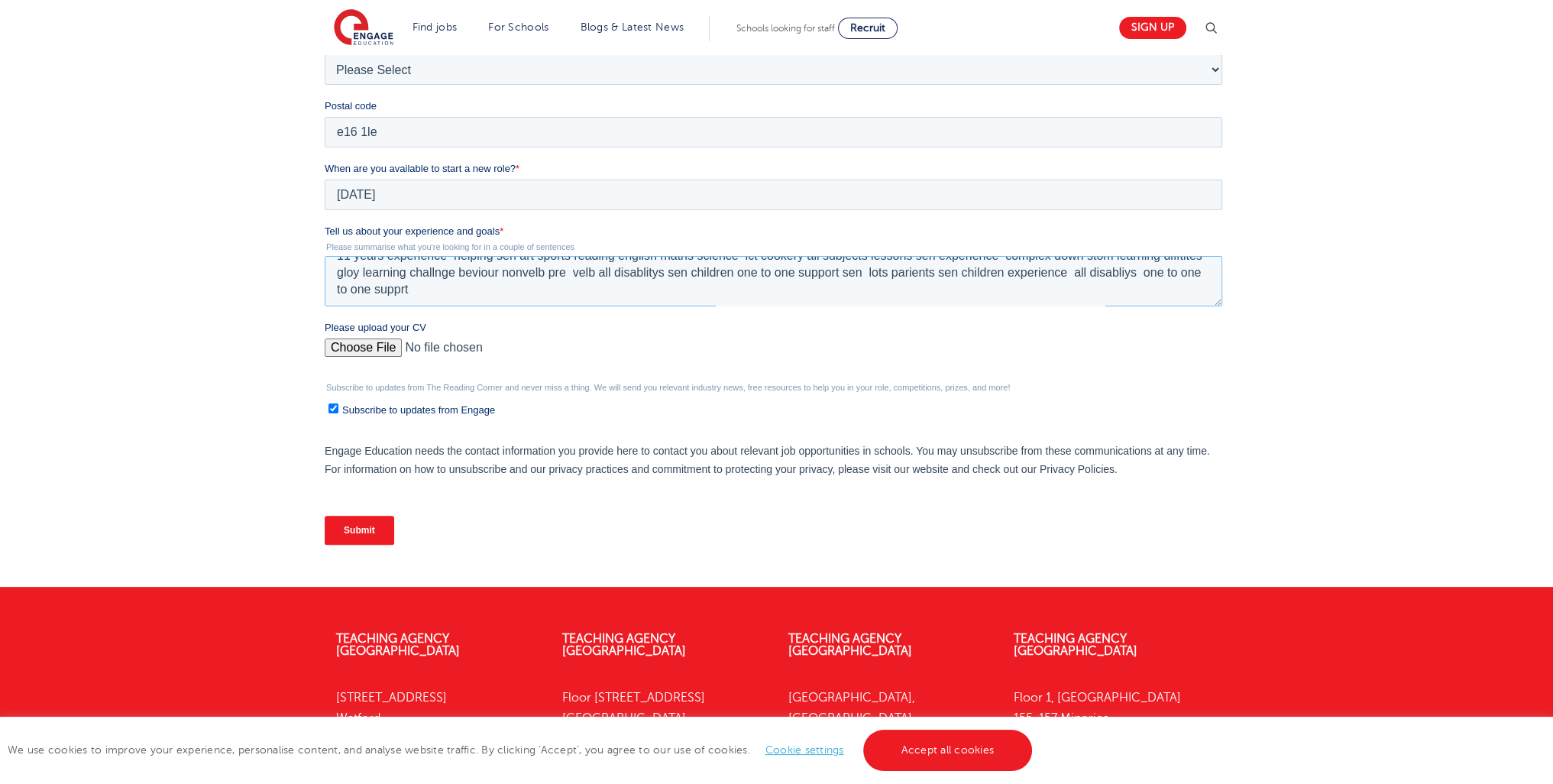
click at [463, 294] on textarea "11 years experience helping sen art sports reading english maths science ict co…" at bounding box center [773, 280] width 898 height 50
click at [488, 291] on textarea "11 years experience helping sen art sports reading english maths science ict co…" at bounding box center [773, 280] width 898 height 50
type textarea "11 years experience helping sen art sports reading english maths science ict co…"
click at [380, 530] on input "Submit" at bounding box center [359, 530] width 70 height 29
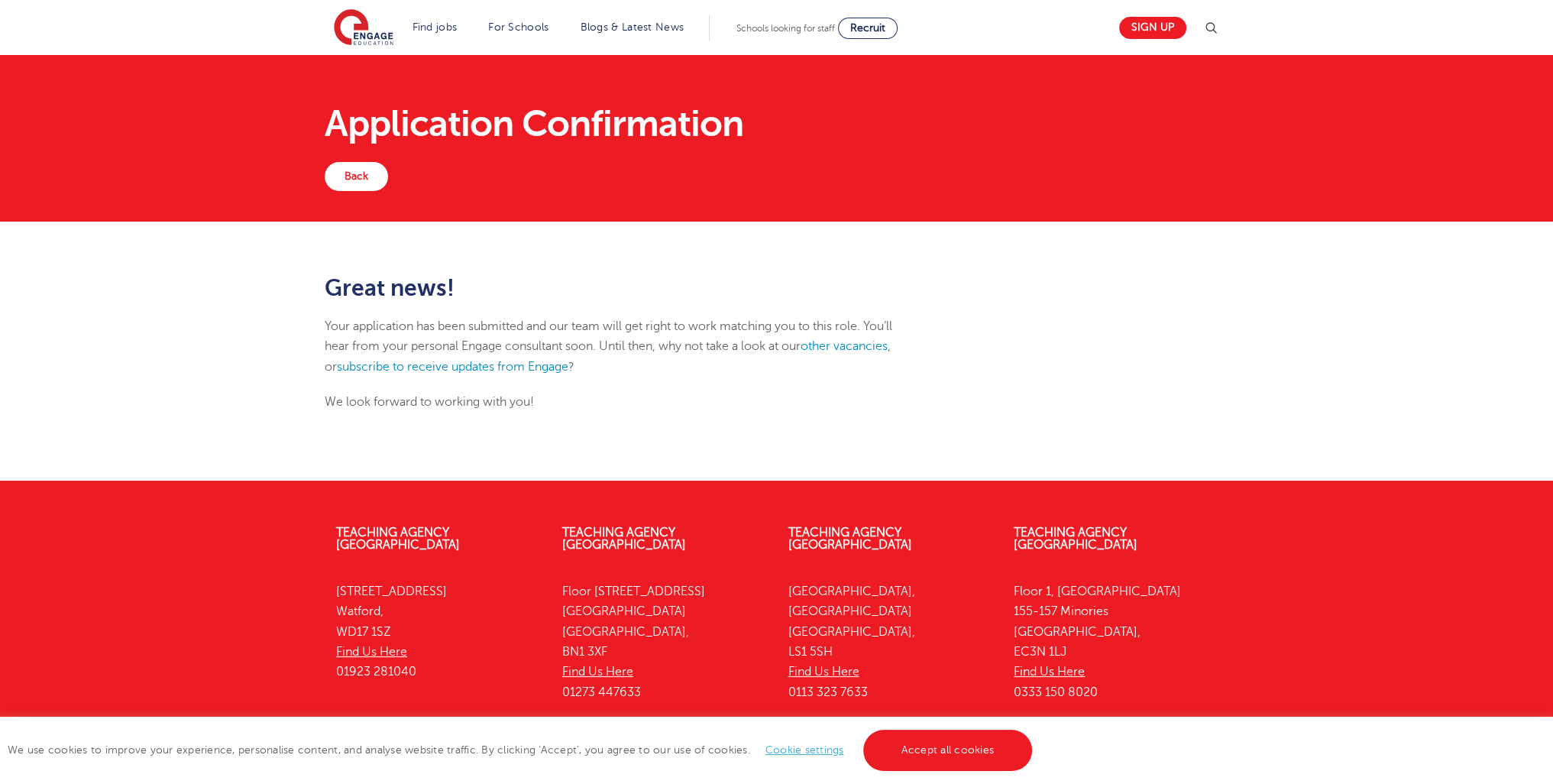
drag, startPoint x: 223, startPoint y: 554, endPoint x: 769, endPoint y: 445, distance: 556.8
click at [769, 445] on div "Great news! Your application has been submitted and our team will get right to …" at bounding box center [776, 351] width 1553 height 259
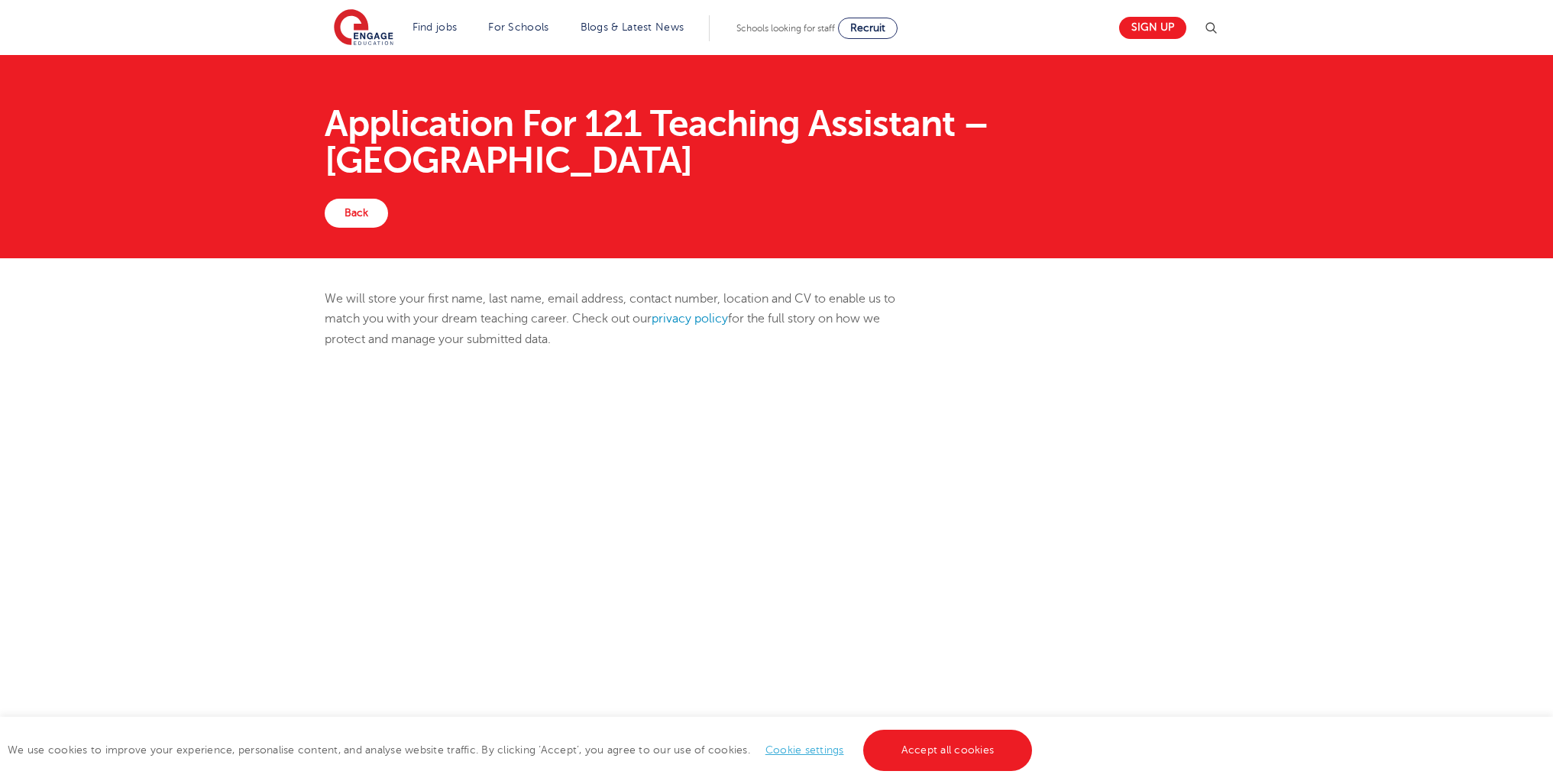
scroll to position [486, 0]
